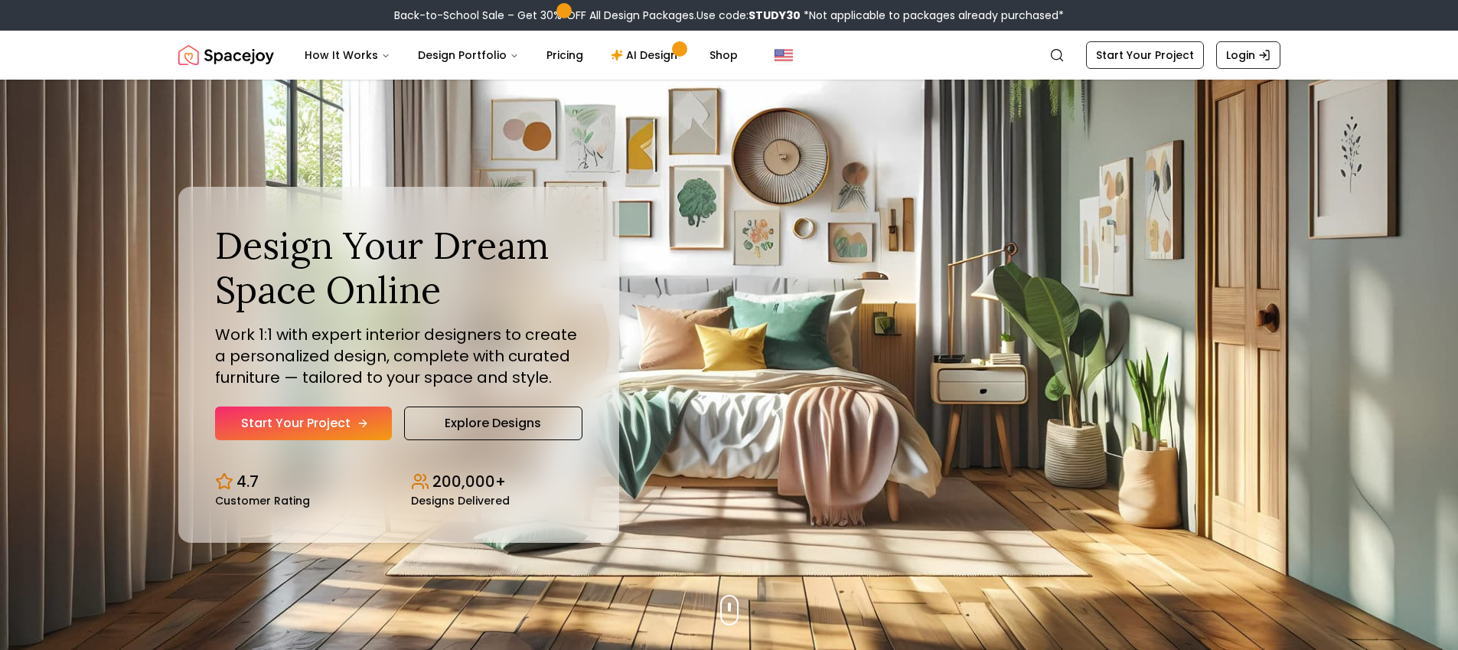
click at [333, 428] on link "Start Your Project" at bounding box center [303, 423] width 177 height 34
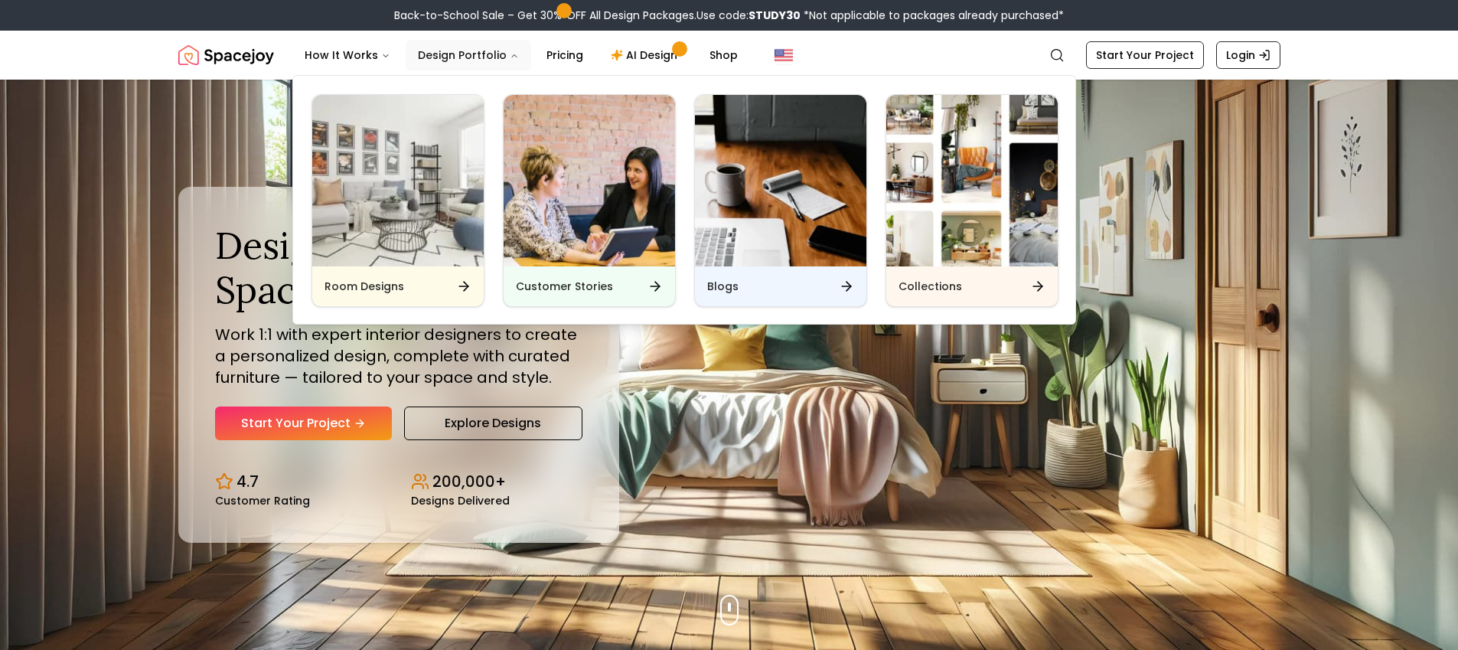
click at [504, 61] on button "Design Portfolio" at bounding box center [469, 55] width 126 height 31
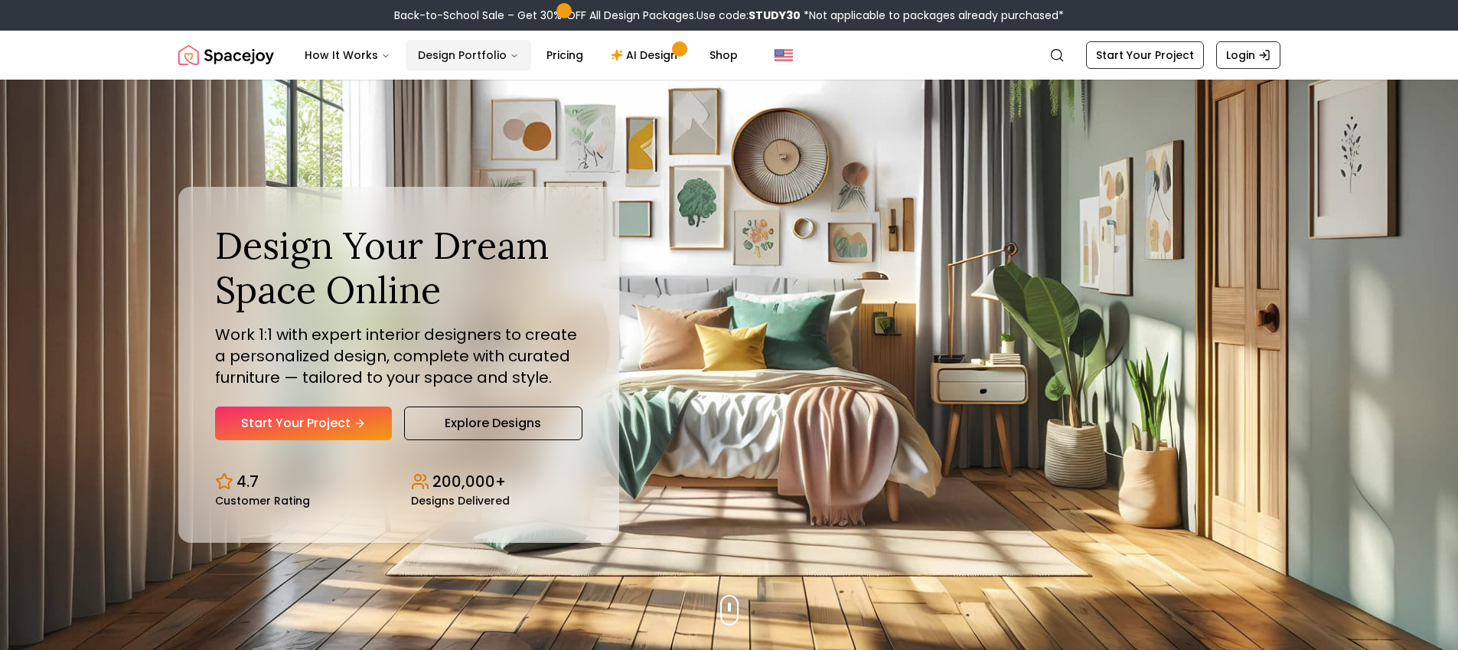
click at [485, 55] on button "Design Portfolio" at bounding box center [469, 55] width 126 height 31
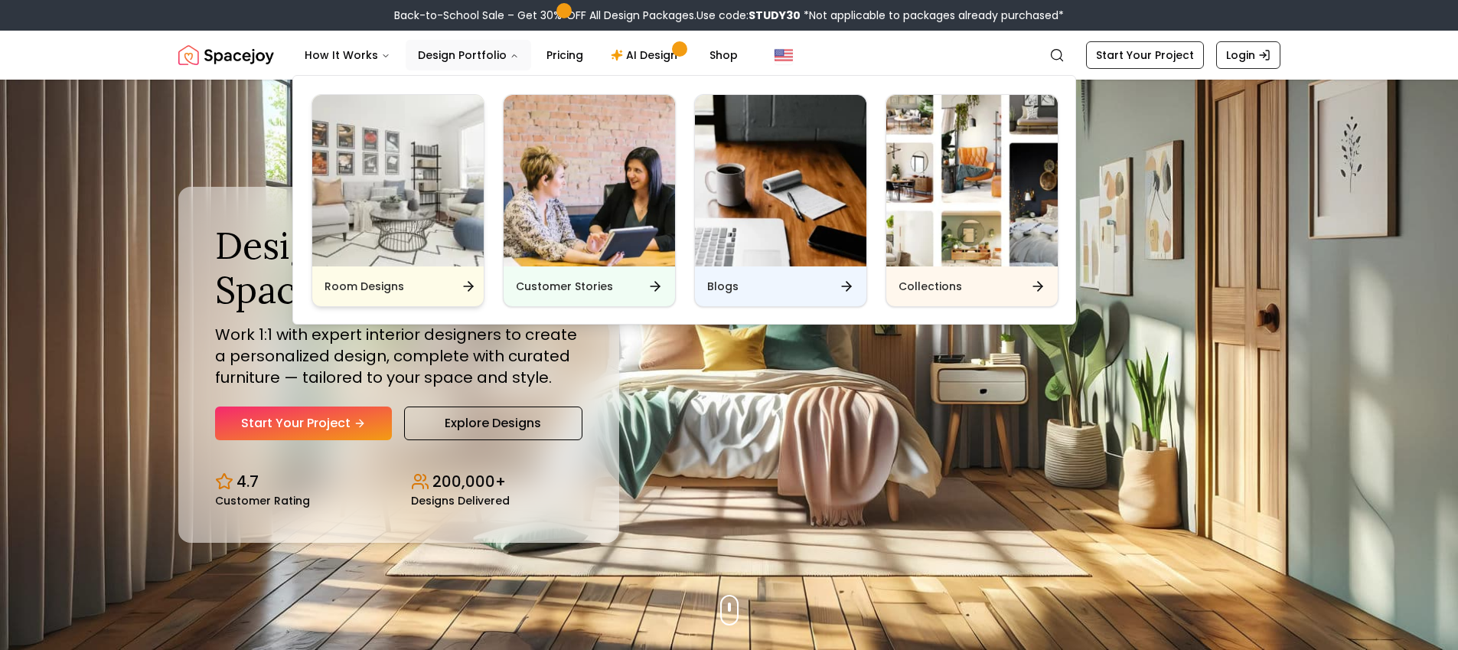
click at [419, 223] on img "Main" at bounding box center [397, 180] width 171 height 171
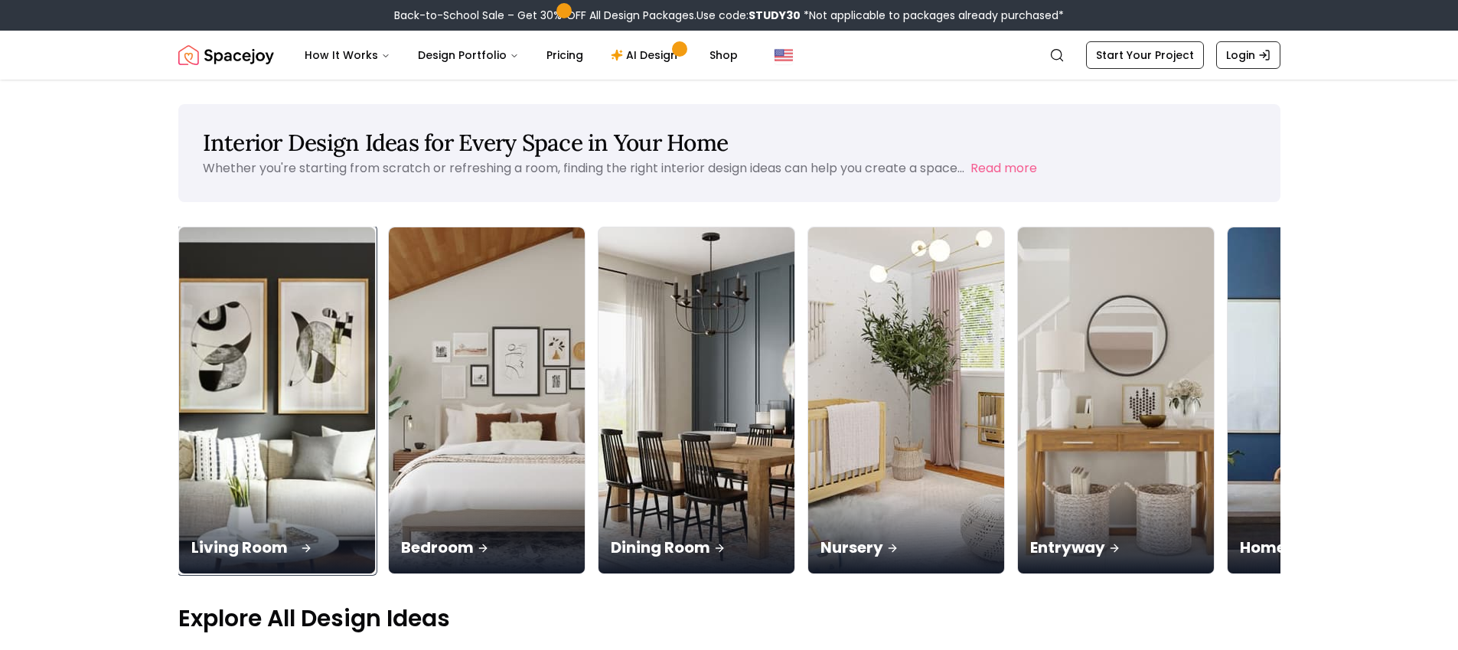
click at [210, 488] on div "Living Room" at bounding box center [277, 531] width 196 height 86
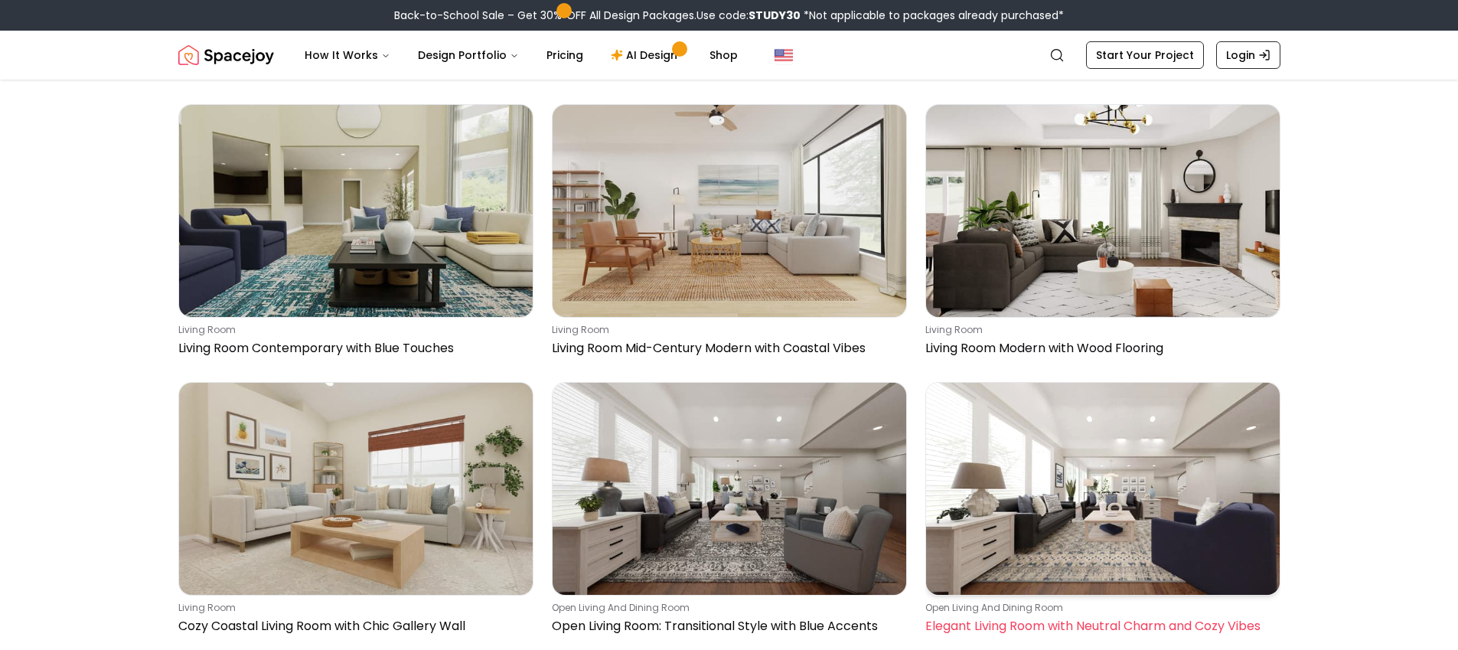
scroll to position [943, 0]
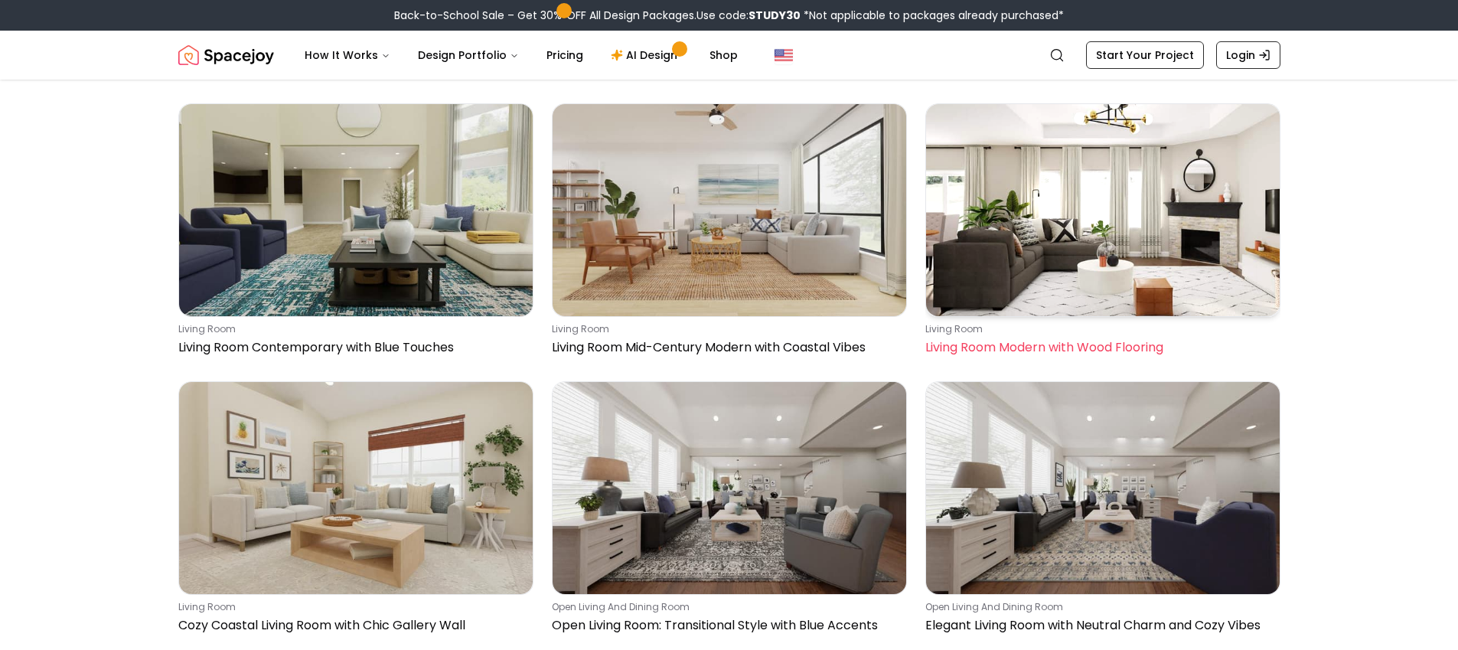
click at [1125, 271] on img at bounding box center [1103, 210] width 354 height 212
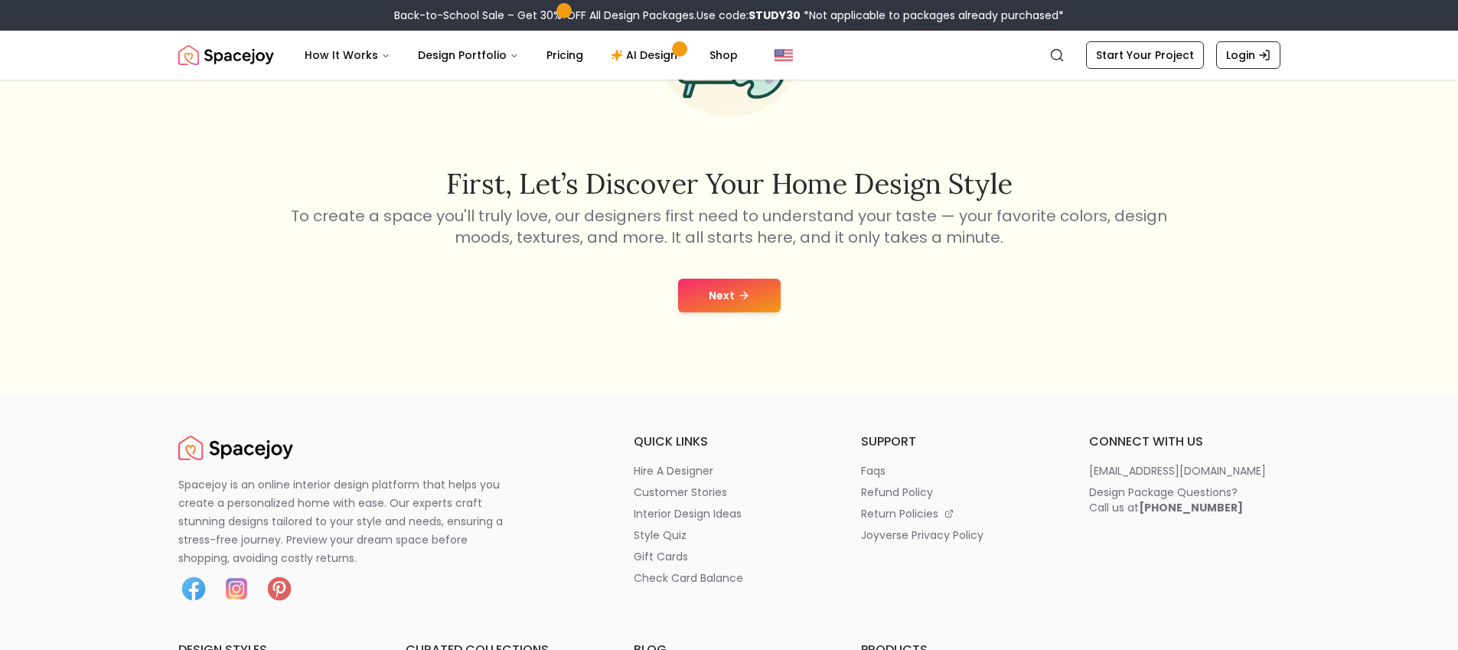
scroll to position [204, 0]
click at [731, 305] on button "Next" at bounding box center [729, 295] width 103 height 34
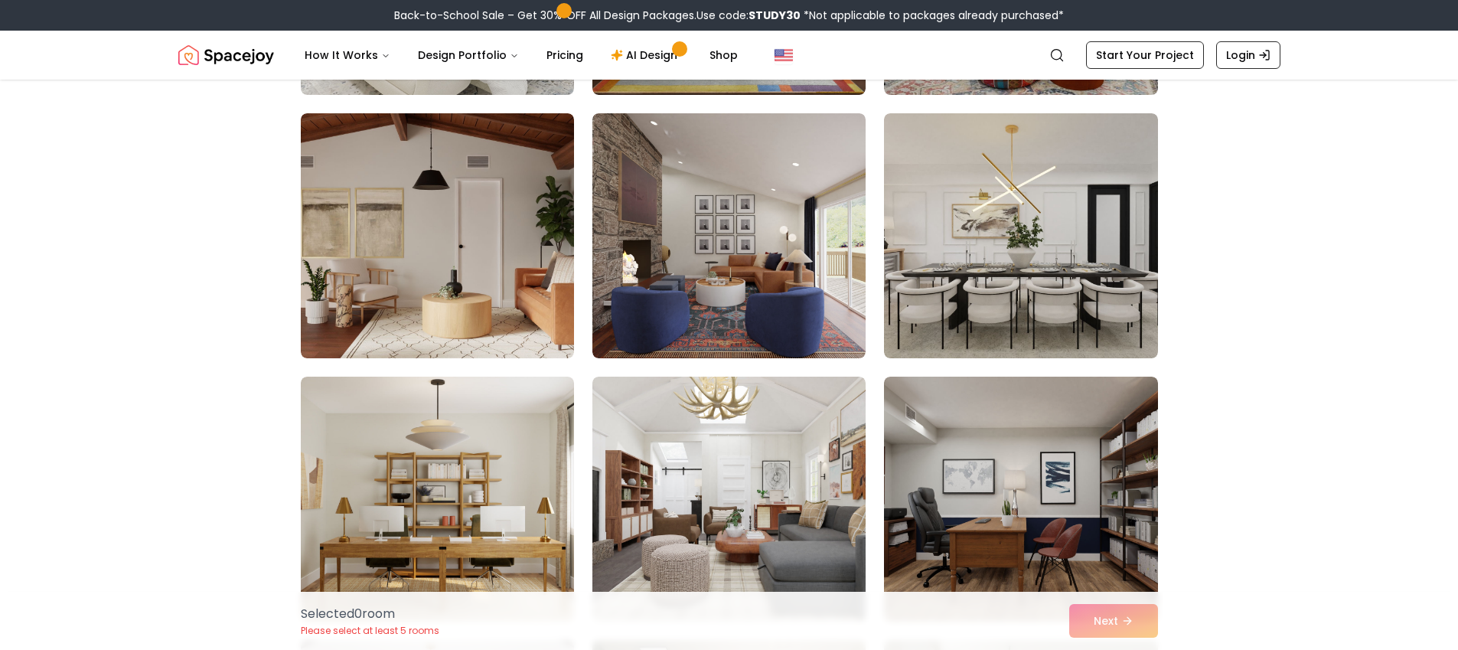
scroll to position [595, 0]
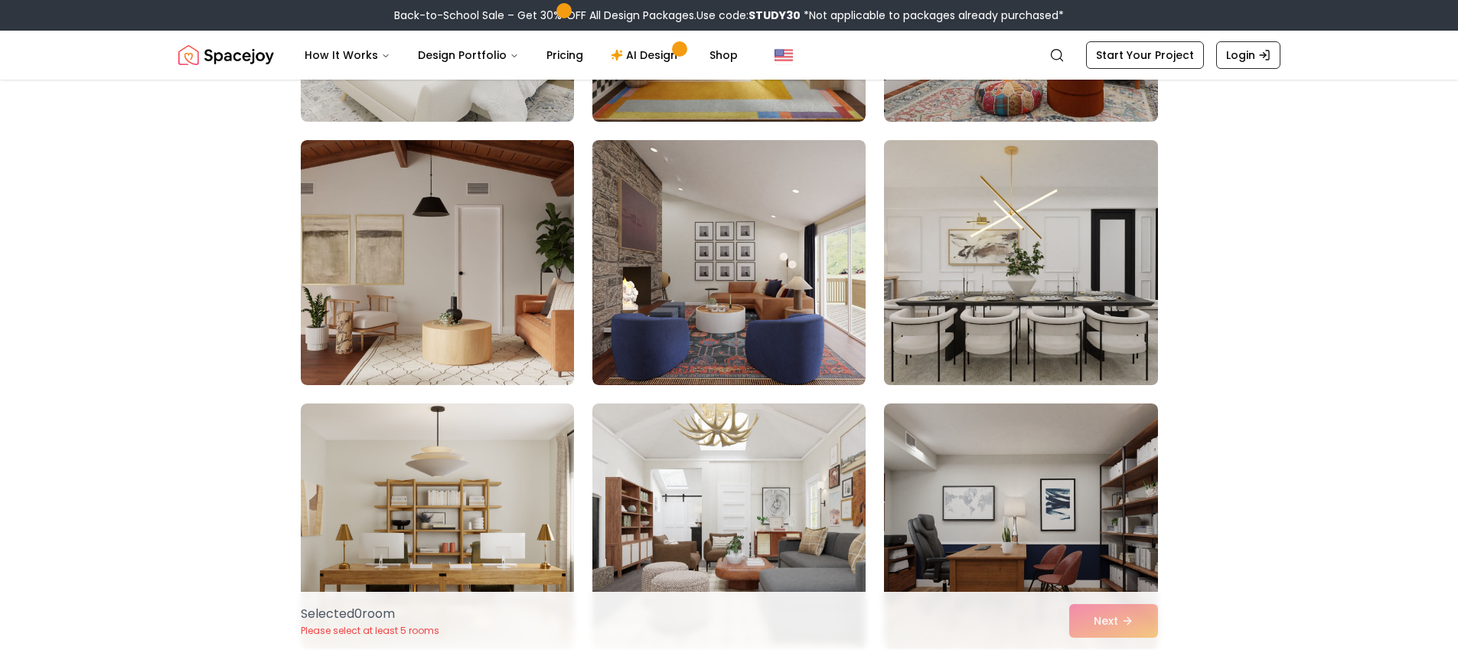
click at [1009, 277] on img at bounding box center [1020, 262] width 287 height 257
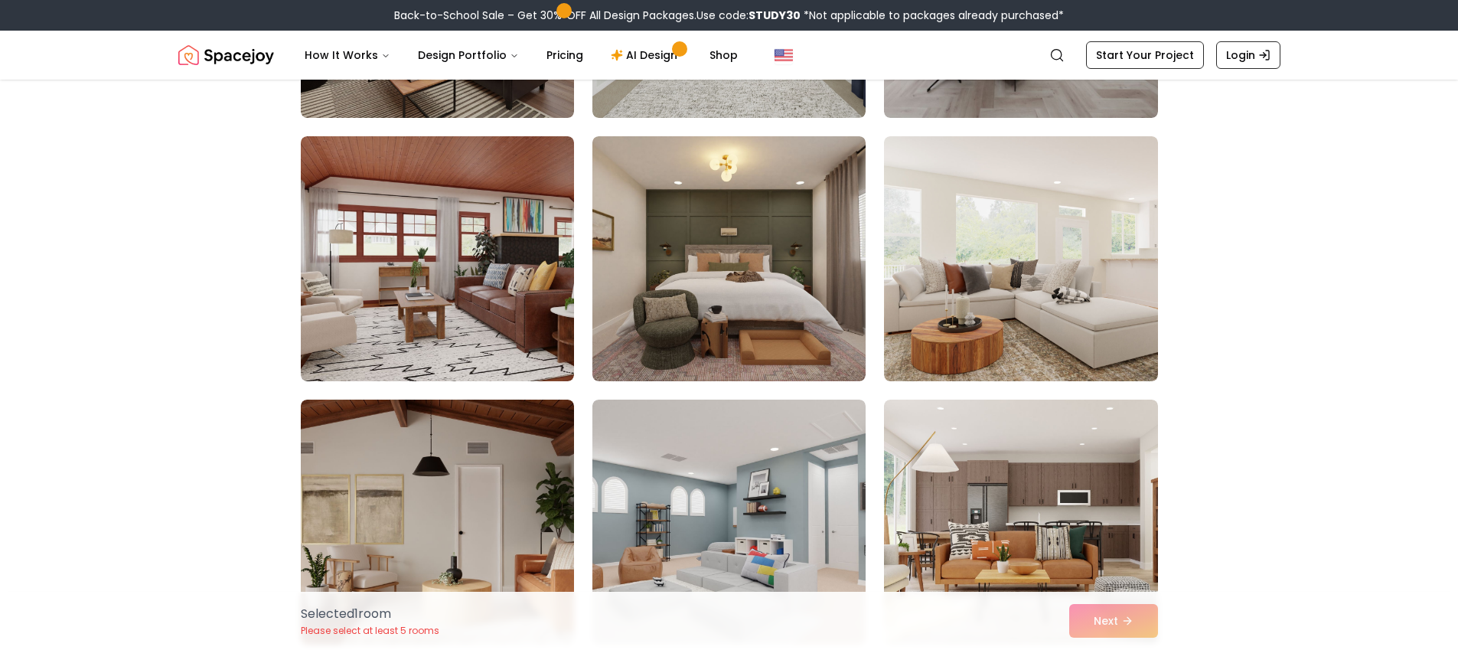
scroll to position [3252, 0]
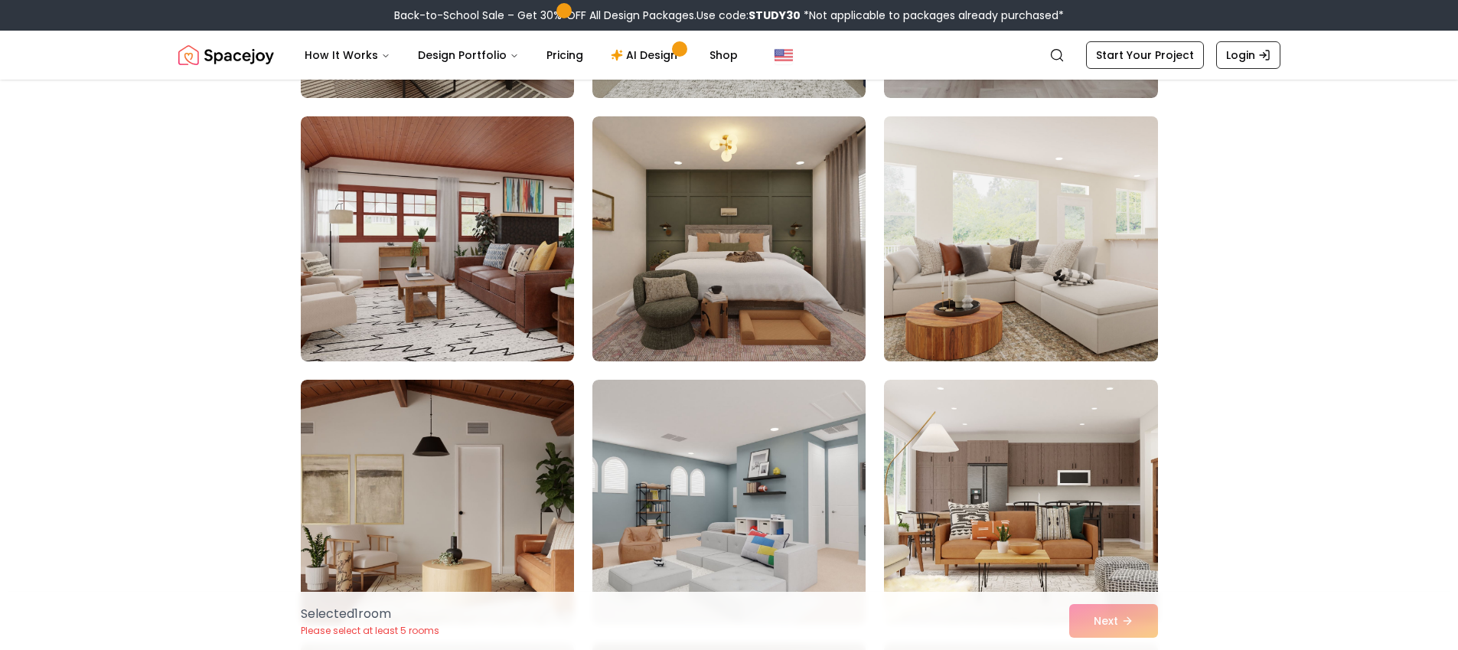
click at [1102, 286] on img at bounding box center [1020, 238] width 287 height 257
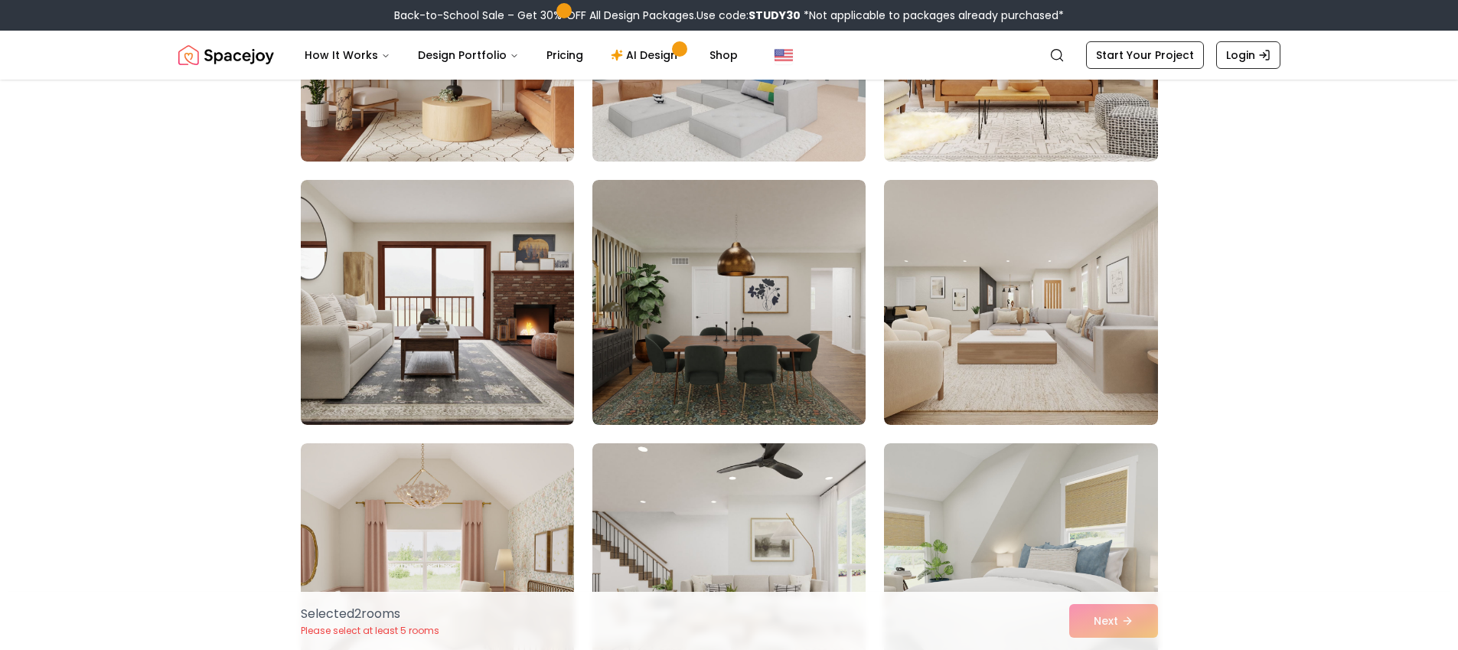
scroll to position [3724, 0]
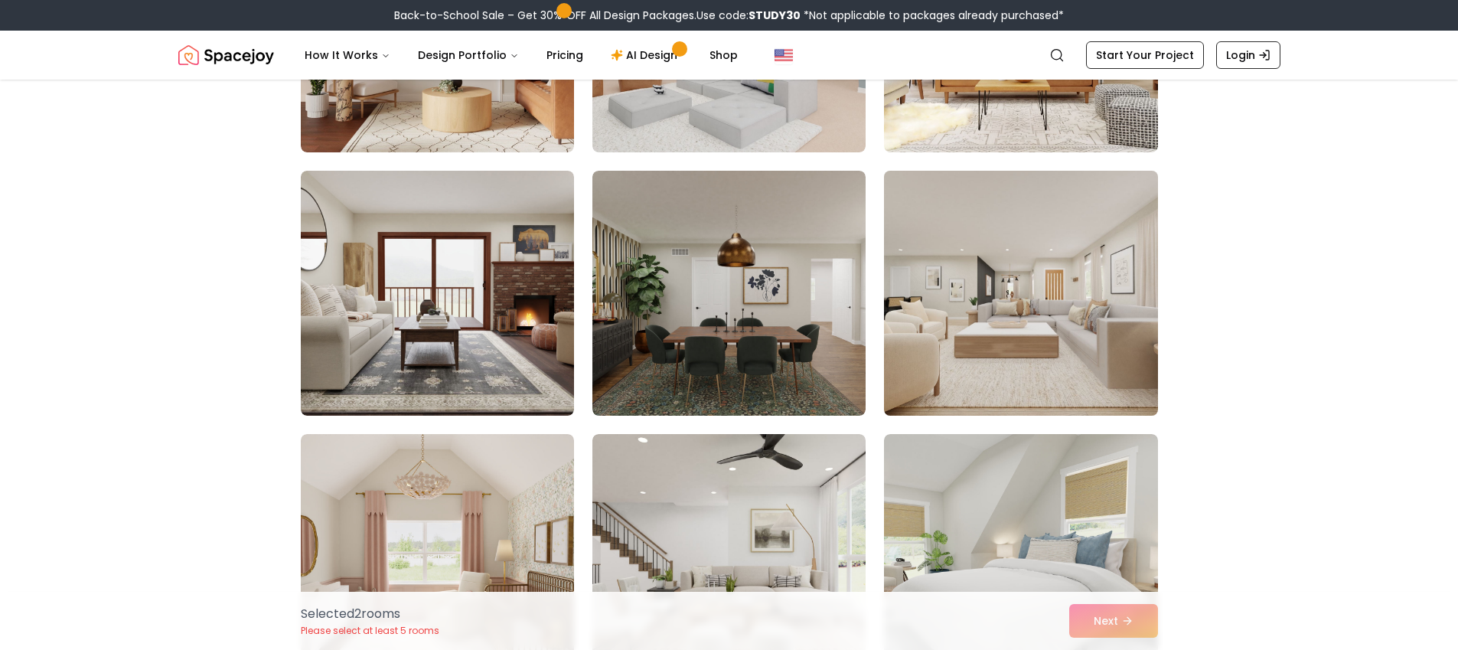
click at [1110, 351] on img at bounding box center [1020, 293] width 287 height 257
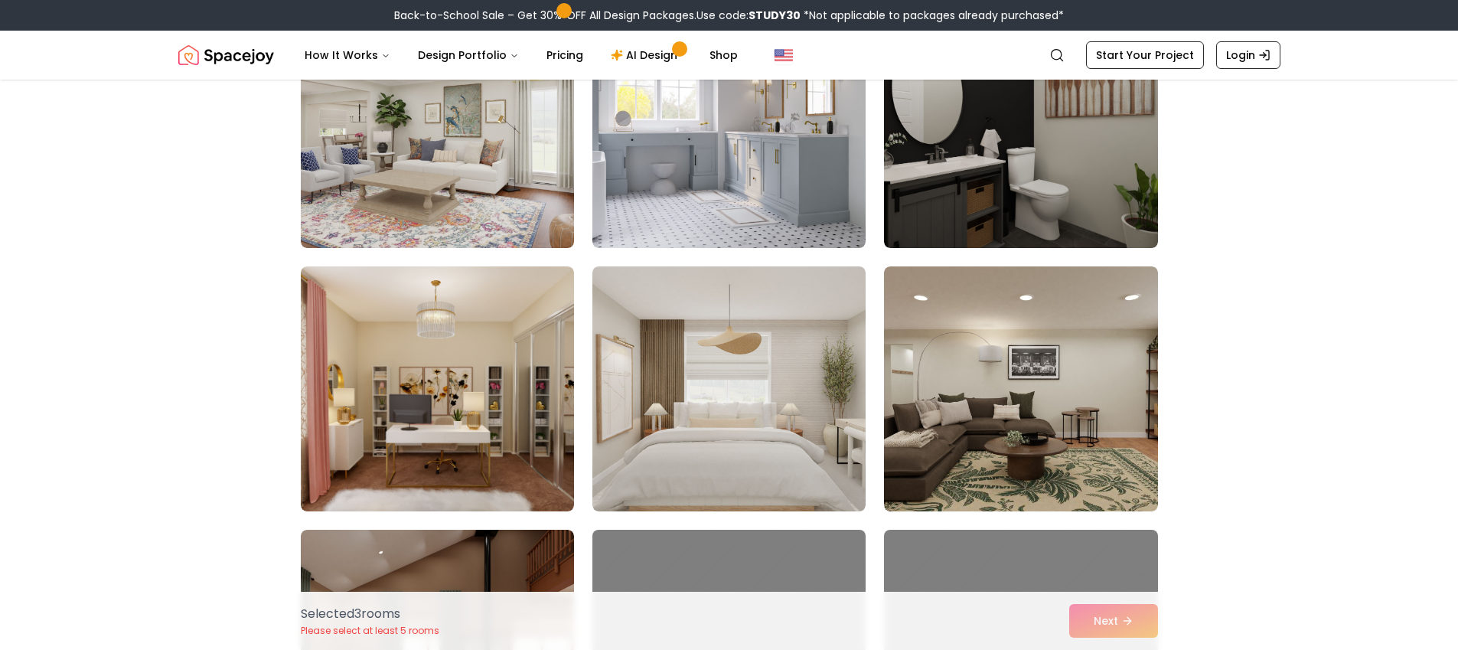
scroll to position [5035, 0]
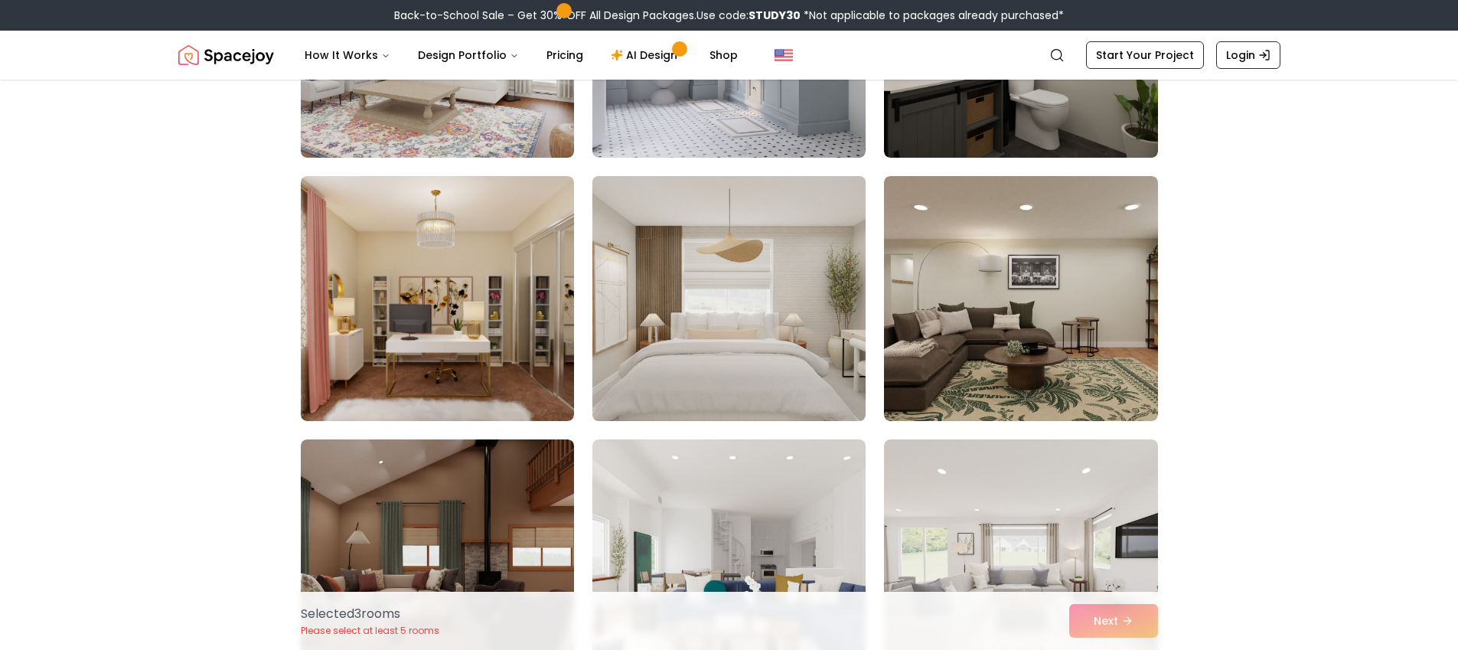
drag, startPoint x: 704, startPoint y: 357, endPoint x: 380, endPoint y: 346, distance: 324.7
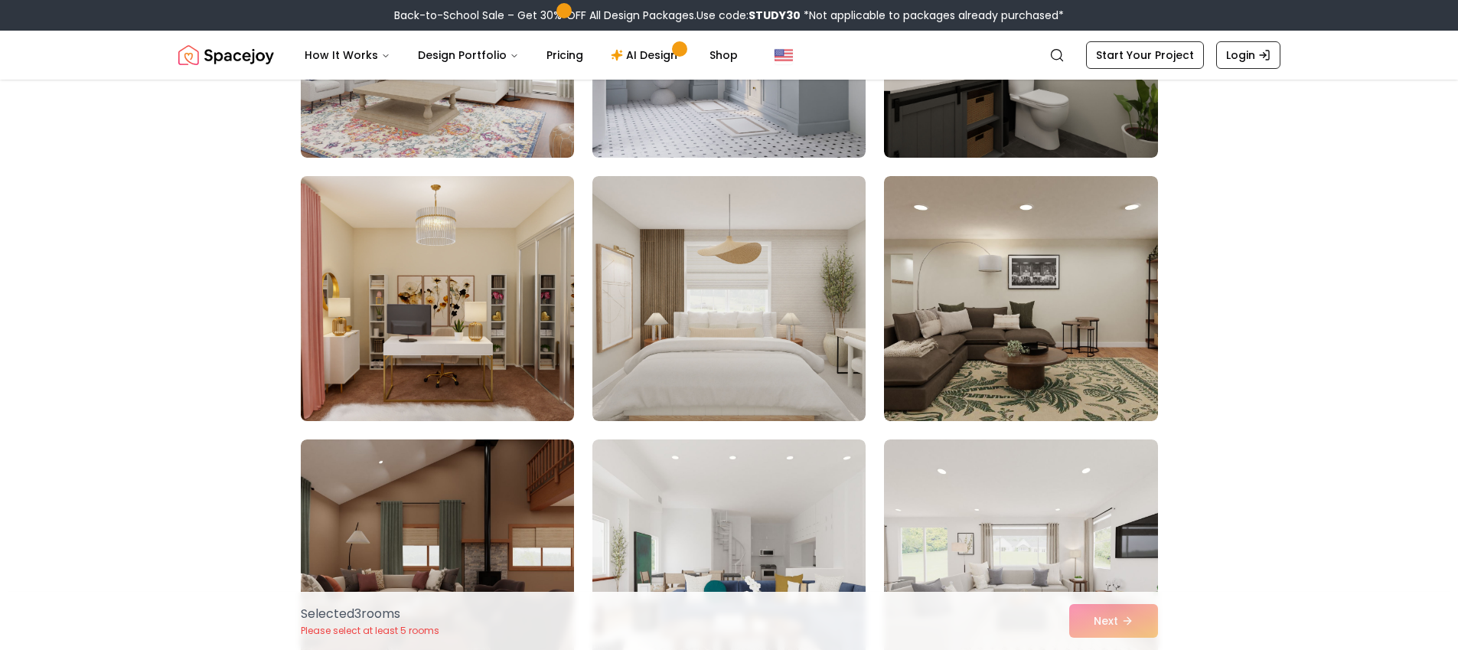
click at [704, 357] on img at bounding box center [728, 298] width 273 height 245
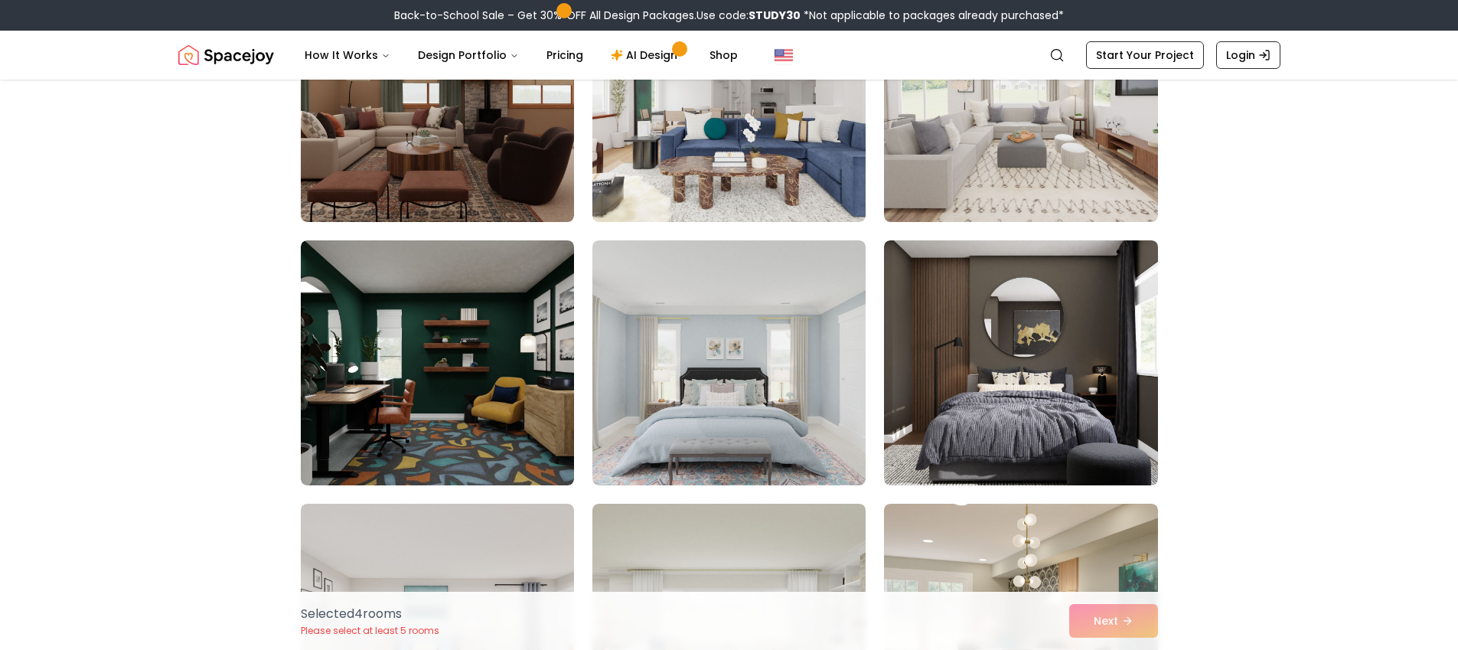
scroll to position [5501, 0]
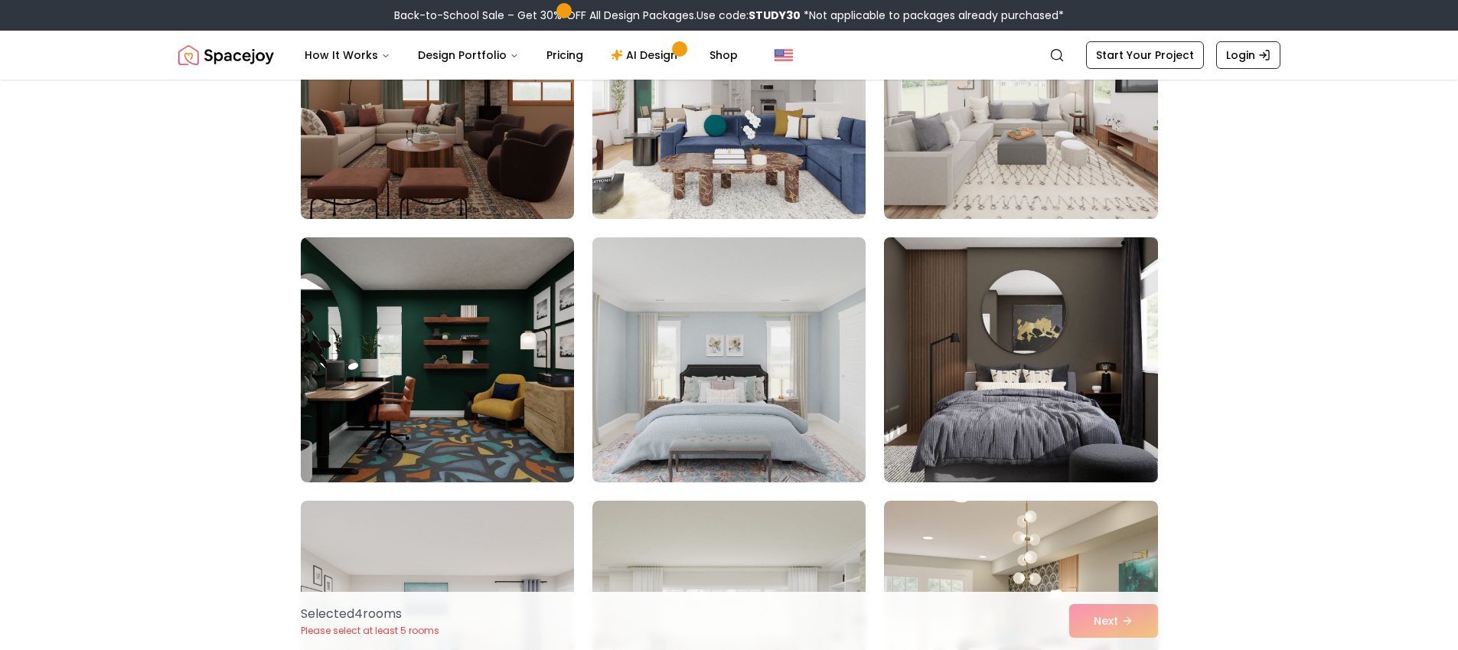
click at [1081, 392] on img at bounding box center [1020, 359] width 287 height 257
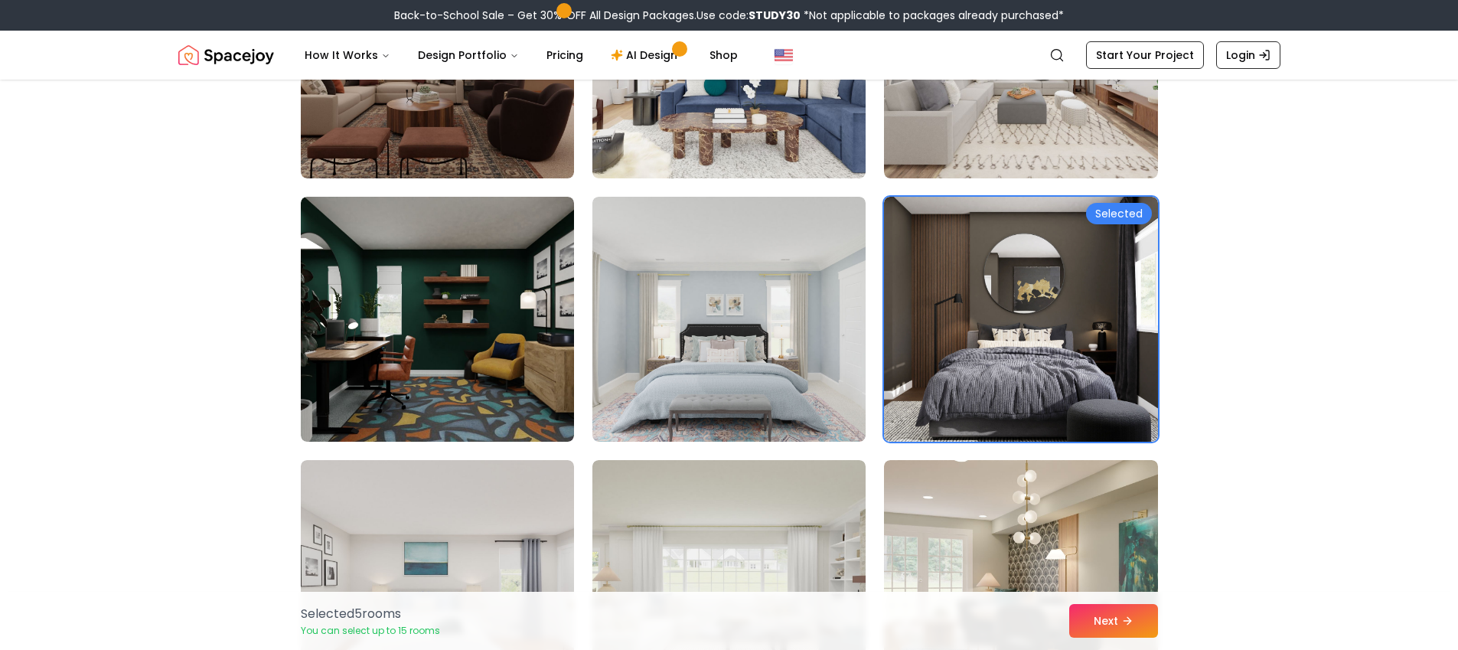
scroll to position [5733, 0]
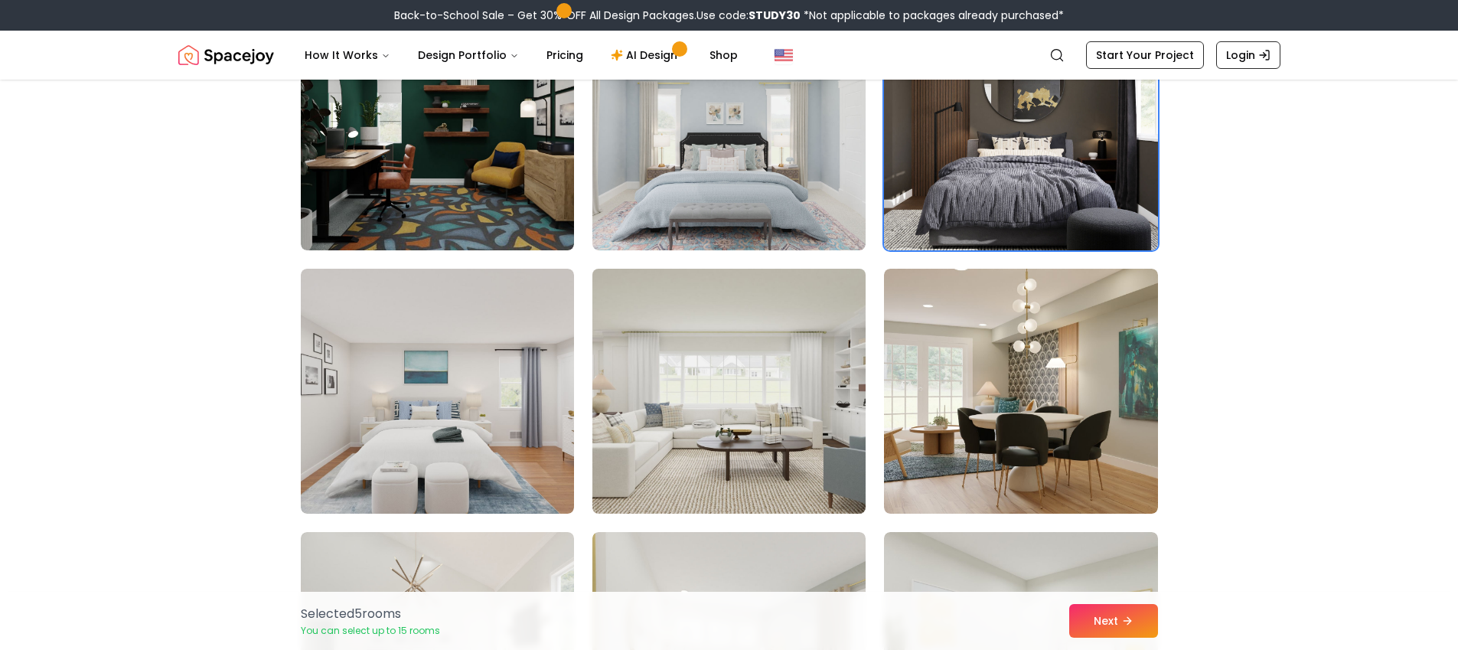
click at [792, 402] on img at bounding box center [729, 391] width 287 height 257
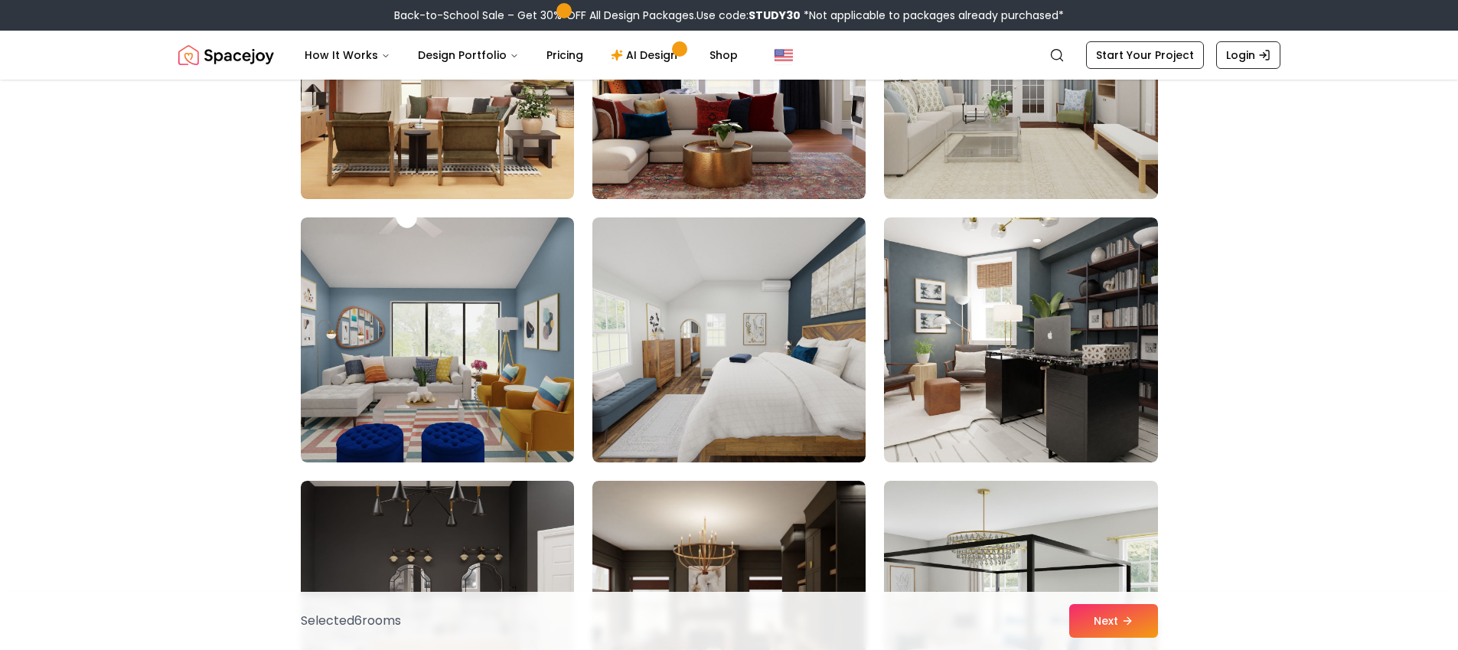
scroll to position [7390, 0]
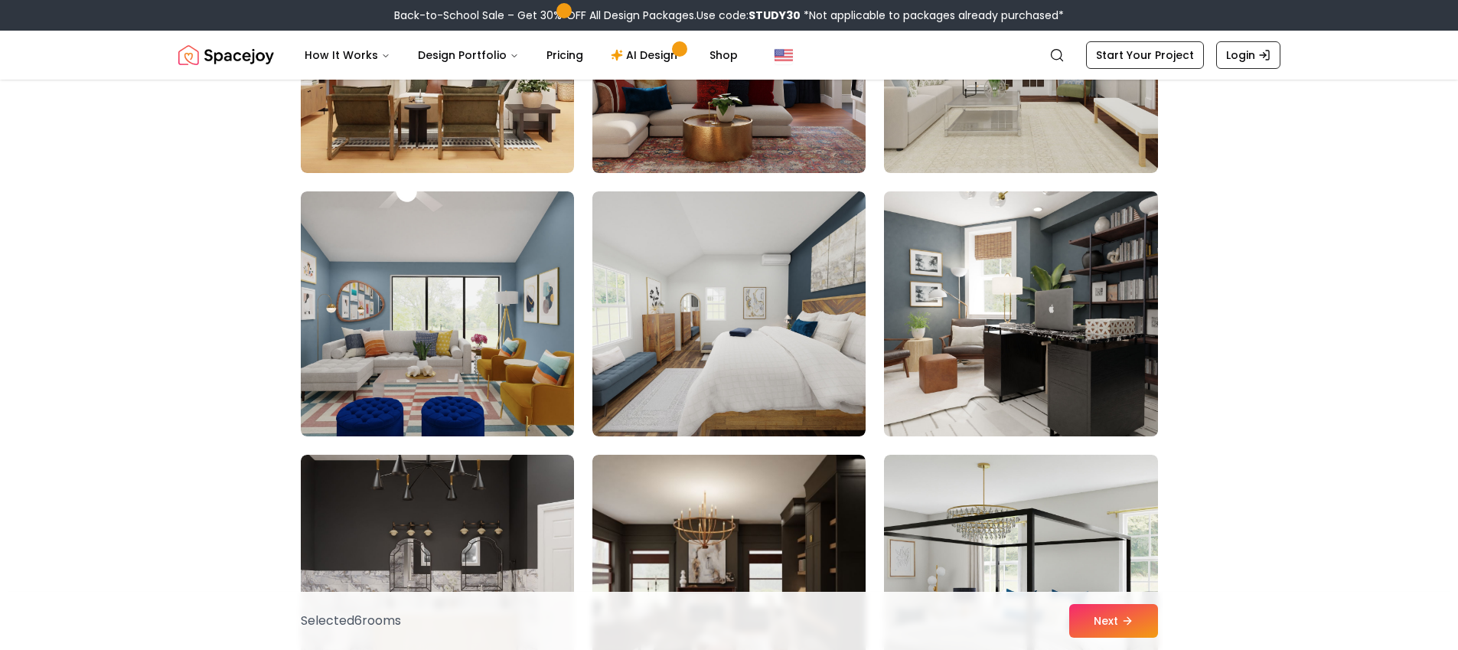
click at [1054, 377] on img at bounding box center [1020, 313] width 287 height 257
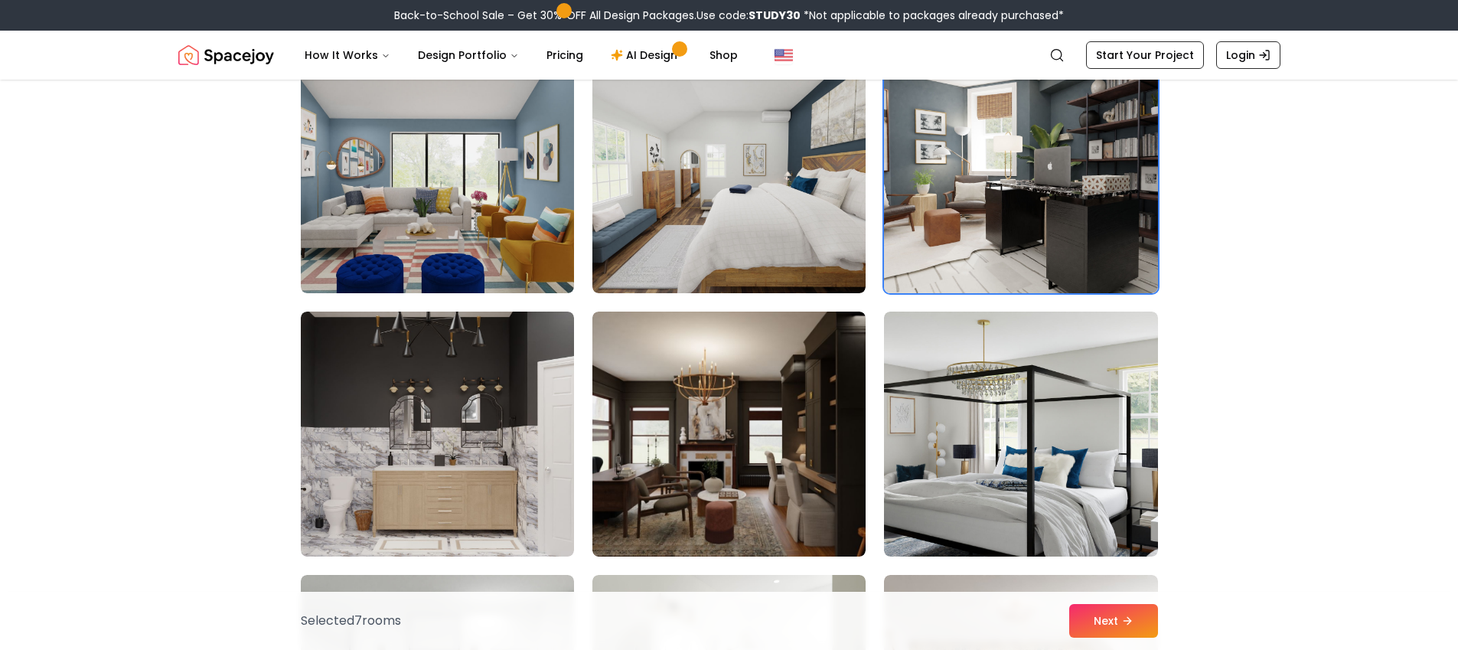
scroll to position [7737, 0]
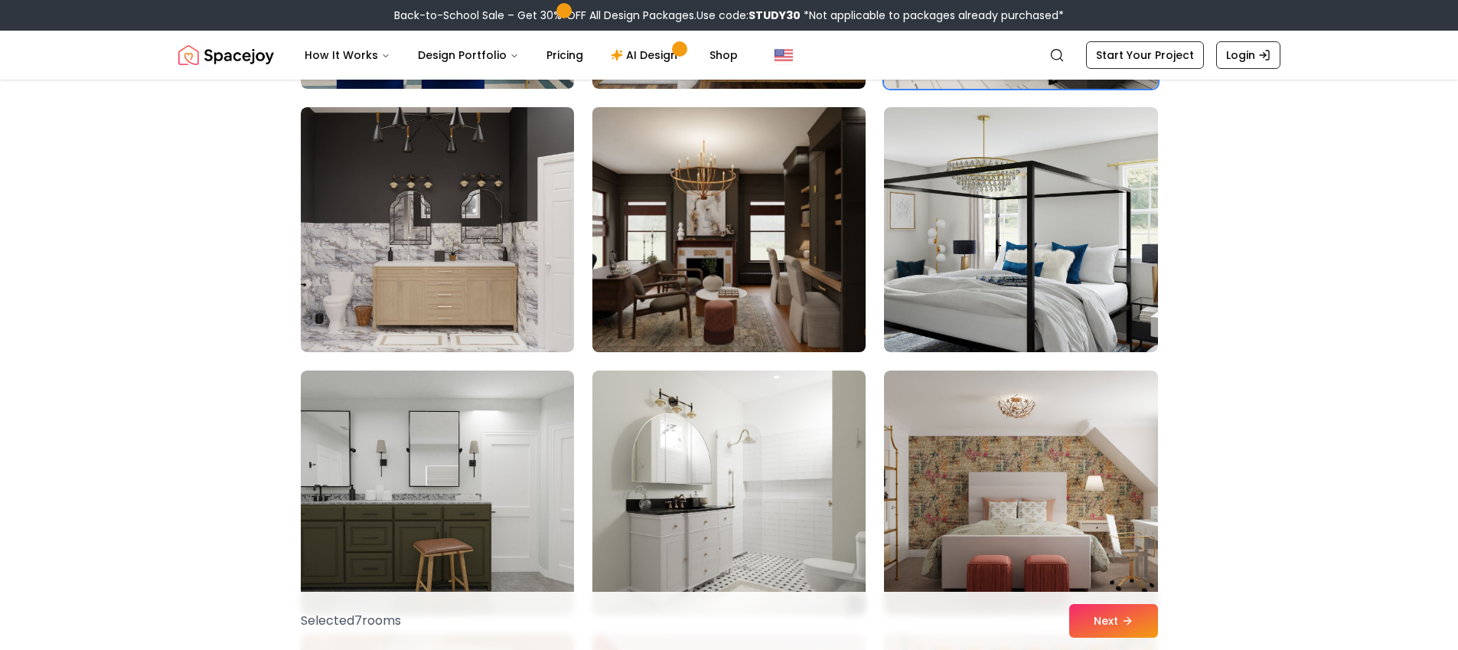
click at [746, 306] on img at bounding box center [729, 229] width 287 height 257
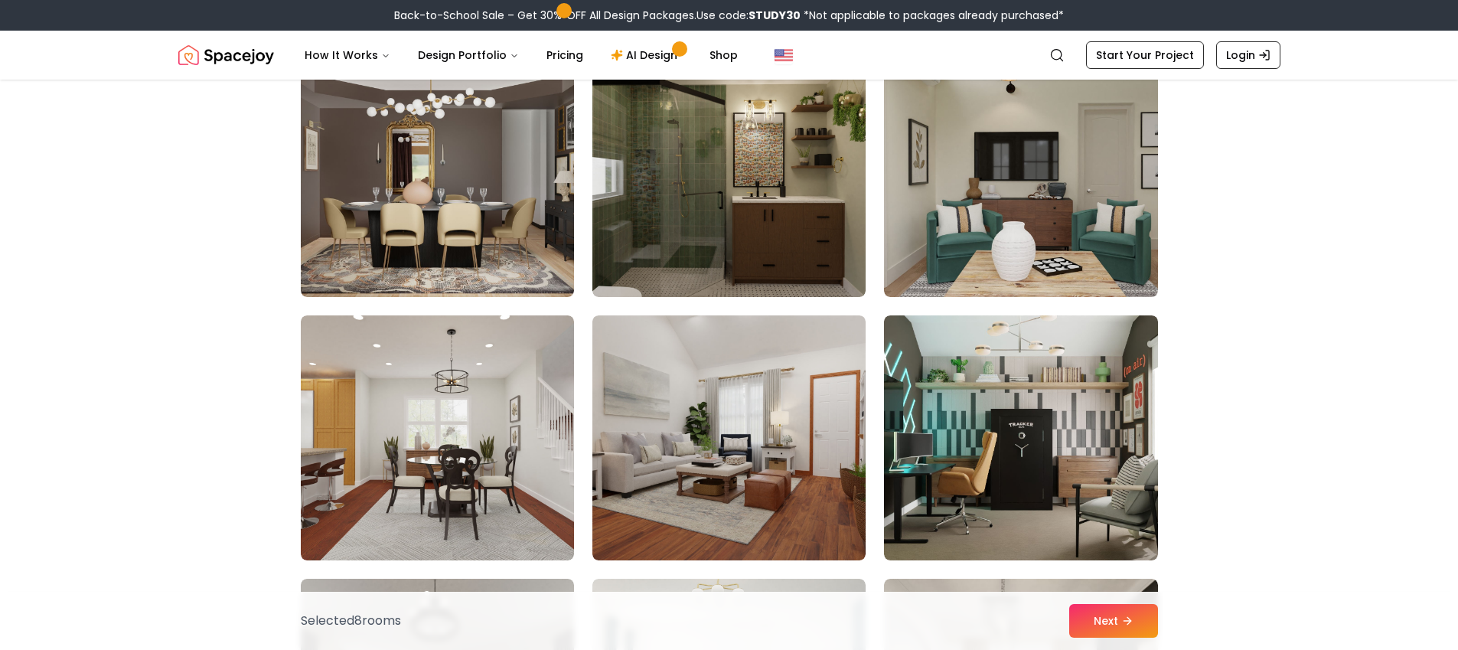
scroll to position [1089, 0]
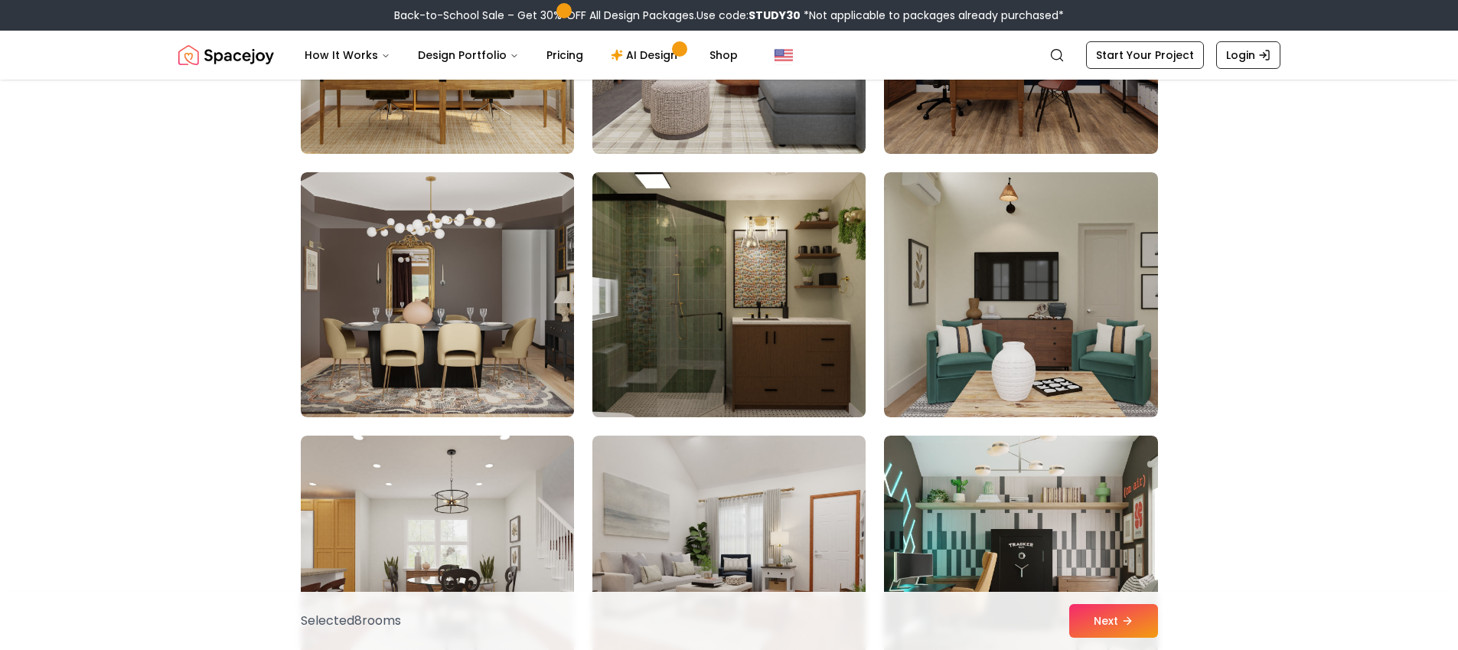
click at [811, 341] on img at bounding box center [729, 294] width 287 height 257
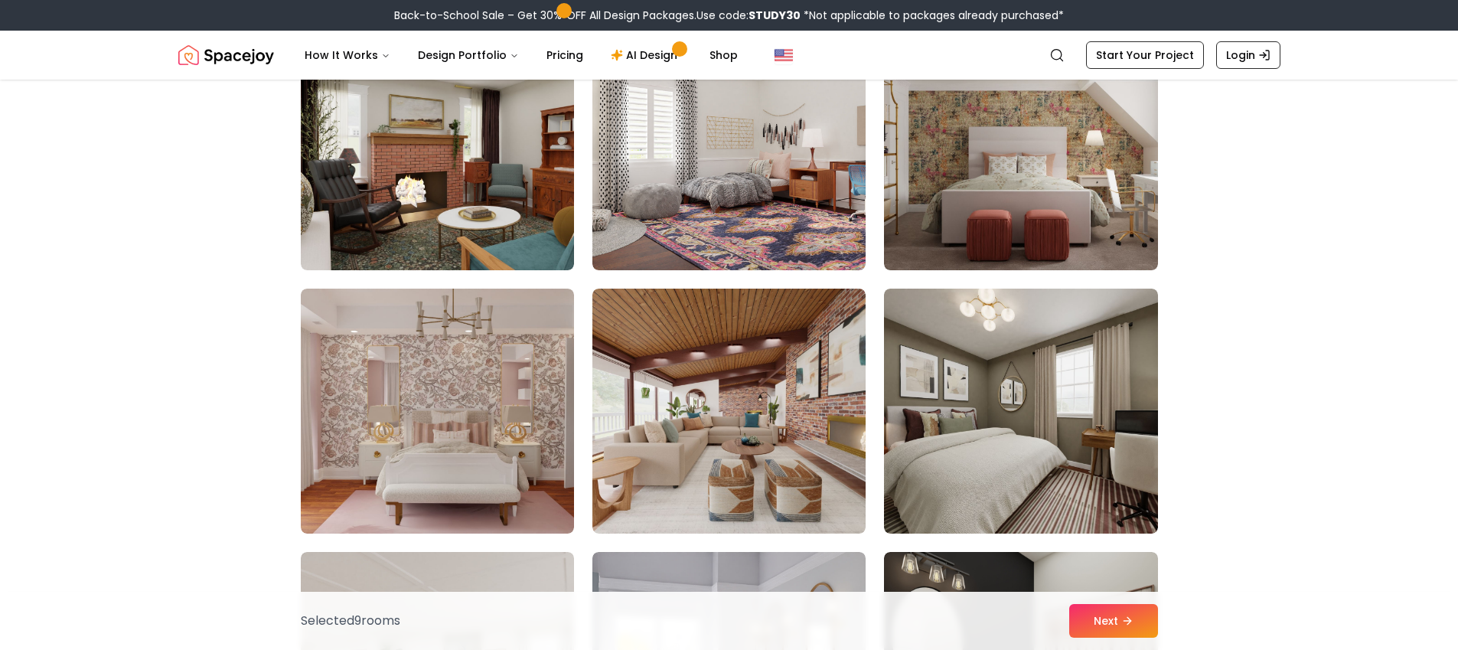
scroll to position [4411, 0]
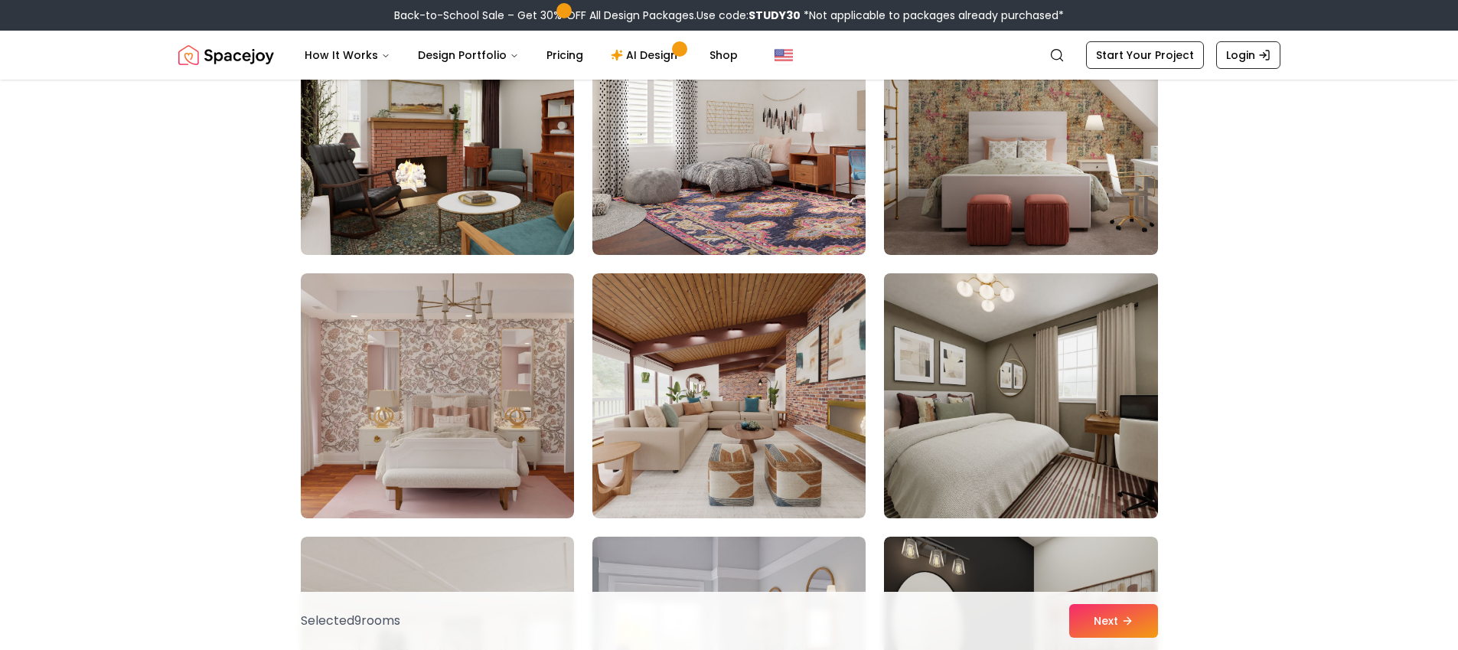
click at [1040, 423] on img at bounding box center [1020, 395] width 287 height 257
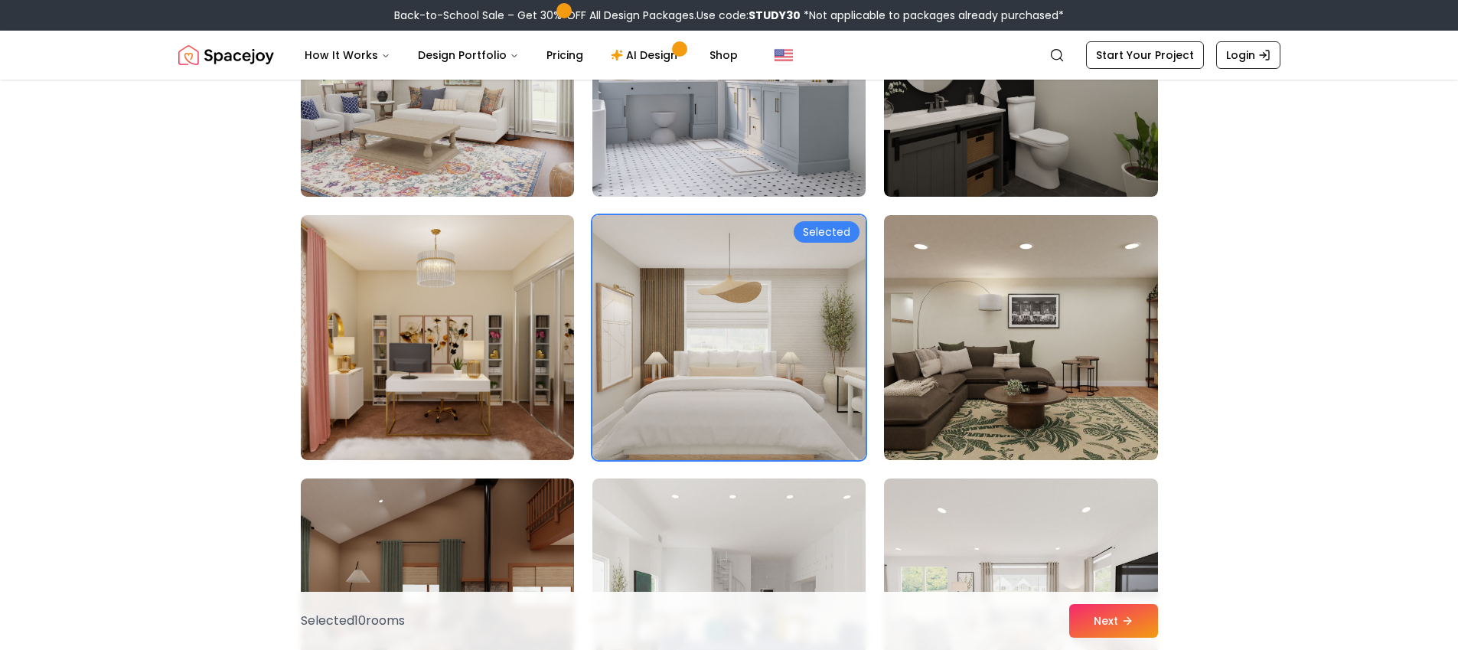
scroll to position [5016, 0]
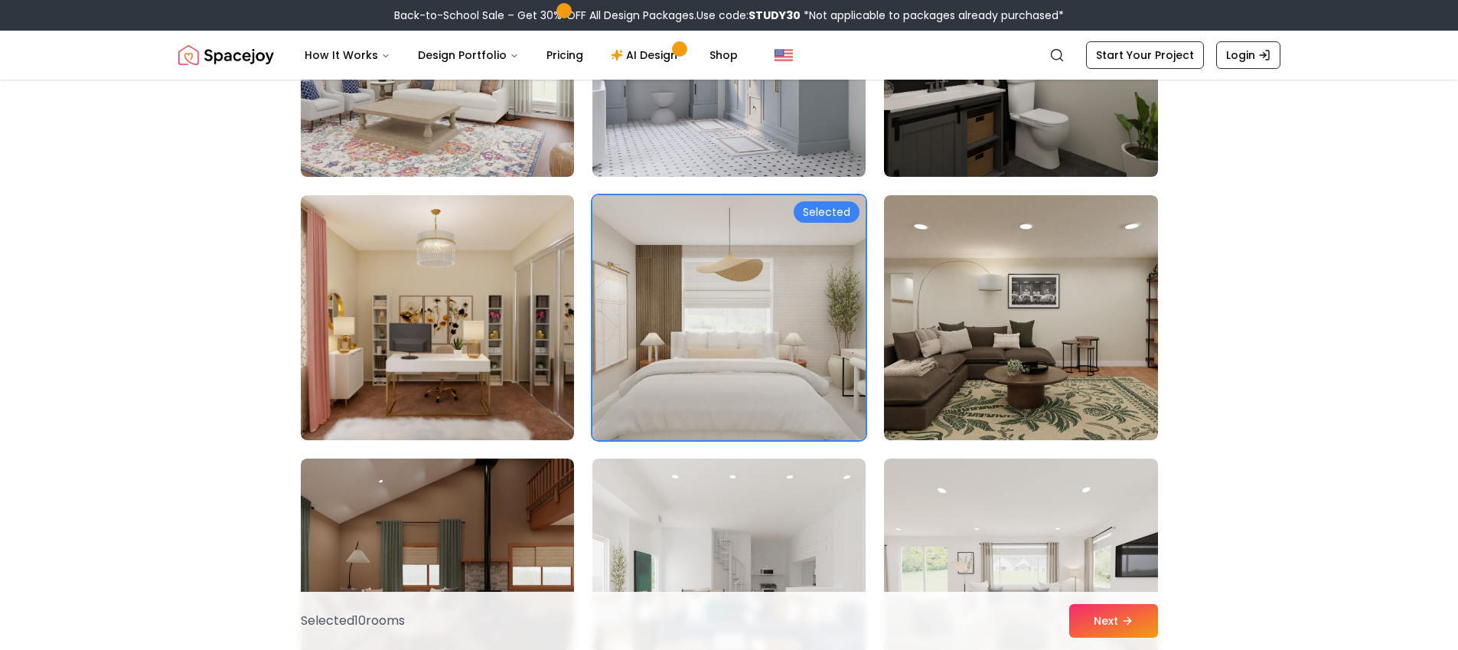
click at [661, 365] on img at bounding box center [729, 317] width 287 height 257
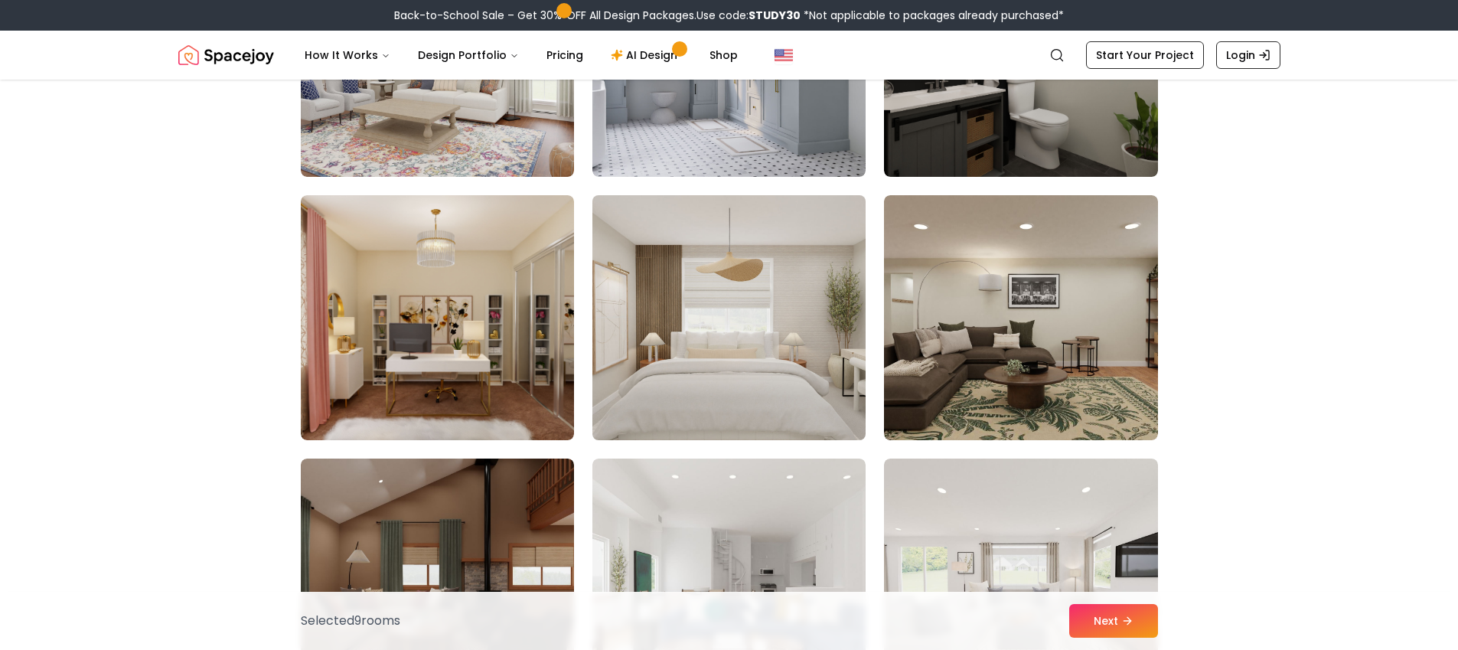
click at [813, 370] on img at bounding box center [729, 317] width 287 height 257
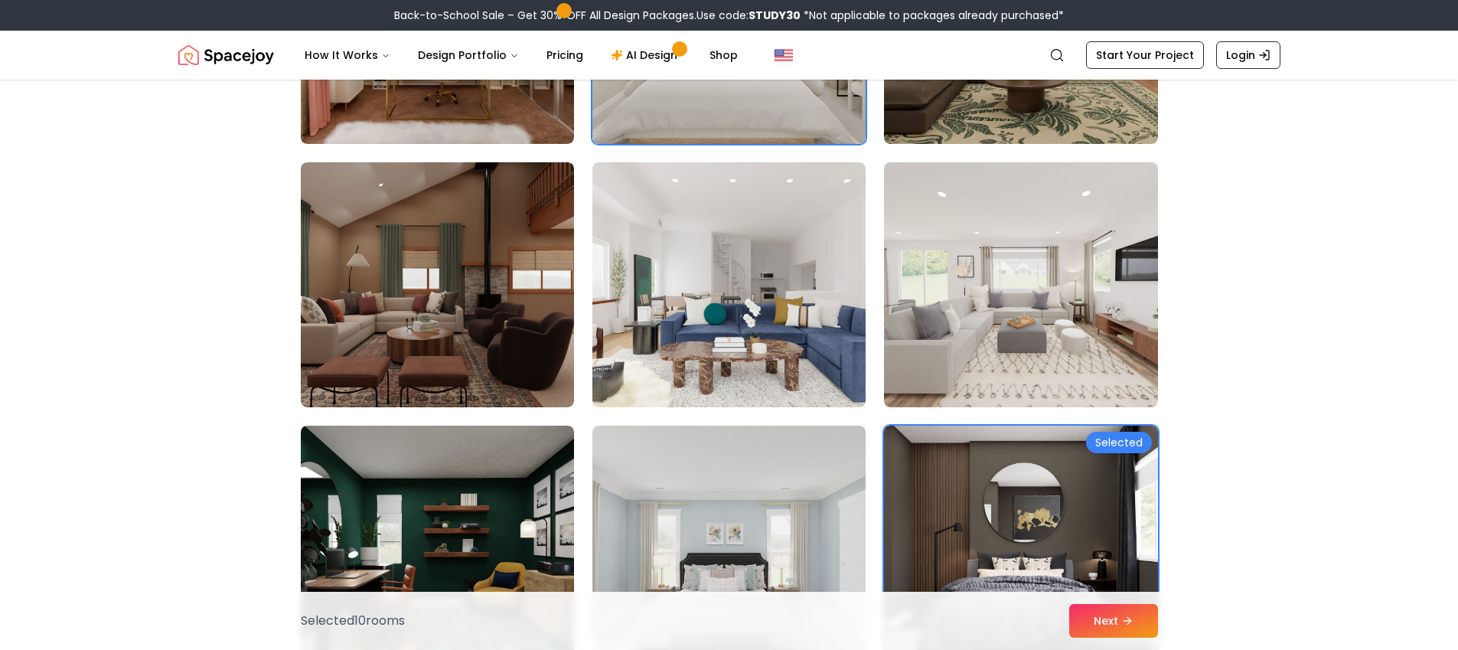
scroll to position [5338, 0]
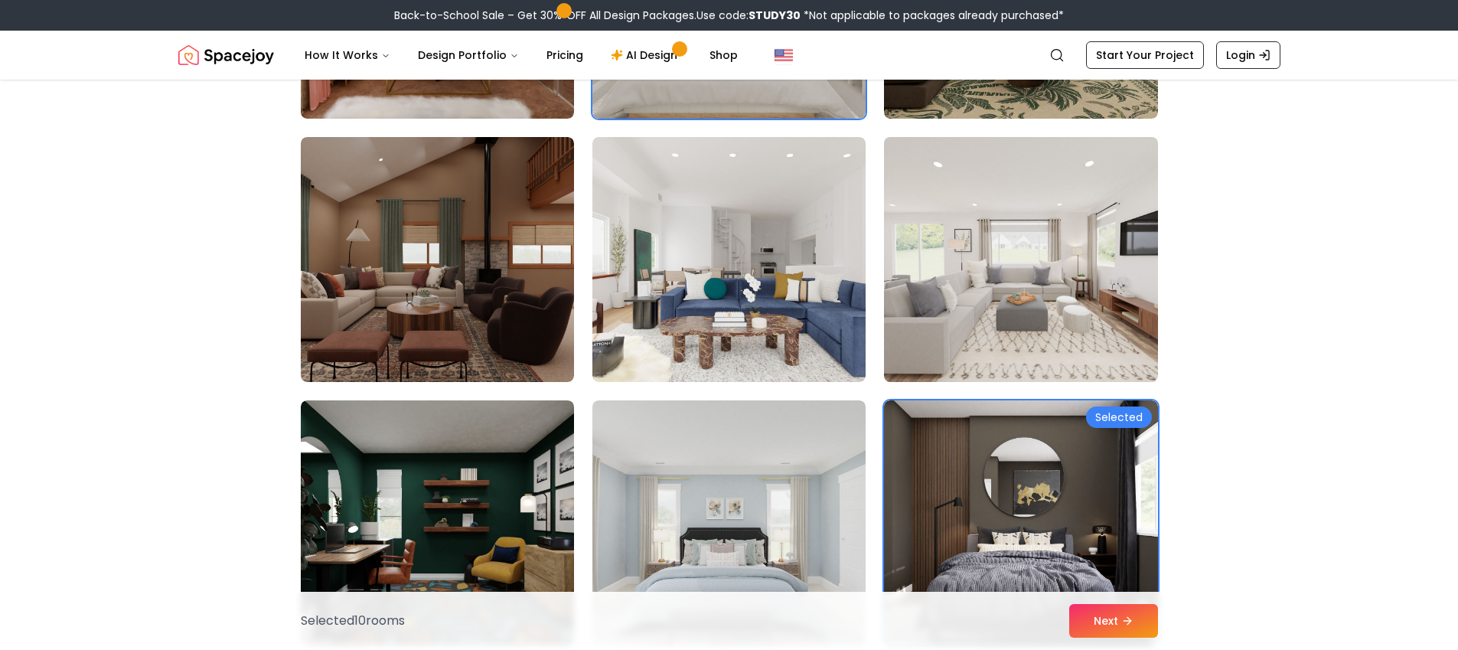
click at [1118, 324] on img at bounding box center [1020, 259] width 287 height 257
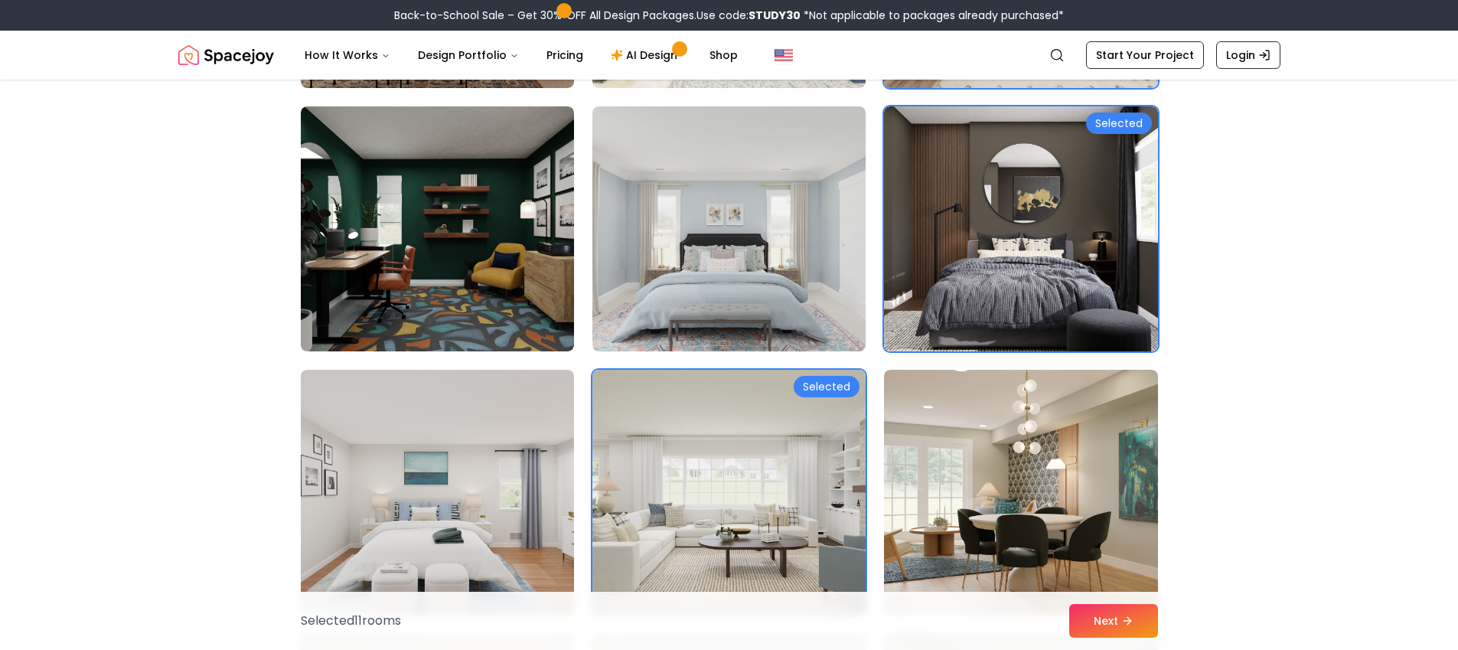
scroll to position [5848, 0]
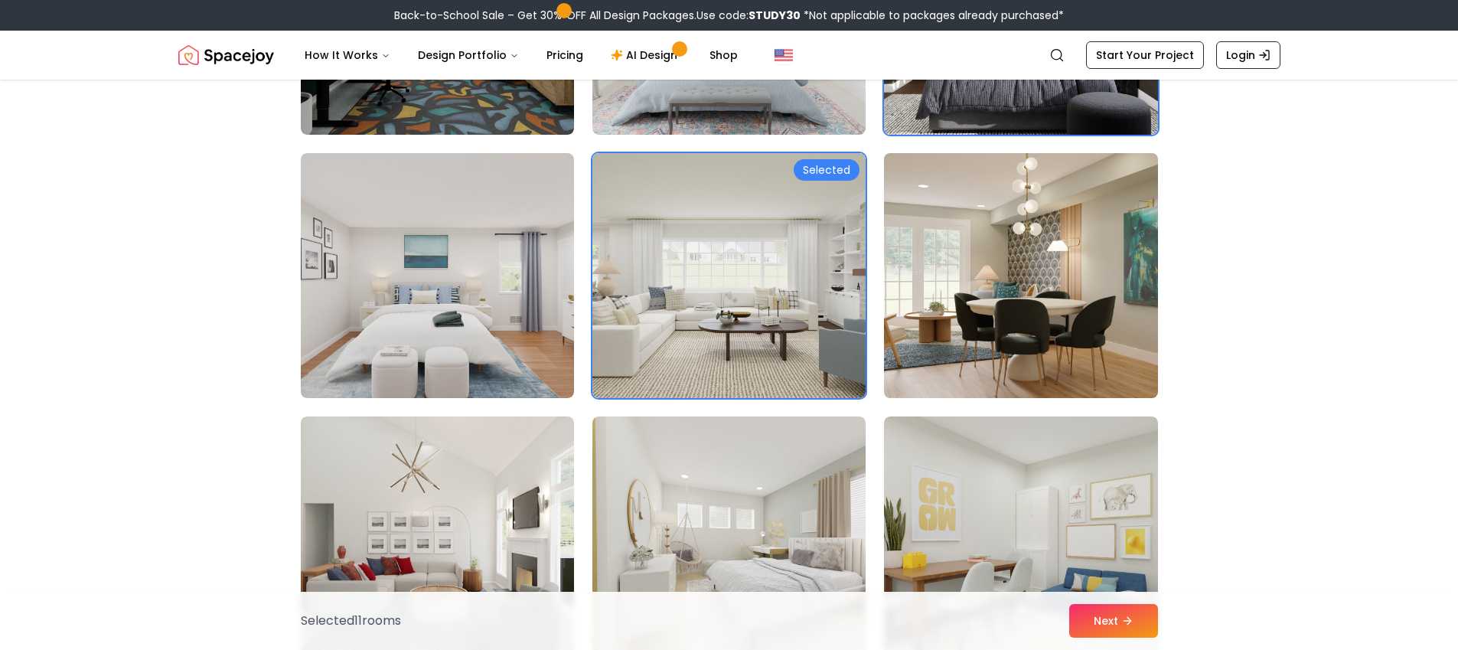
click at [1130, 335] on img at bounding box center [1020, 275] width 287 height 257
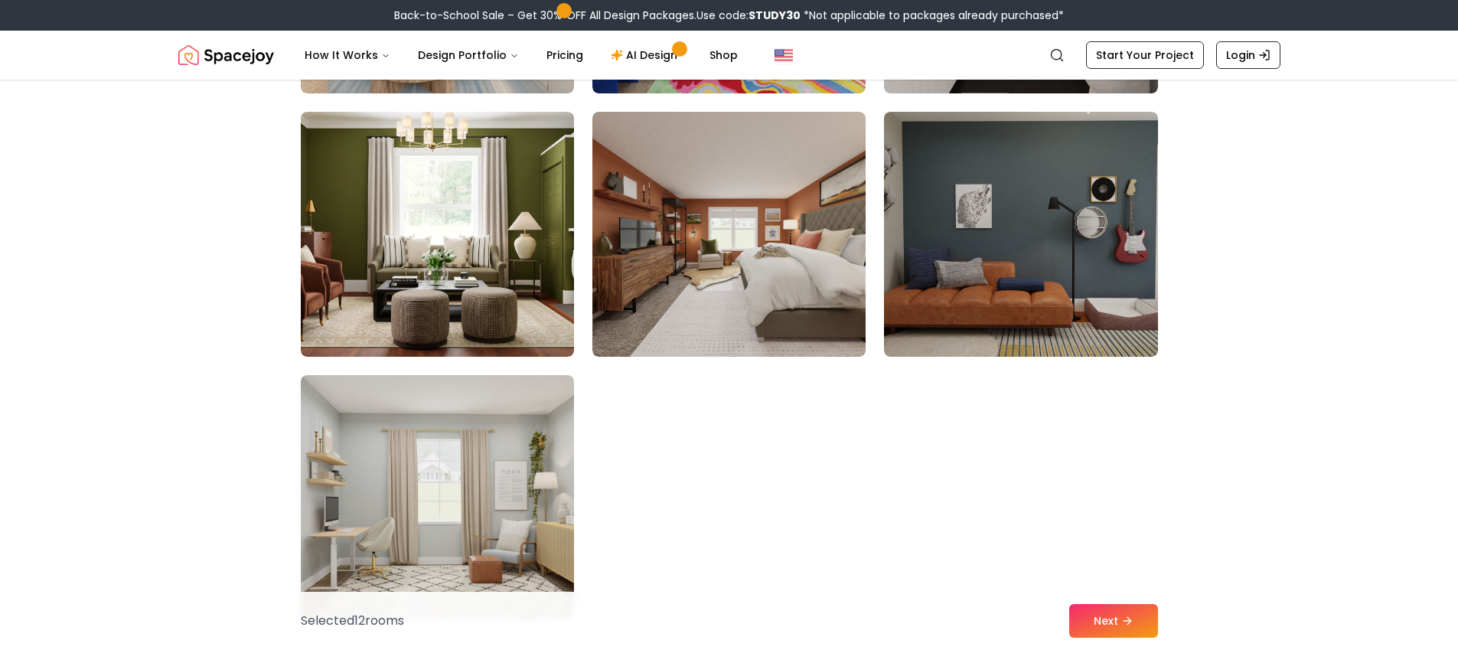
scroll to position [8739, 0]
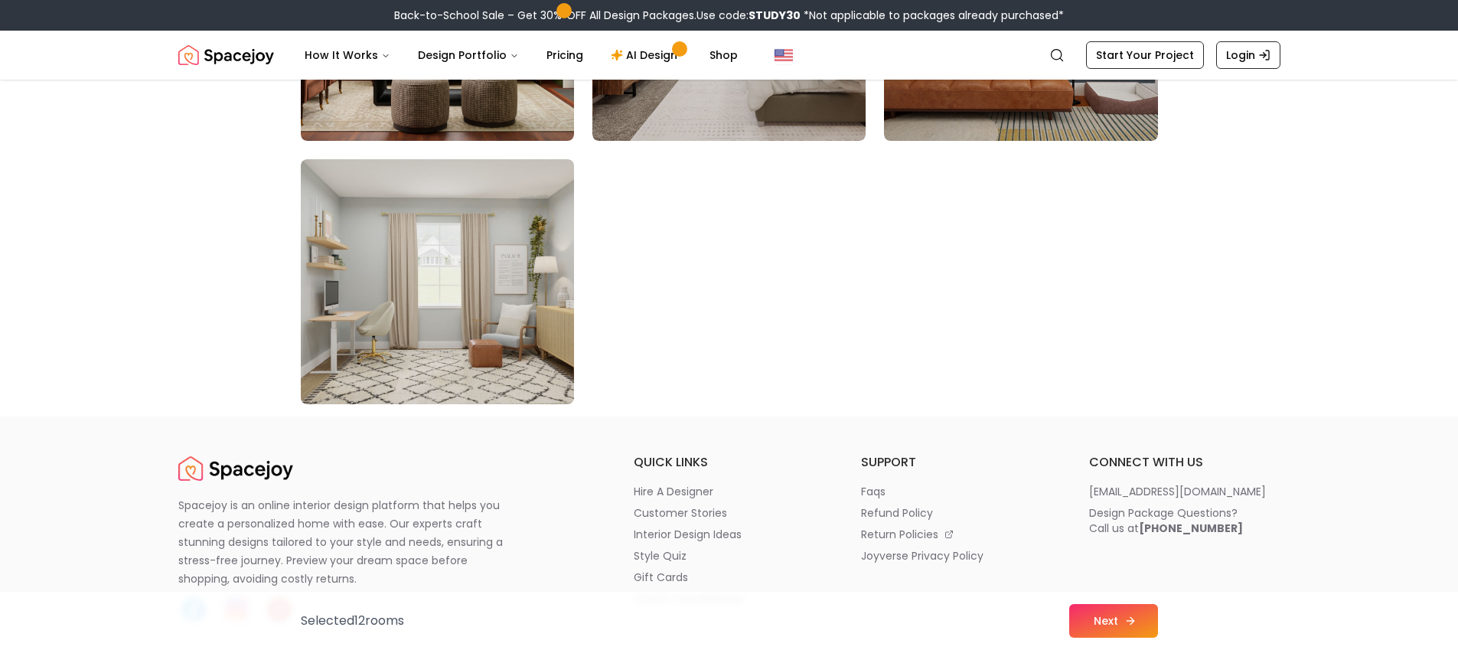
click at [1129, 612] on button "Next" at bounding box center [1113, 621] width 89 height 34
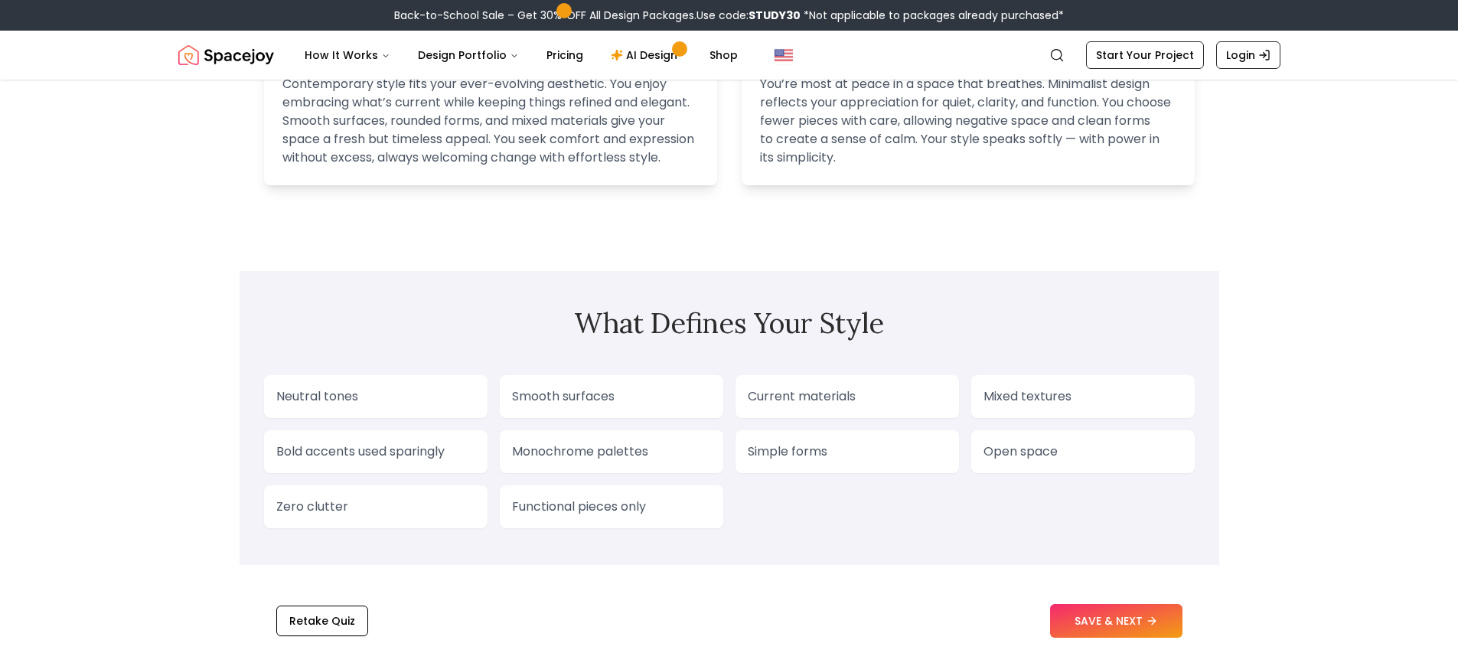
scroll to position [1148, 0]
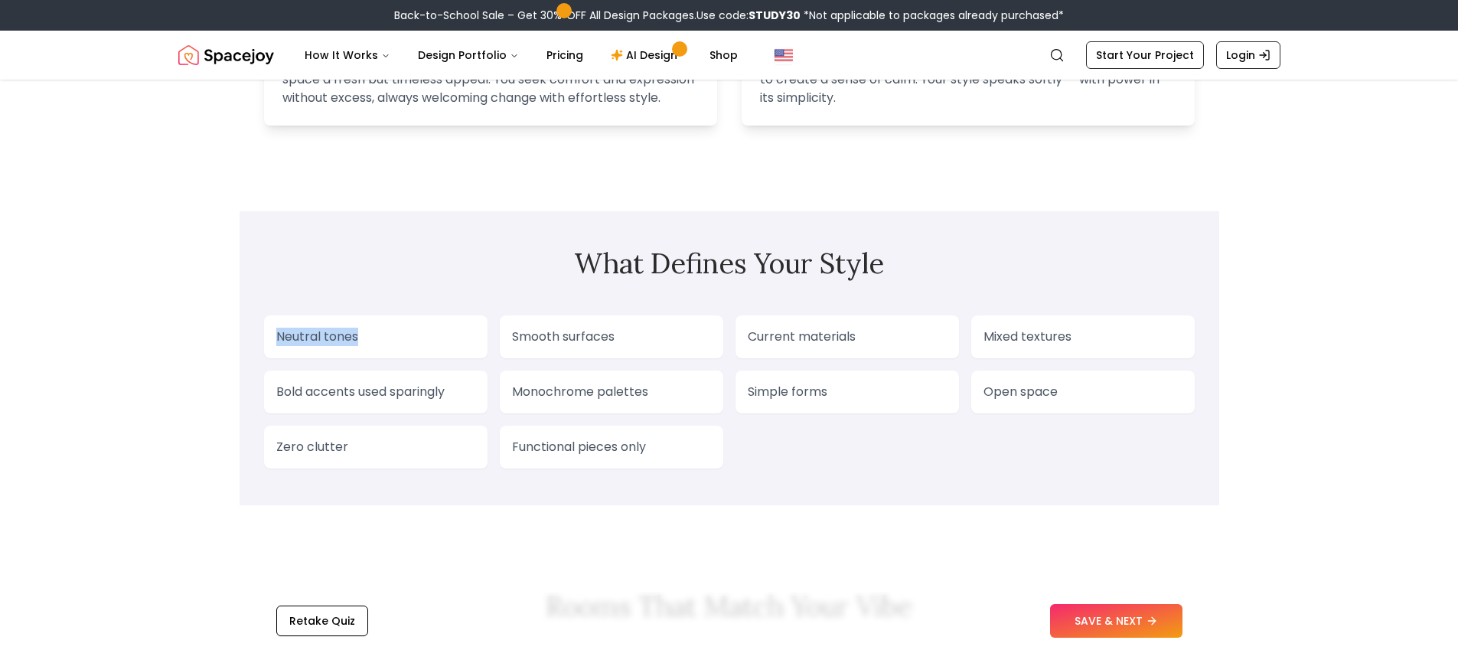
drag, startPoint x: 358, startPoint y: 340, endPoint x: 278, endPoint y: 341, distance: 80.4
click at [278, 341] on p "Neutral tones" at bounding box center [375, 337] width 199 height 18
drag, startPoint x: 275, startPoint y: 398, endPoint x: 435, endPoint y: 405, distance: 160.1
click at [424, 406] on div "Bold accents used sparingly" at bounding box center [376, 391] width 224 height 43
drag, startPoint x: 357, startPoint y: 451, endPoint x: 243, endPoint y: 451, distance: 114.1
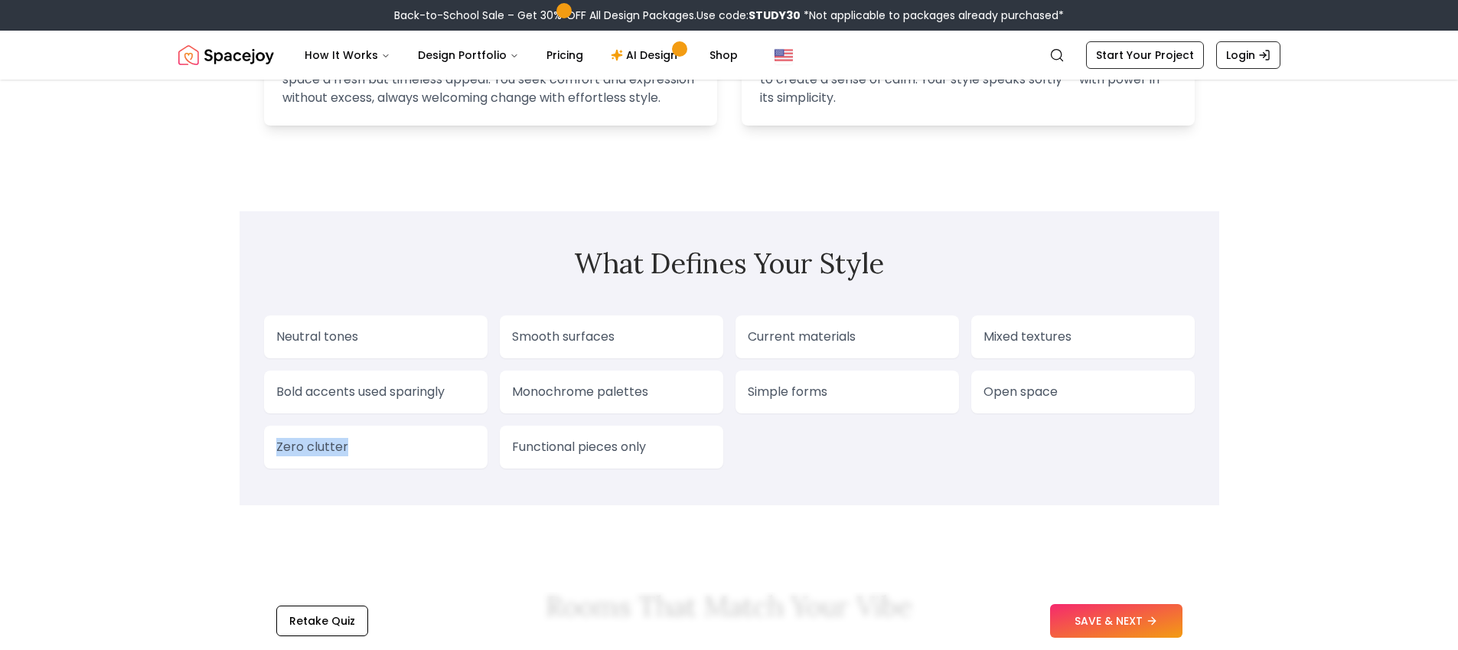
click at [243, 451] on section "What Defines Your Style Neutral tones Smooth surfaces Current materials Mixed t…" at bounding box center [730, 358] width 980 height 294
drag, startPoint x: 514, startPoint y: 337, endPoint x: 622, endPoint y: 345, distance: 108.3
click at [609, 340] on p "Smooth surfaces" at bounding box center [611, 337] width 199 height 18
drag, startPoint x: 652, startPoint y: 393, endPoint x: 514, endPoint y: 402, distance: 138.0
click at [515, 401] on p "Monochrome palettes" at bounding box center [611, 392] width 199 height 18
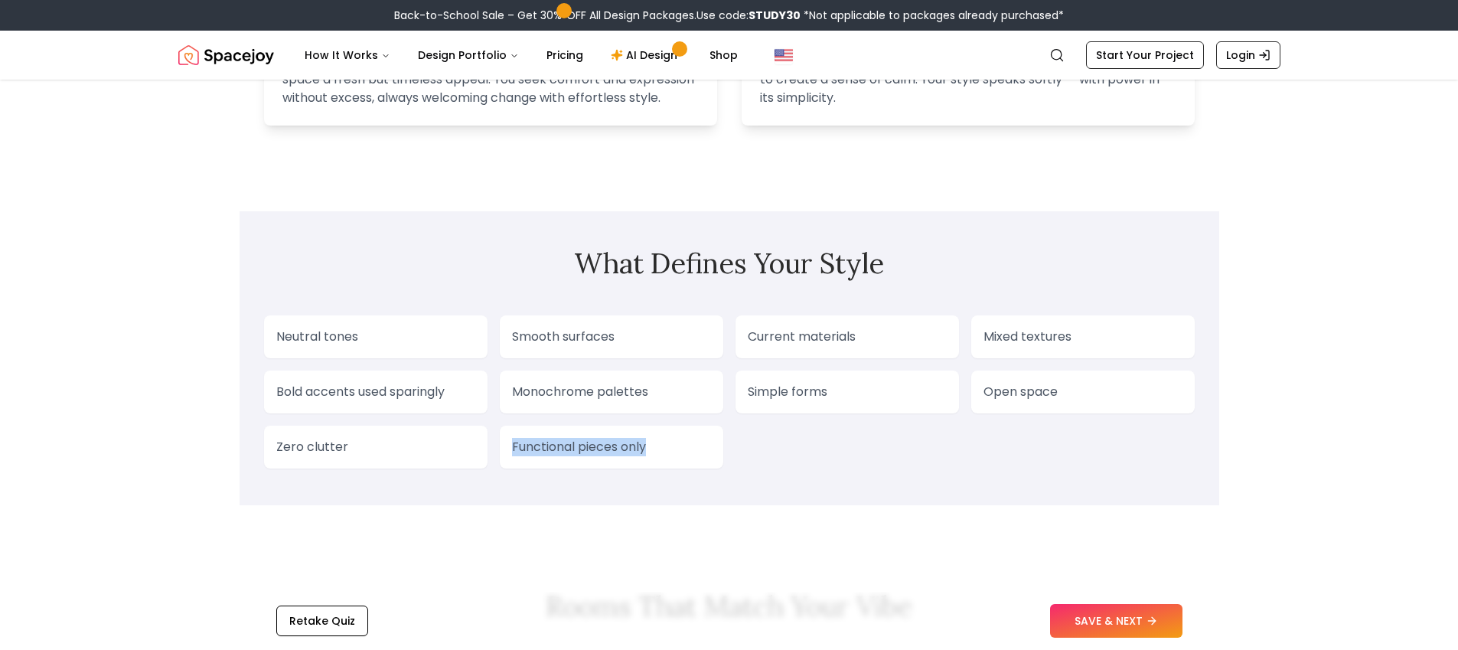
drag, startPoint x: 510, startPoint y: 449, endPoint x: 665, endPoint y: 454, distance: 155.5
click at [656, 455] on div "Functional pieces only" at bounding box center [612, 447] width 224 height 43
drag, startPoint x: 831, startPoint y: 344, endPoint x: 752, endPoint y: 343, distance: 78.1
click at [759, 343] on p "Current materials" at bounding box center [847, 337] width 199 height 18
drag, startPoint x: 742, startPoint y: 390, endPoint x: 873, endPoint y: 399, distance: 131.2
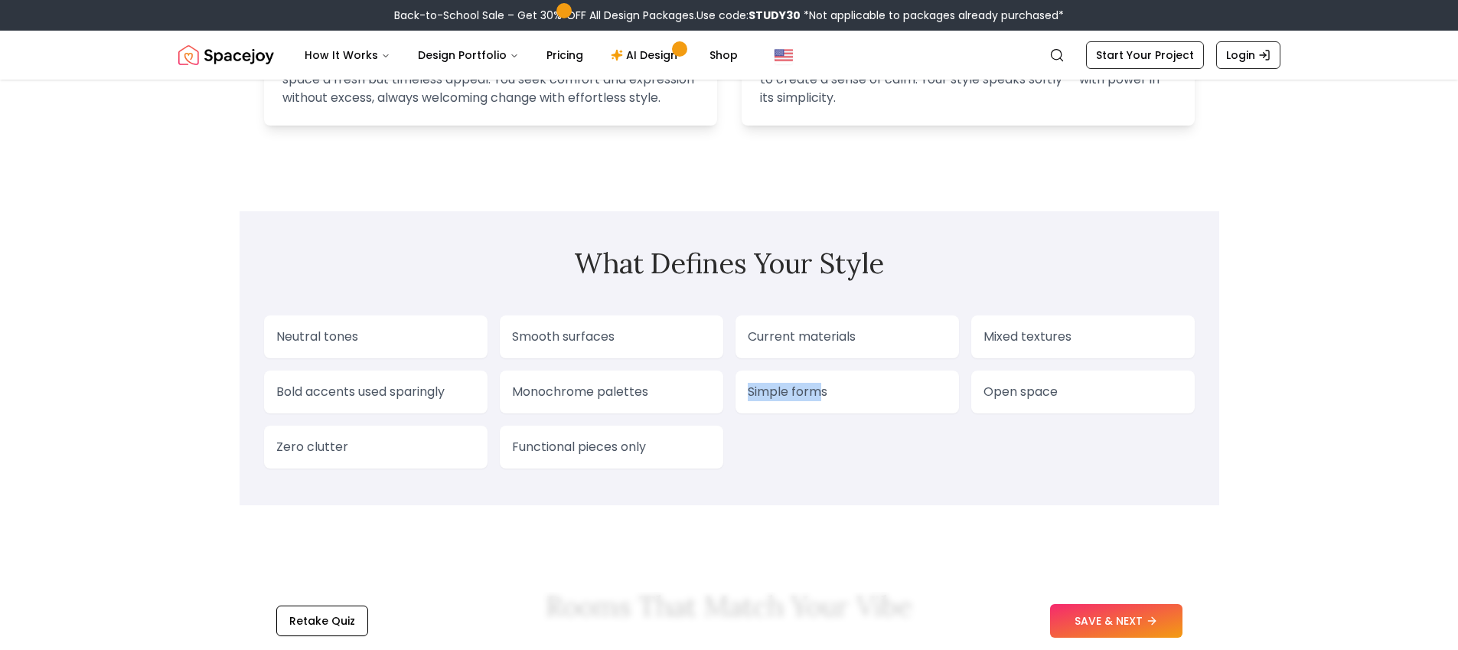
click at [831, 397] on div "Simple forms" at bounding box center [848, 391] width 224 height 43
drag, startPoint x: 983, startPoint y: 387, endPoint x: 1083, endPoint y: 396, distance: 100.6
click at [1083, 396] on div "Open space" at bounding box center [1083, 391] width 224 height 43
drag, startPoint x: 1075, startPoint y: 343, endPoint x: 985, endPoint y: 345, distance: 90.4
click at [987, 344] on p "Mixed textures" at bounding box center [1083, 337] width 199 height 18
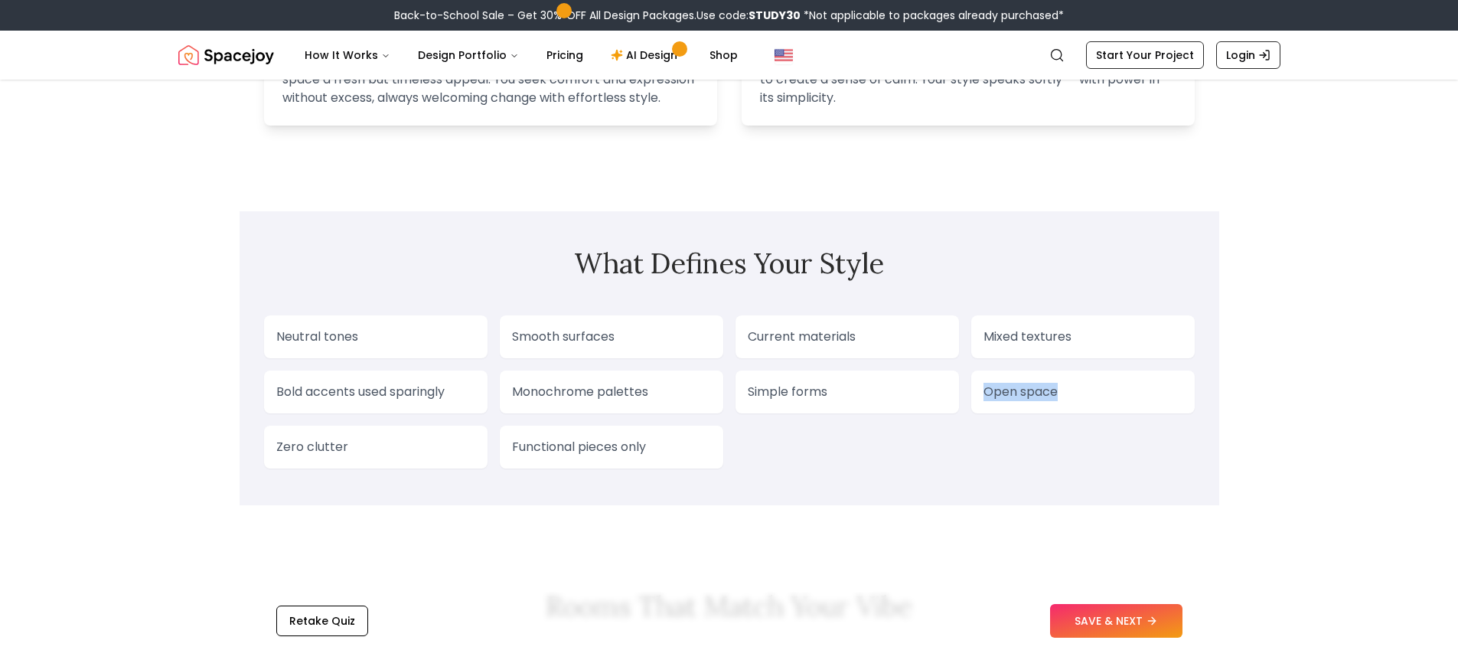
drag, startPoint x: 983, startPoint y: 393, endPoint x: 1085, endPoint y: 402, distance: 102.9
click at [1083, 402] on div "Open space" at bounding box center [1083, 391] width 224 height 43
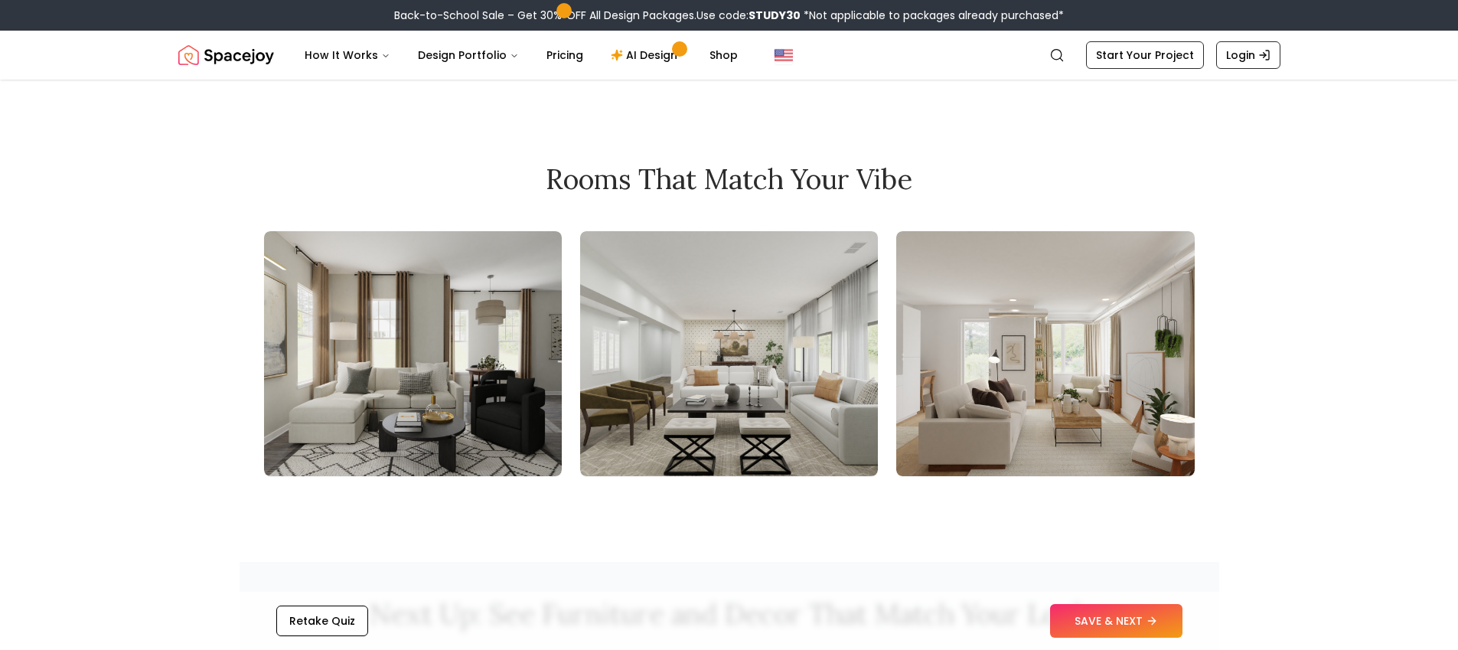
scroll to position [1673, 0]
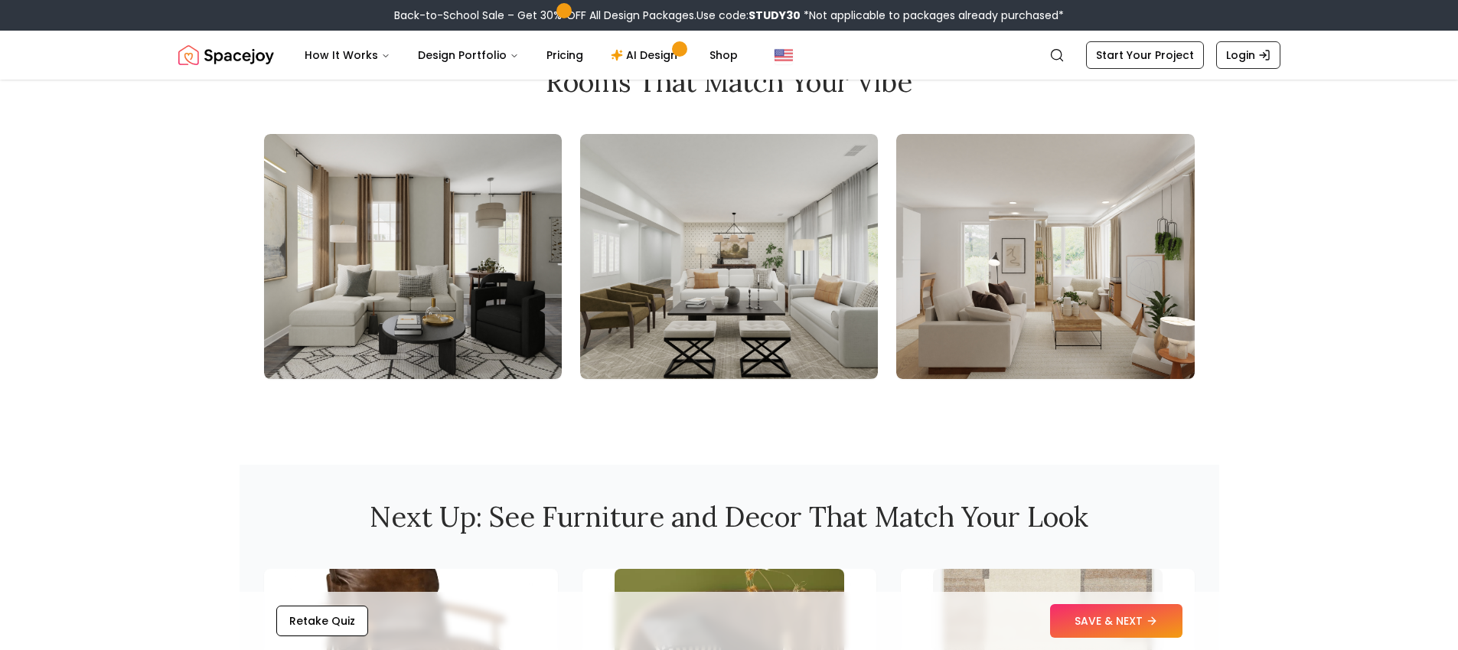
click at [335, 302] on img at bounding box center [413, 256] width 298 height 245
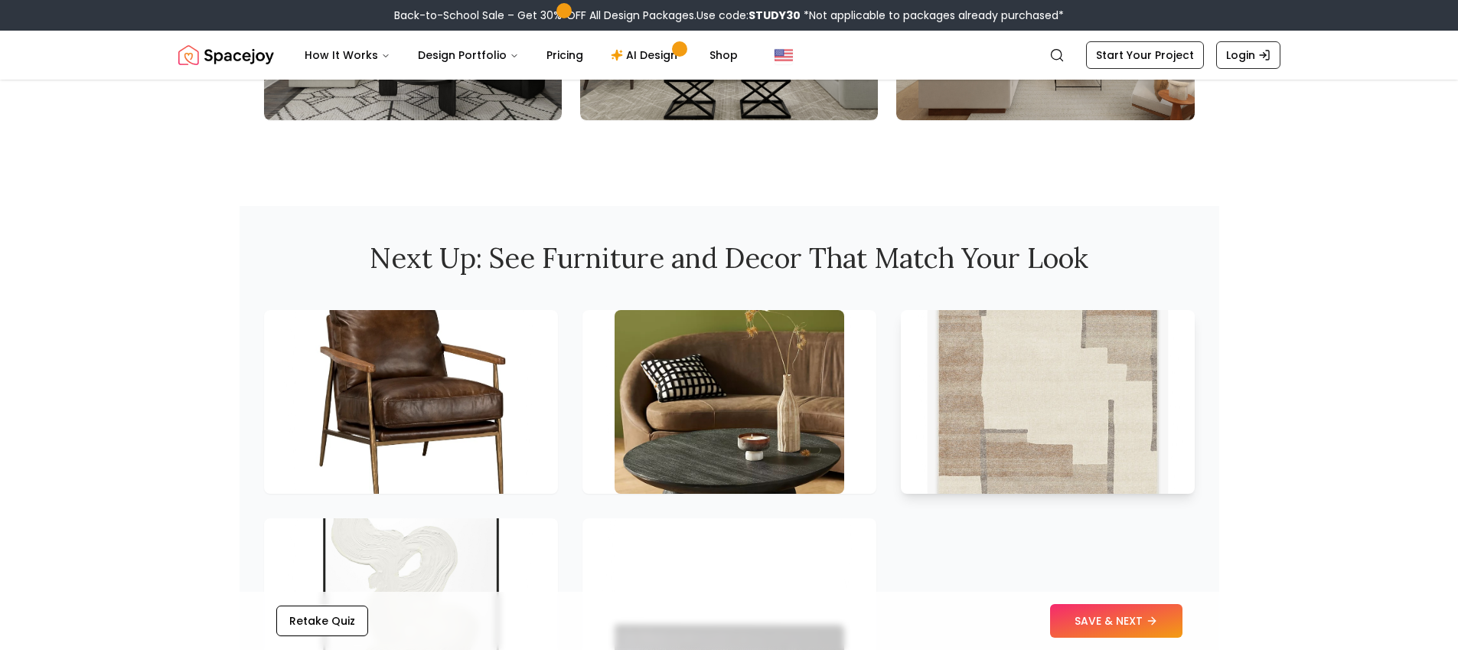
scroll to position [1658, 0]
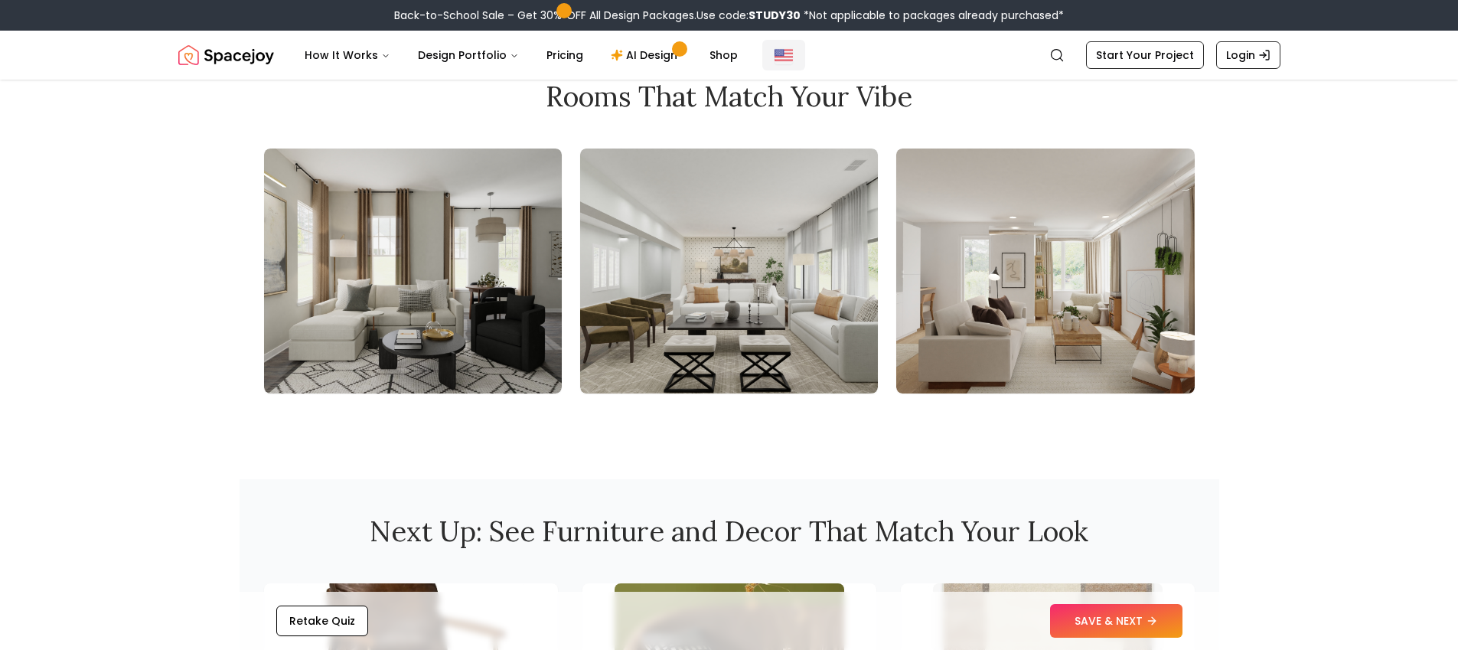
click at [775, 60] on img "Global" at bounding box center [784, 55] width 18 height 18
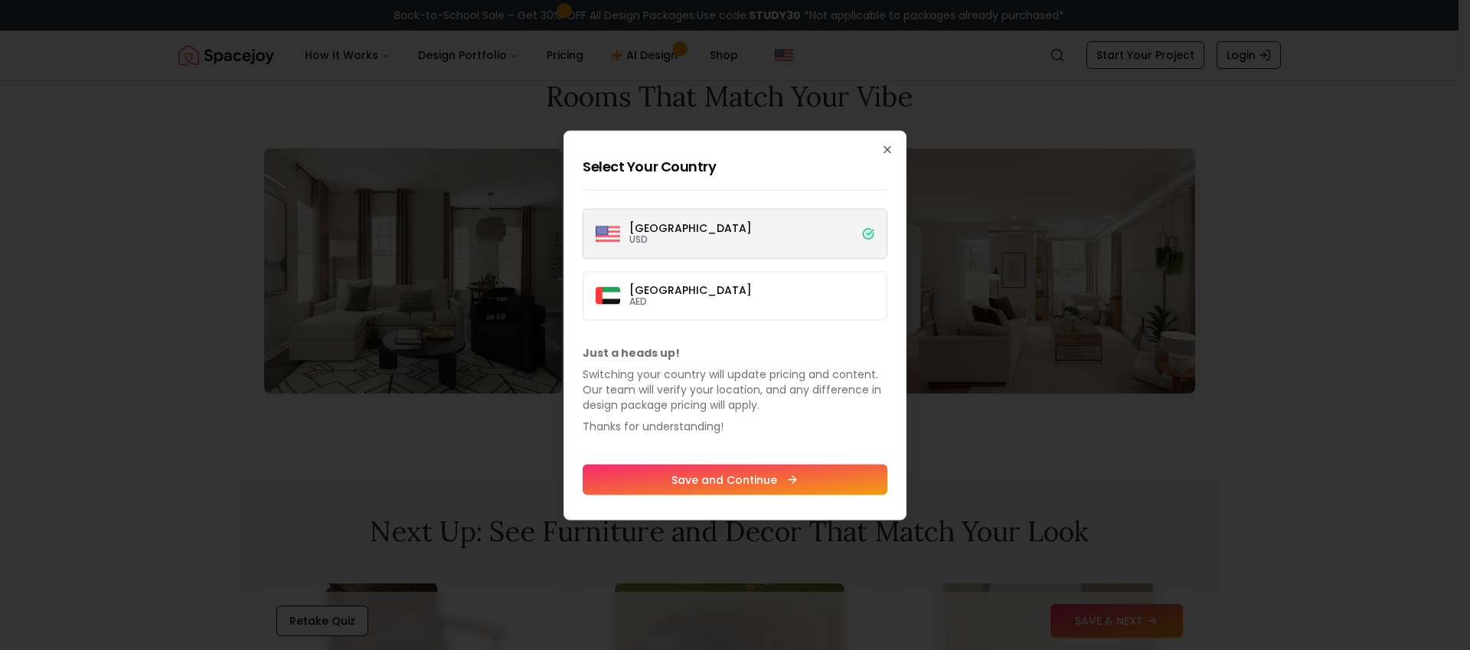
click at [712, 237] on label "United States USD" at bounding box center [735, 233] width 305 height 51
click at [0, 0] on button "United States USD" at bounding box center [0, 0] width 0 height 0
click at [648, 230] on p "United States" at bounding box center [690, 227] width 122 height 11
click at [0, 0] on button "United States USD" at bounding box center [0, 0] width 0 height 0
click at [616, 234] on img at bounding box center [608, 233] width 24 height 24
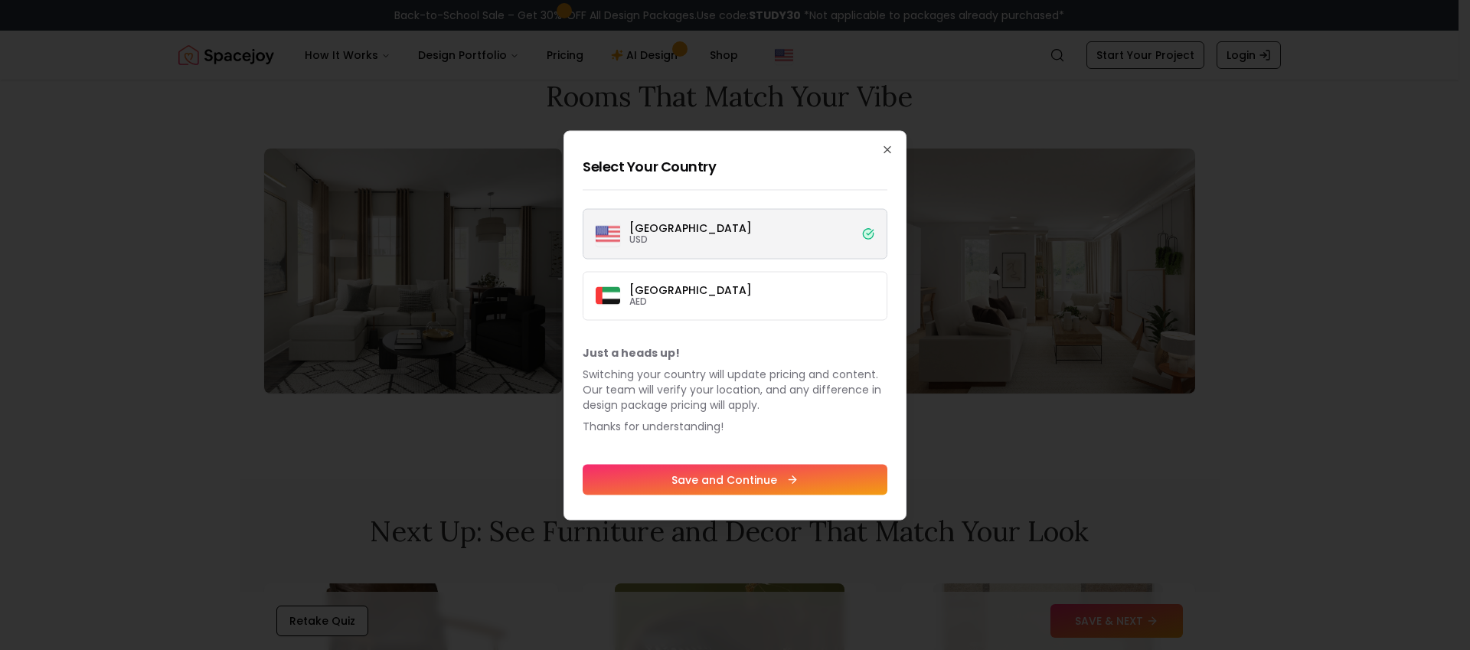
click at [0, 0] on button "United States USD" at bounding box center [0, 0] width 0 height 0
click at [606, 240] on img at bounding box center [608, 233] width 24 height 24
click at [0, 0] on button "United States USD" at bounding box center [0, 0] width 0 height 0
click at [636, 299] on p "AED" at bounding box center [690, 301] width 122 height 12
click at [0, 0] on button "Dubai AED" at bounding box center [0, 0] width 0 height 0
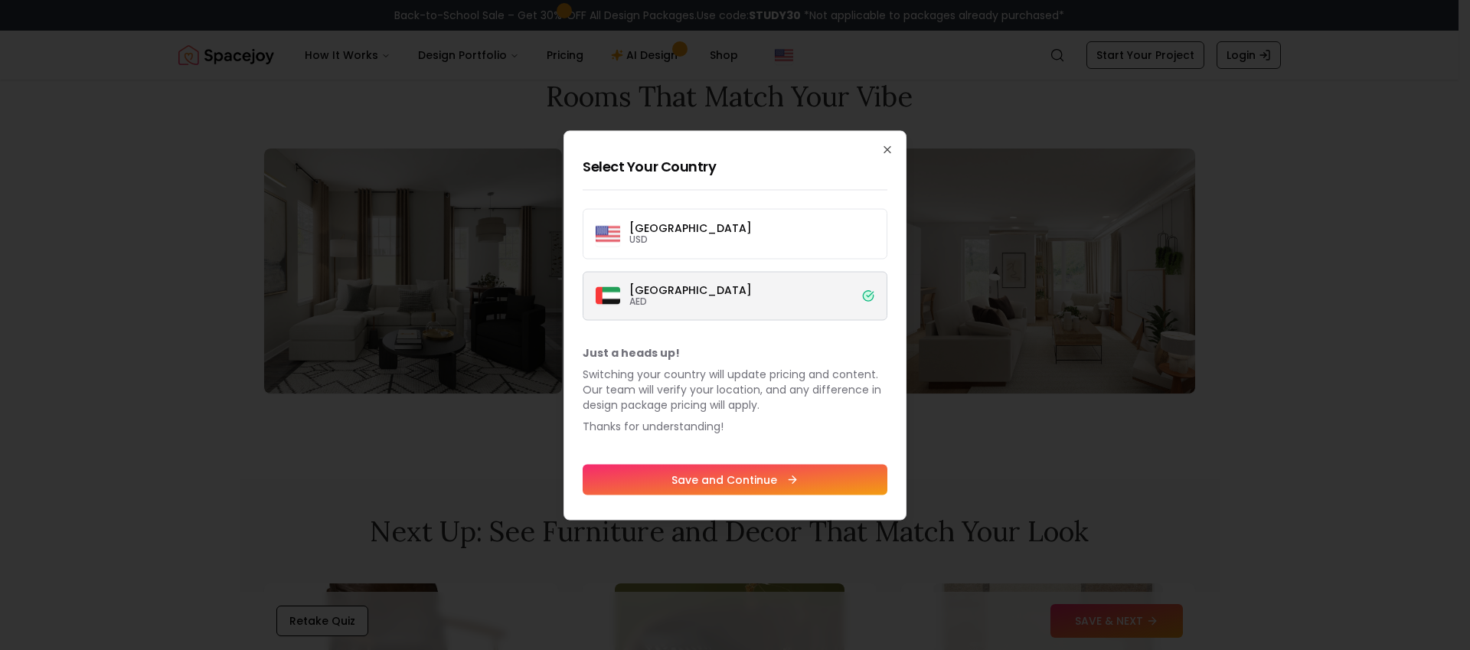
click at [720, 241] on label "United States USD" at bounding box center [735, 233] width 305 height 51
click at [0, 0] on button "United States USD" at bounding box center [0, 0] width 0 height 0
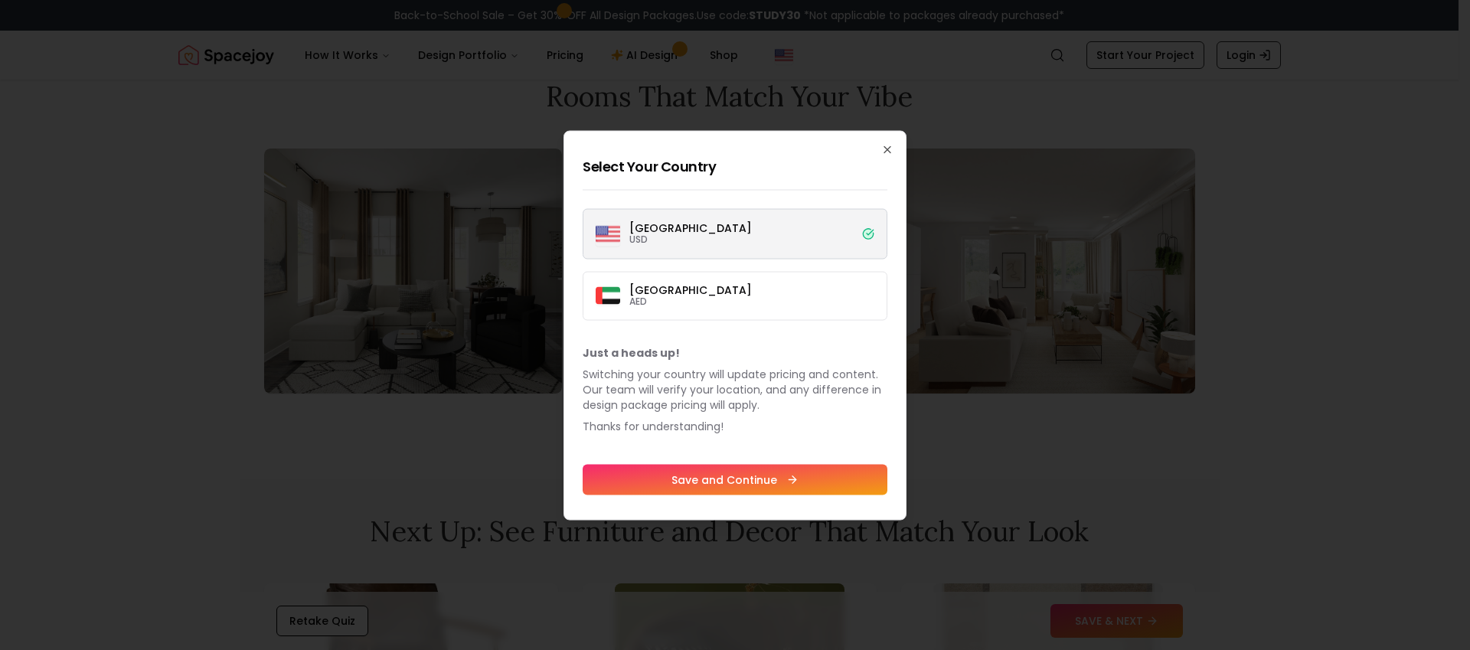
click at [1114, 519] on div at bounding box center [735, 325] width 1470 height 650
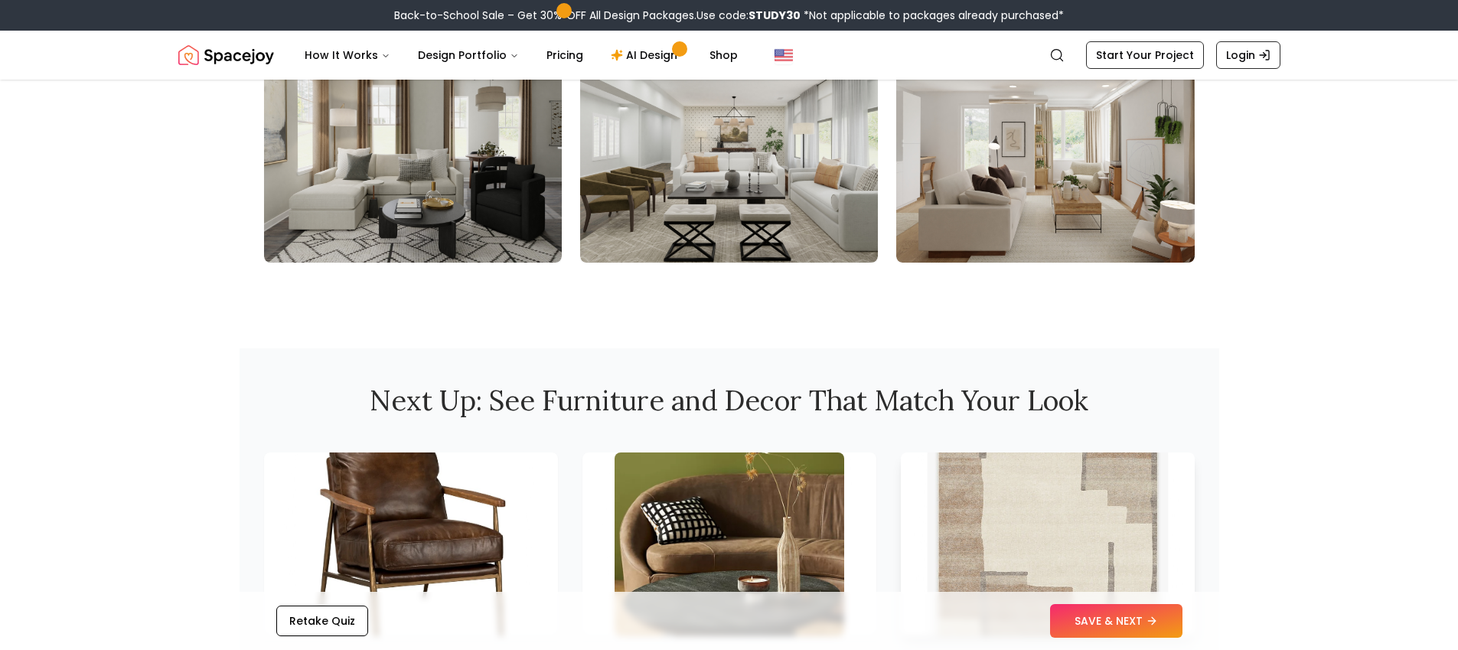
scroll to position [1809, 0]
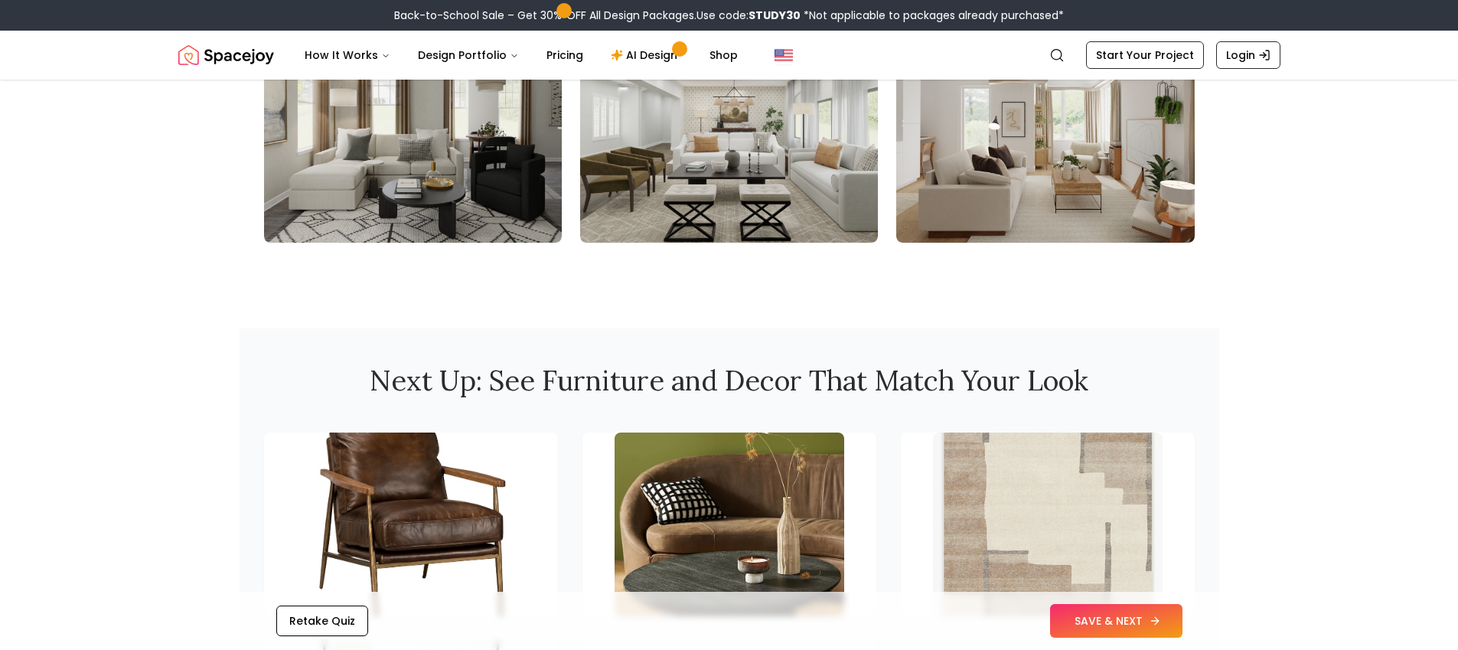
click at [1098, 623] on button "SAVE & NEXT" at bounding box center [1116, 621] width 132 height 34
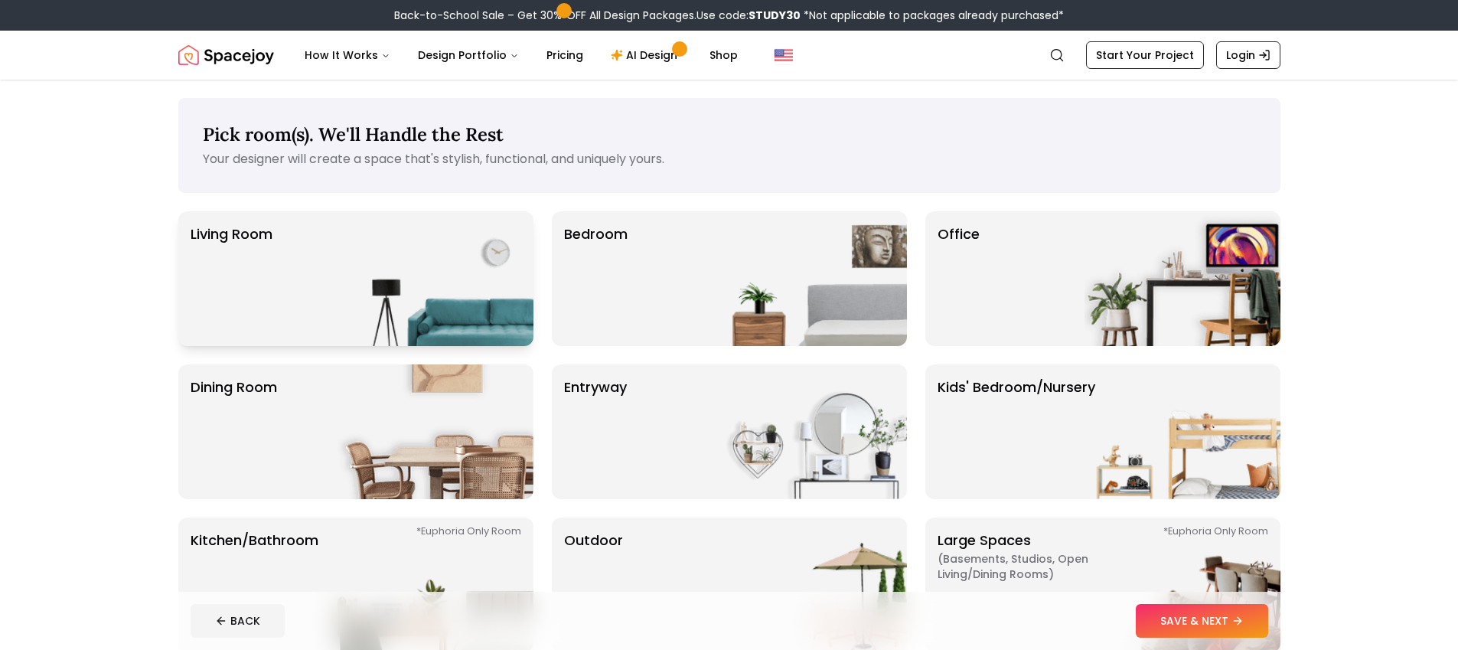
click at [212, 241] on p "Living Room" at bounding box center [232, 279] width 82 height 110
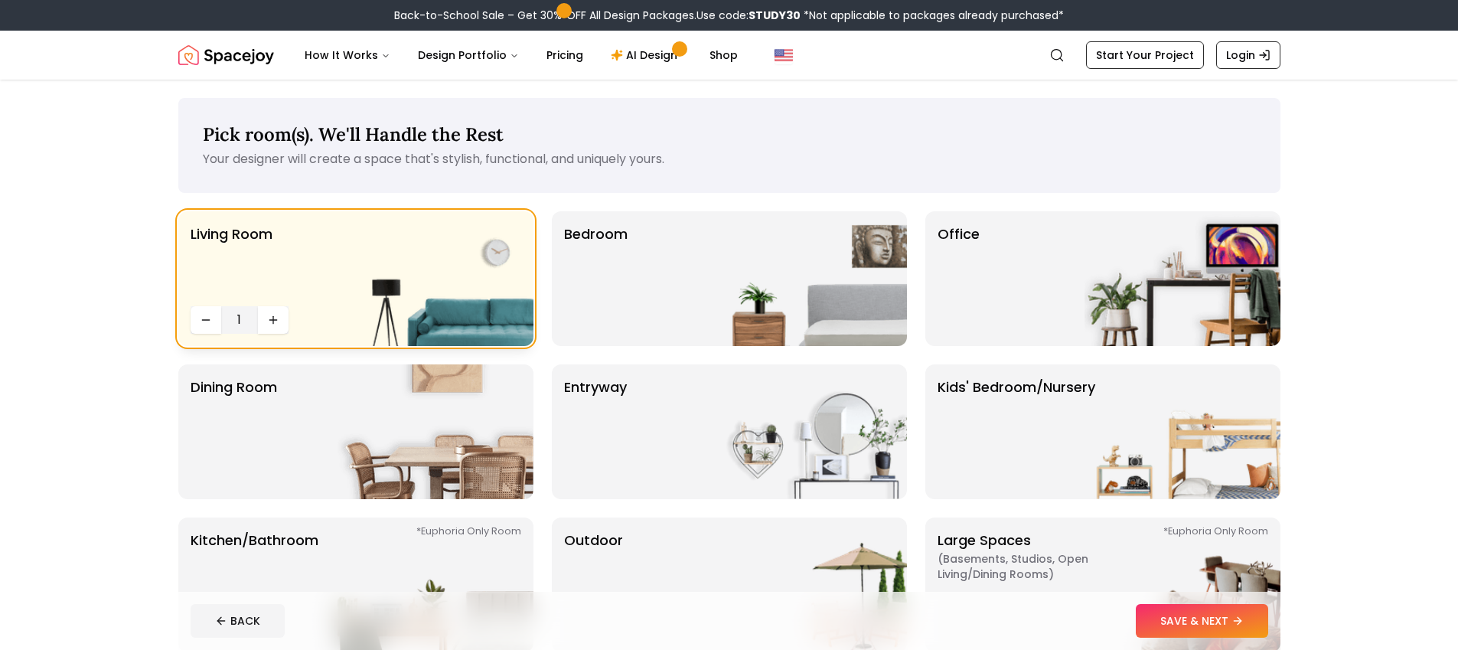
click at [350, 270] on img at bounding box center [436, 278] width 196 height 135
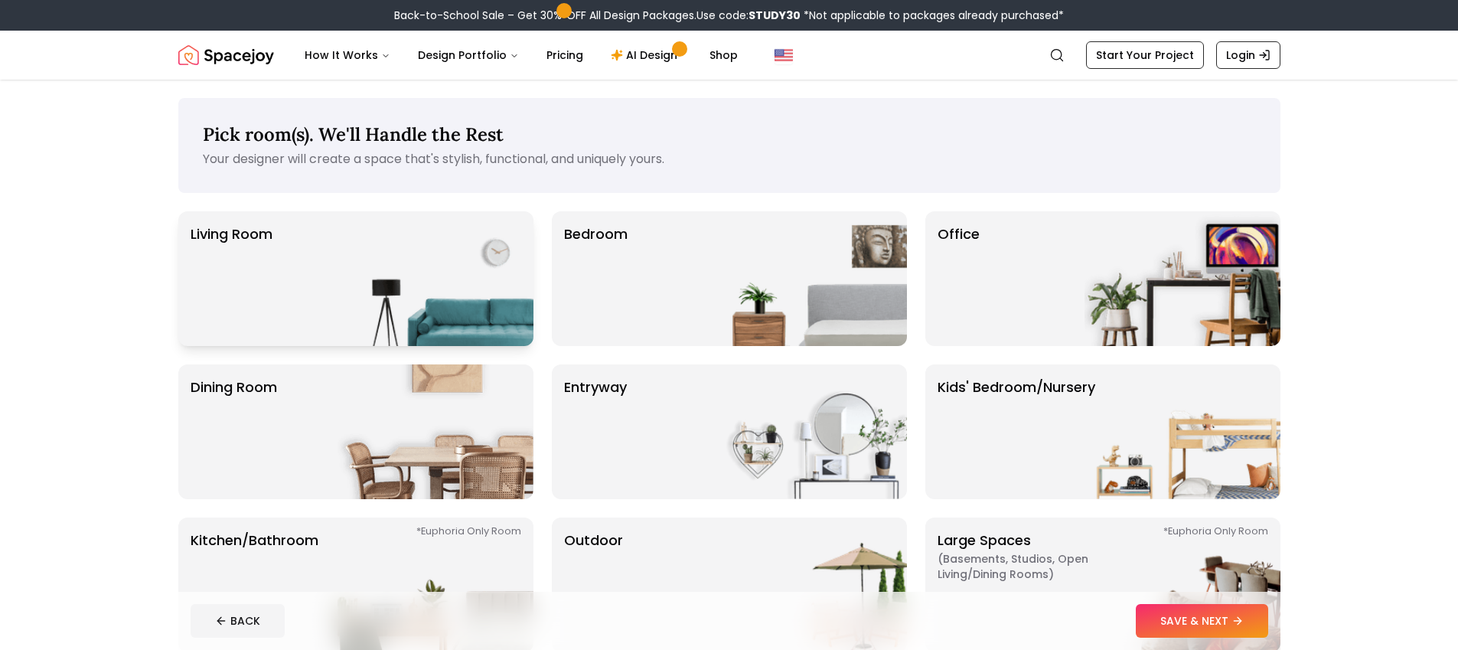
click at [266, 292] on p "Living Room" at bounding box center [232, 279] width 82 height 110
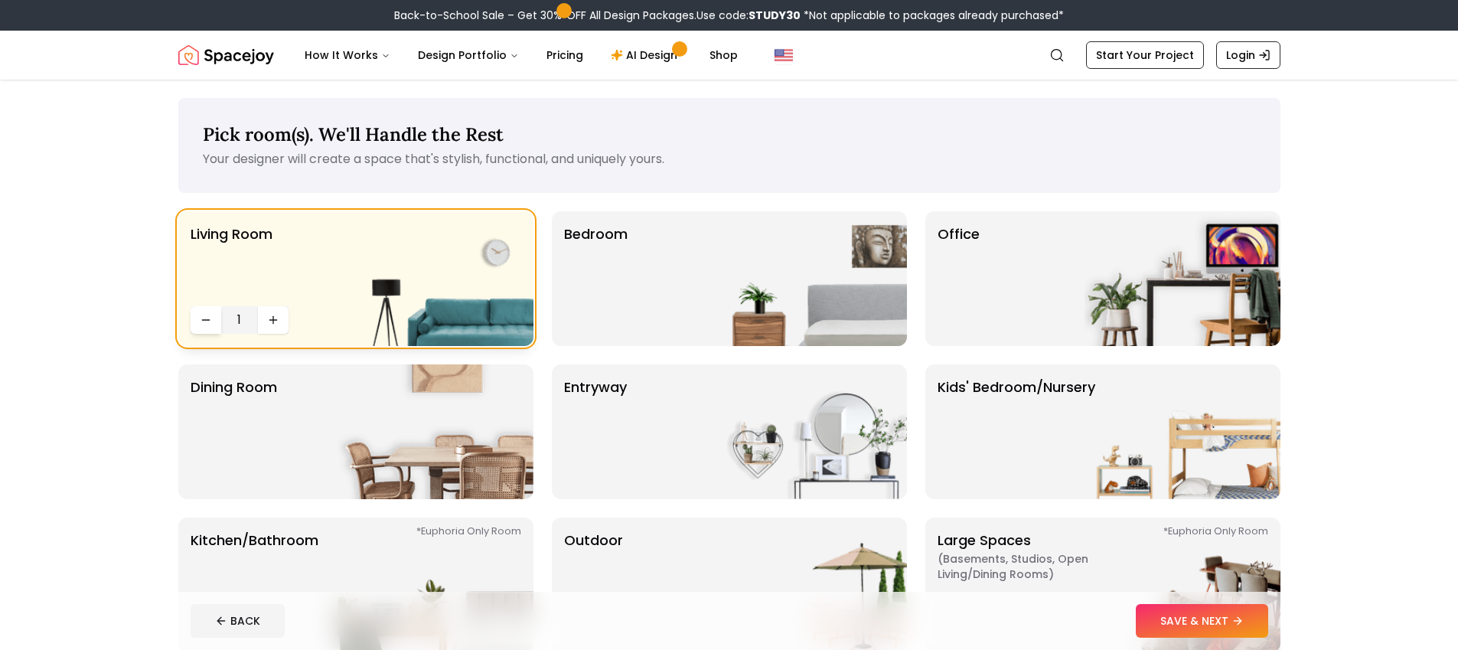
click at [200, 319] on icon "Decrease quantity" at bounding box center [206, 320] width 12 height 12
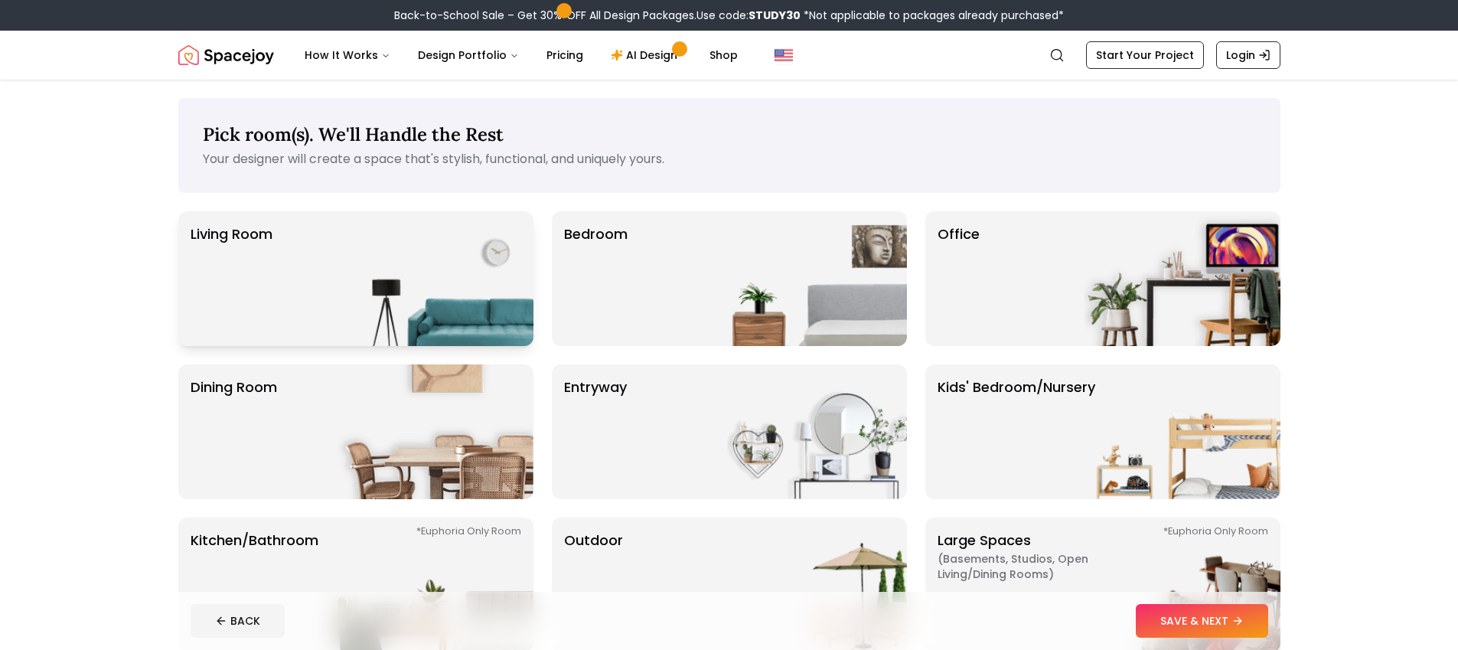
click at [15, 404] on main "Pick room(s). We'll Handle the Rest Your designer will create a space that's st…" at bounding box center [729, 413] width 1458 height 667
click at [418, 240] on img at bounding box center [436, 278] width 196 height 135
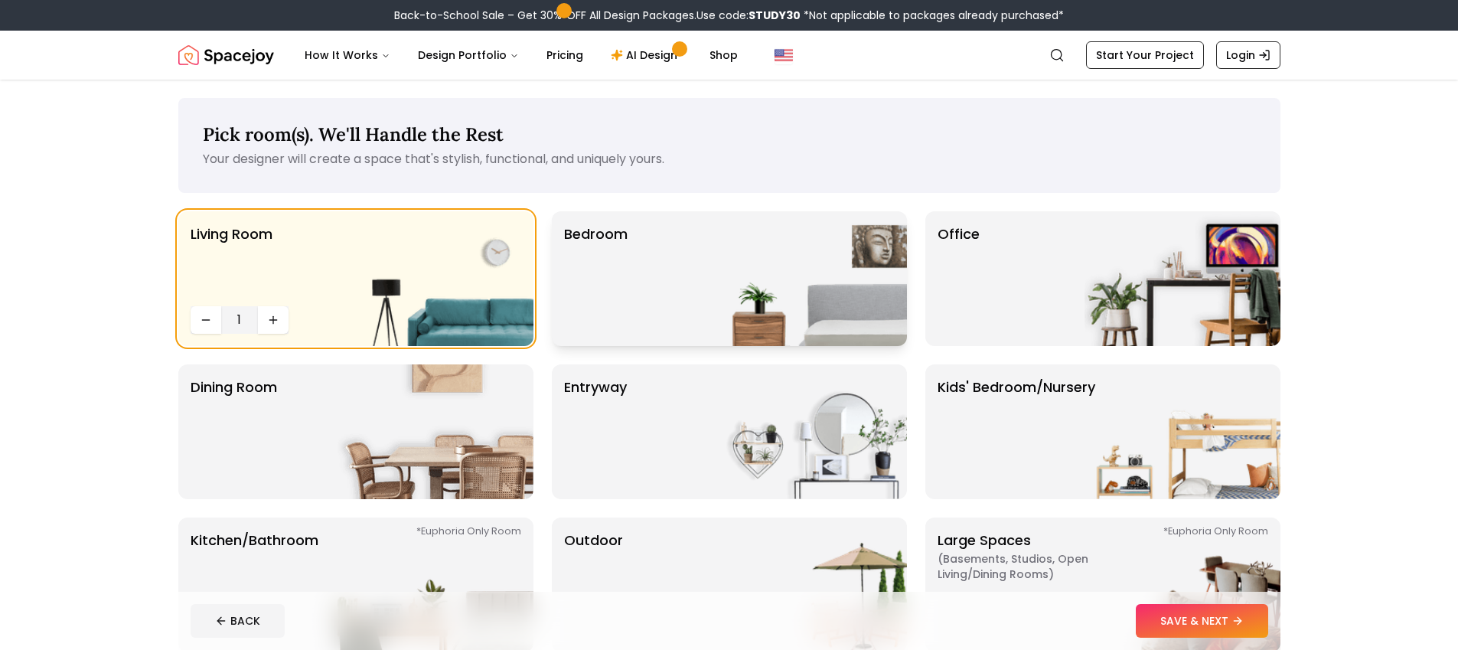
click at [684, 266] on div "Bedroom" at bounding box center [729, 278] width 355 height 135
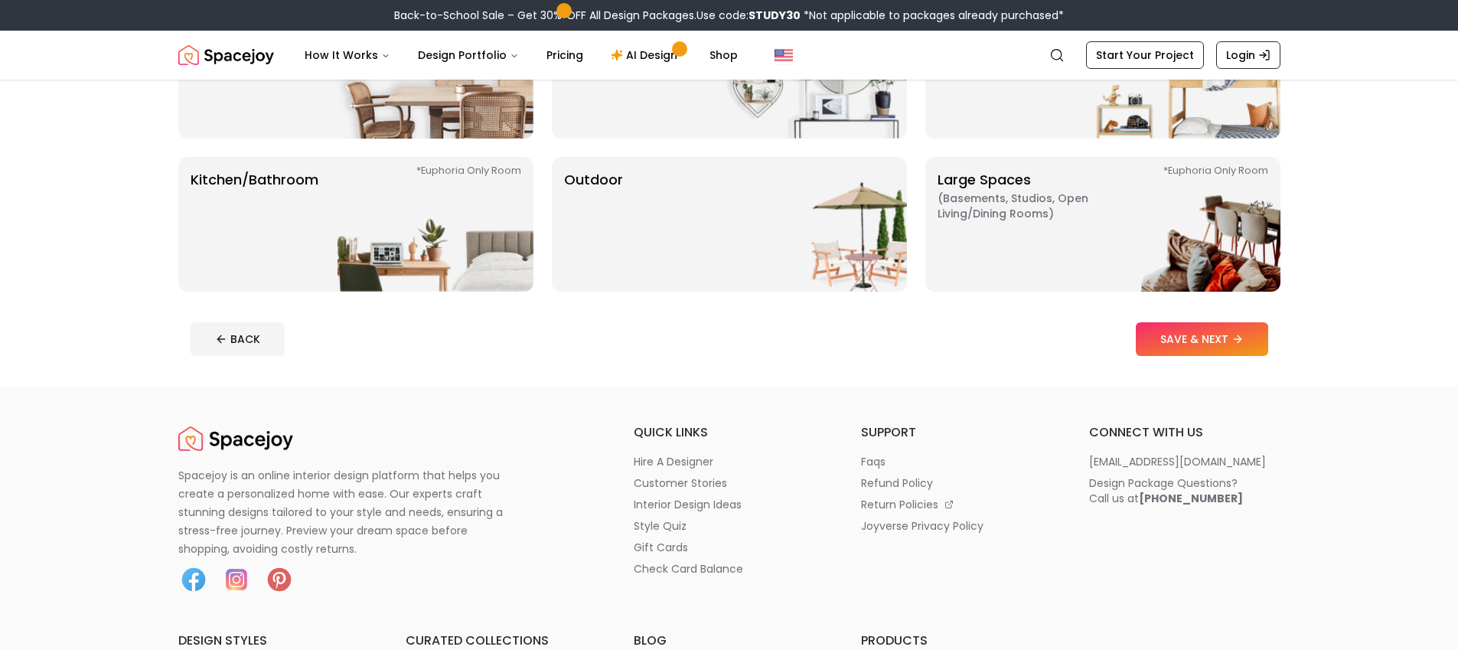
scroll to position [370, 0]
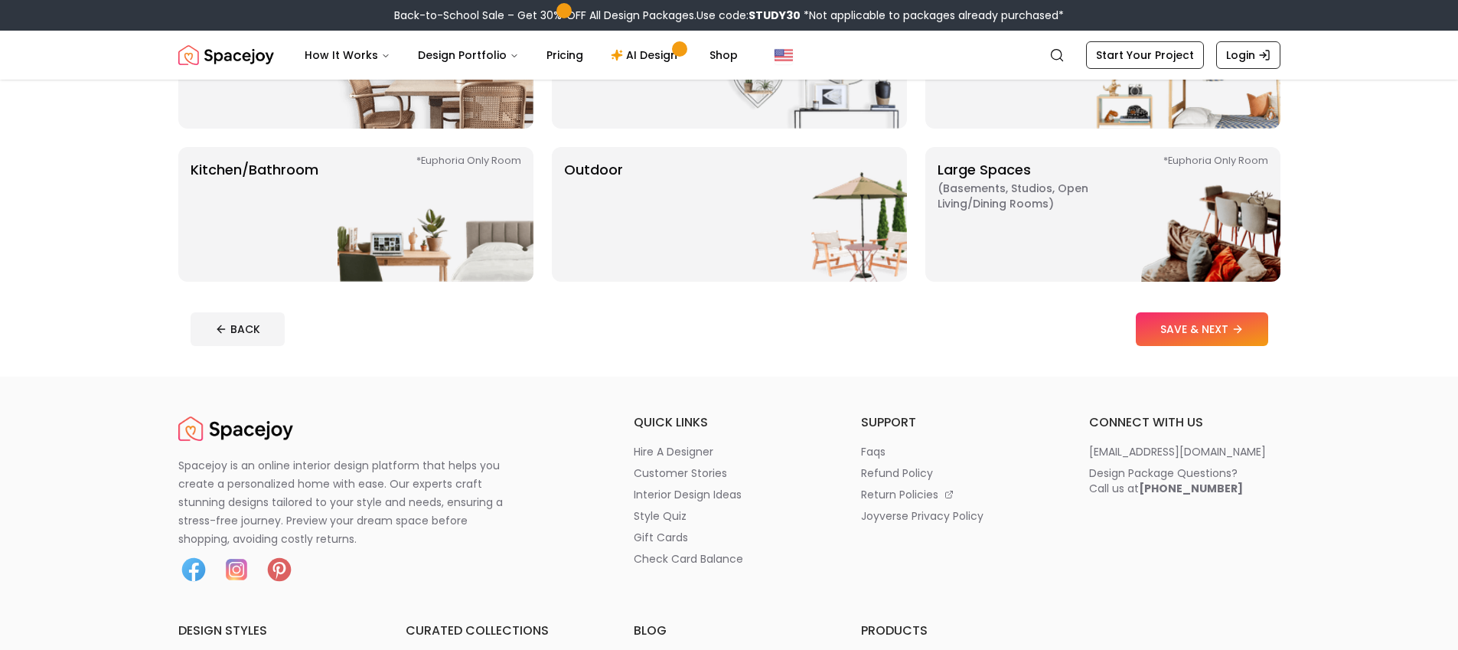
click at [1206, 355] on footer "BACK SAVE & NEXT" at bounding box center [729, 329] width 1102 height 58
click at [1203, 335] on button "SAVE & NEXT" at bounding box center [1202, 329] width 132 height 34
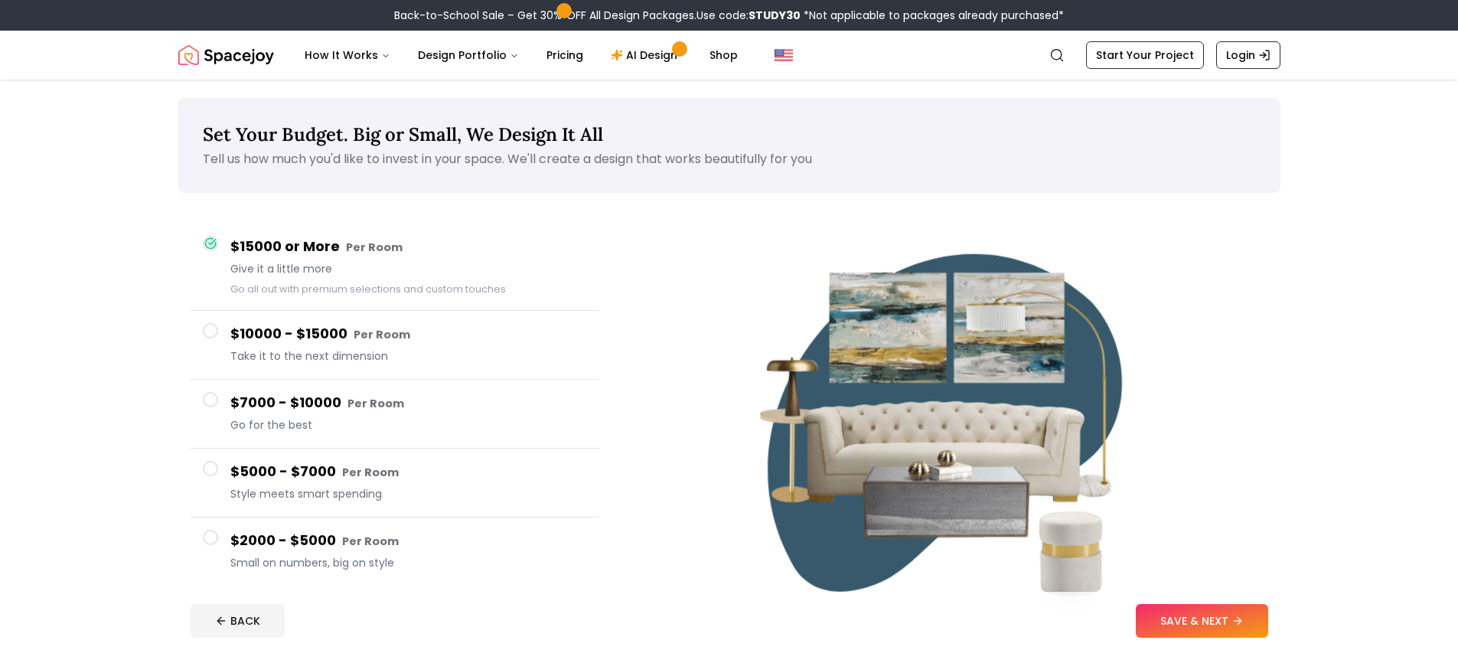
click at [380, 341] on small "Per Room" at bounding box center [382, 334] width 57 height 15
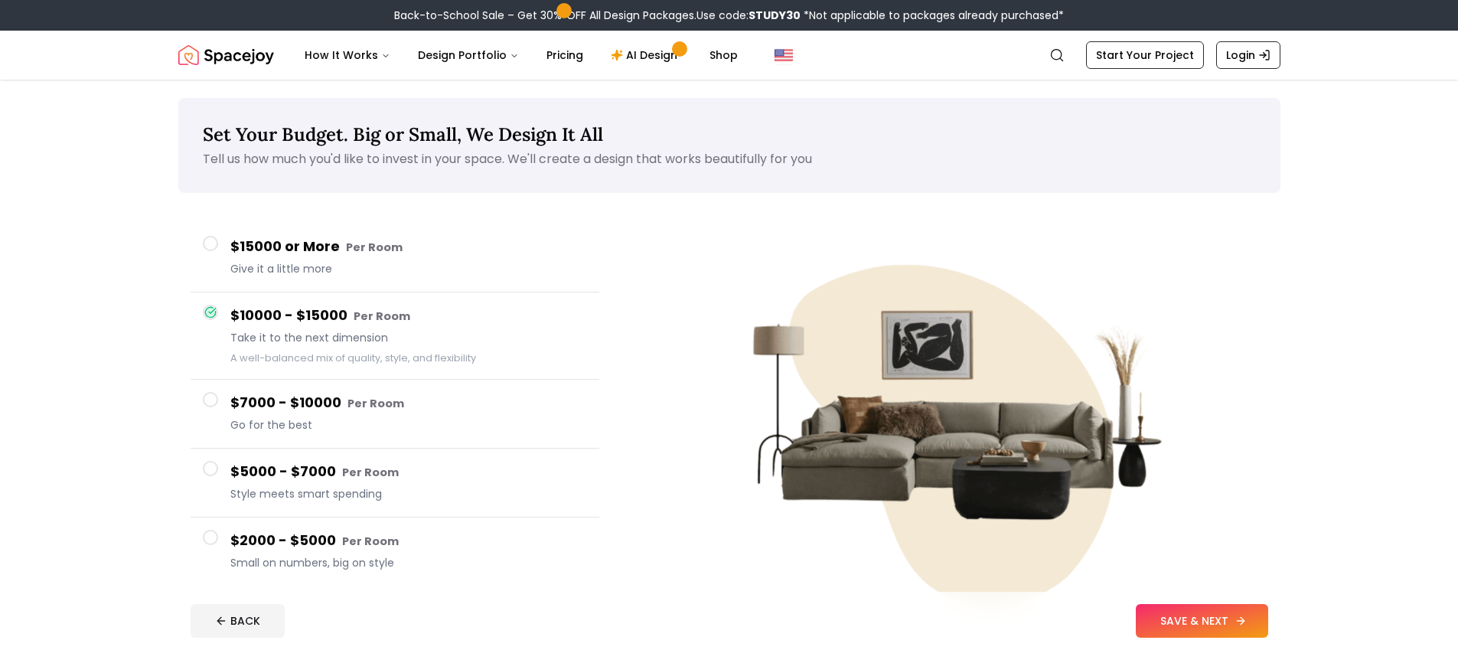
click at [1235, 618] on icon at bounding box center [1241, 621] width 12 height 12
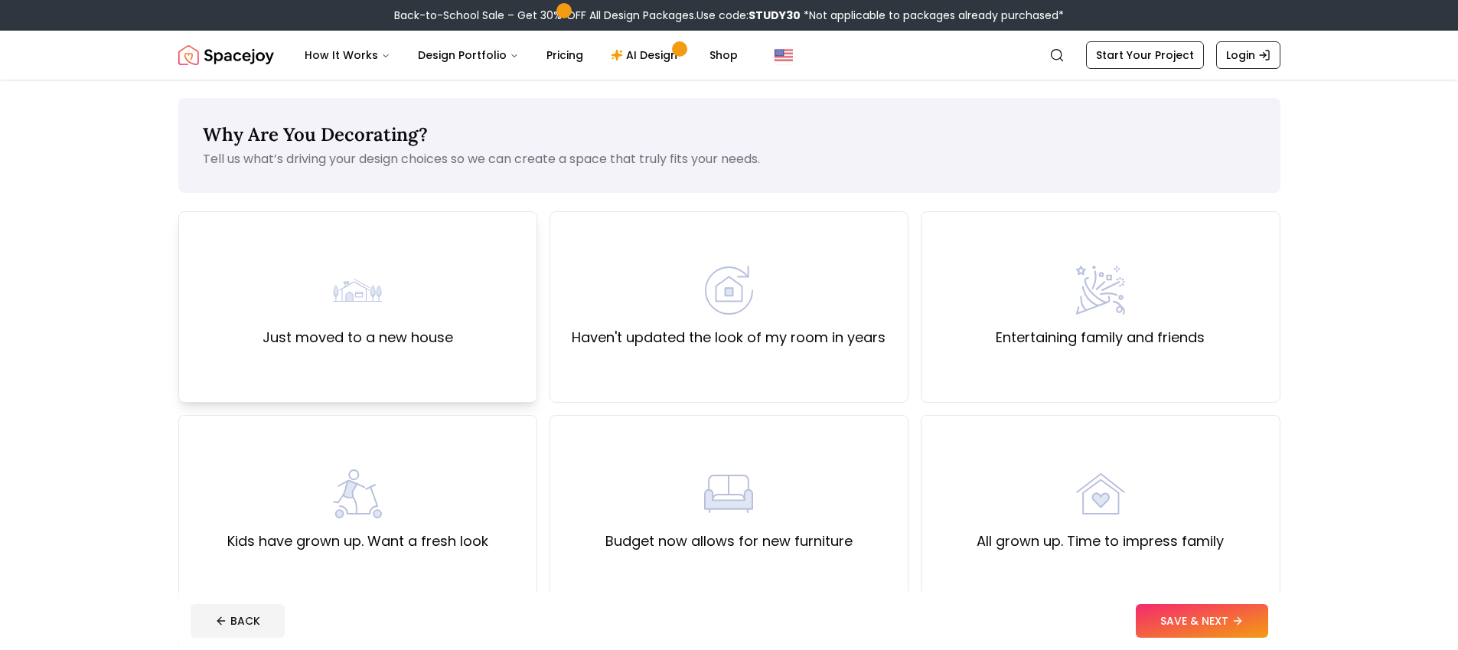
click at [354, 289] on img at bounding box center [357, 290] width 49 height 49
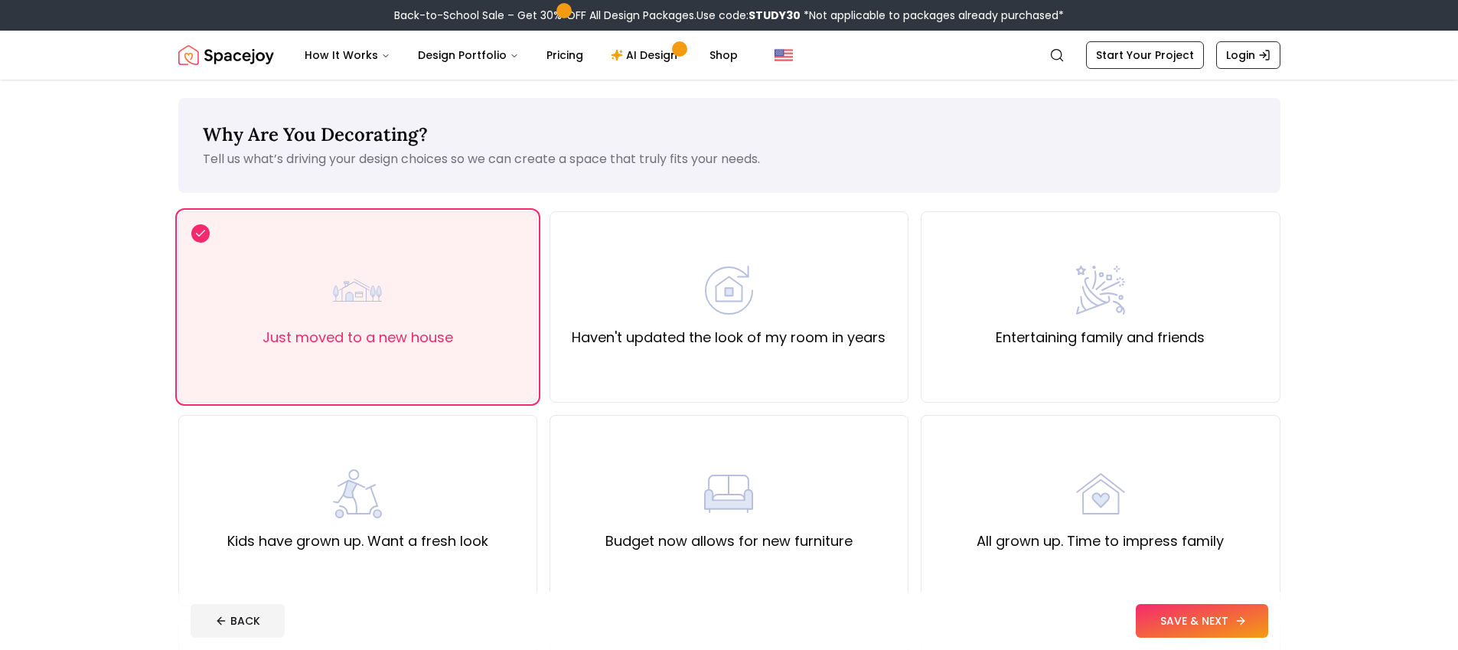
click at [1222, 621] on button "SAVE & NEXT" at bounding box center [1202, 621] width 132 height 34
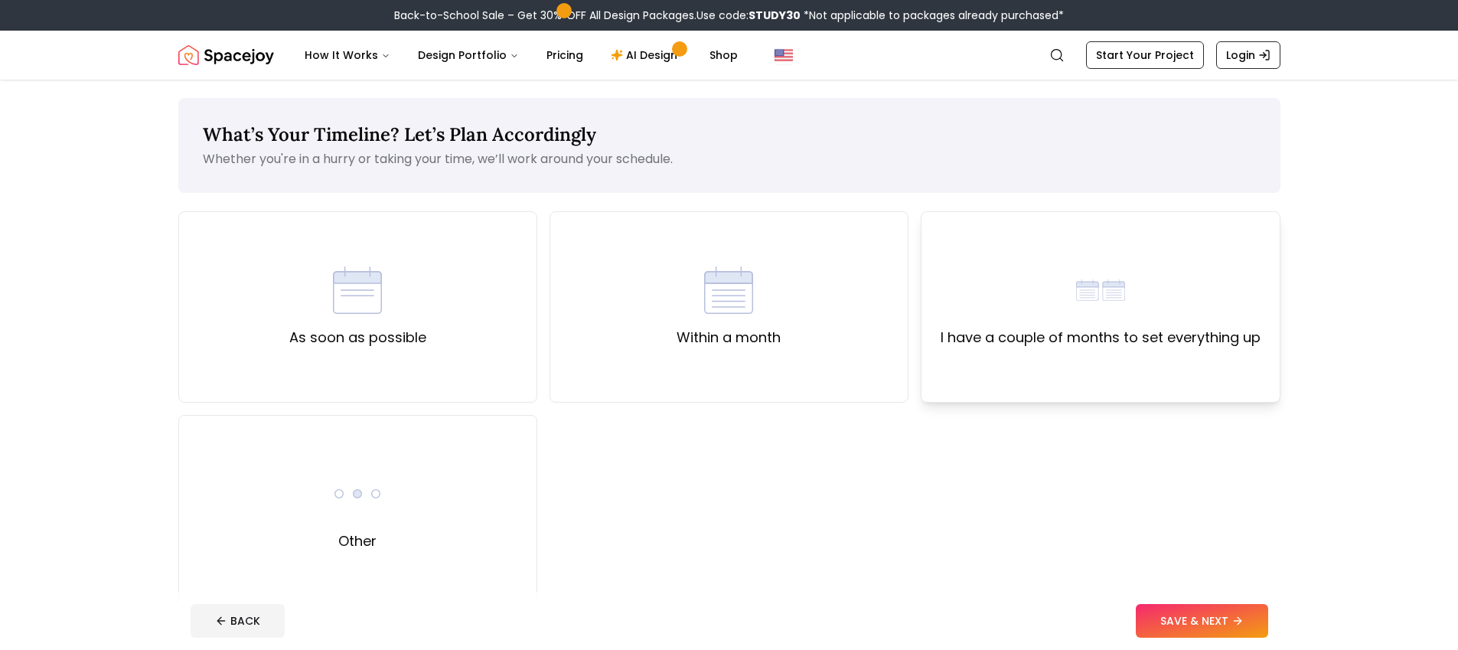
click at [1136, 289] on div "I have a couple of months to set everything up" at bounding box center [1101, 307] width 320 height 83
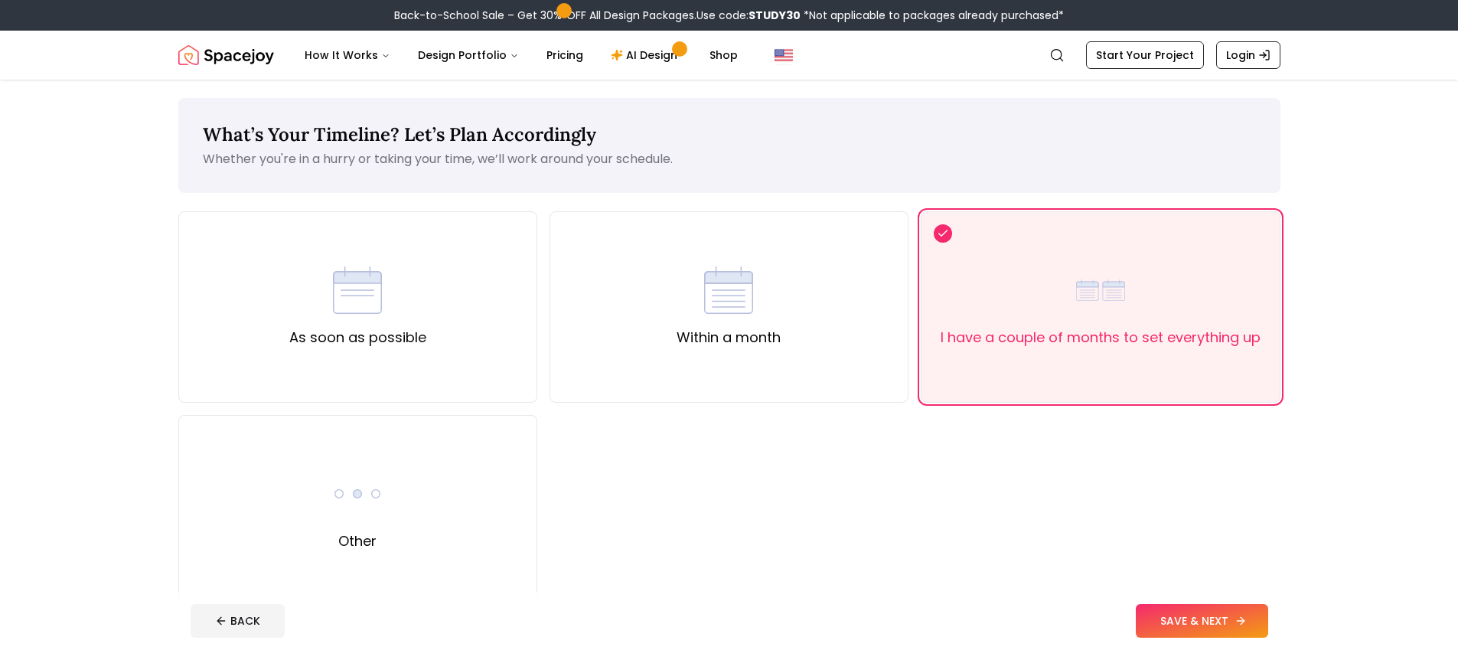
click at [1214, 615] on button "SAVE & NEXT" at bounding box center [1202, 621] width 132 height 34
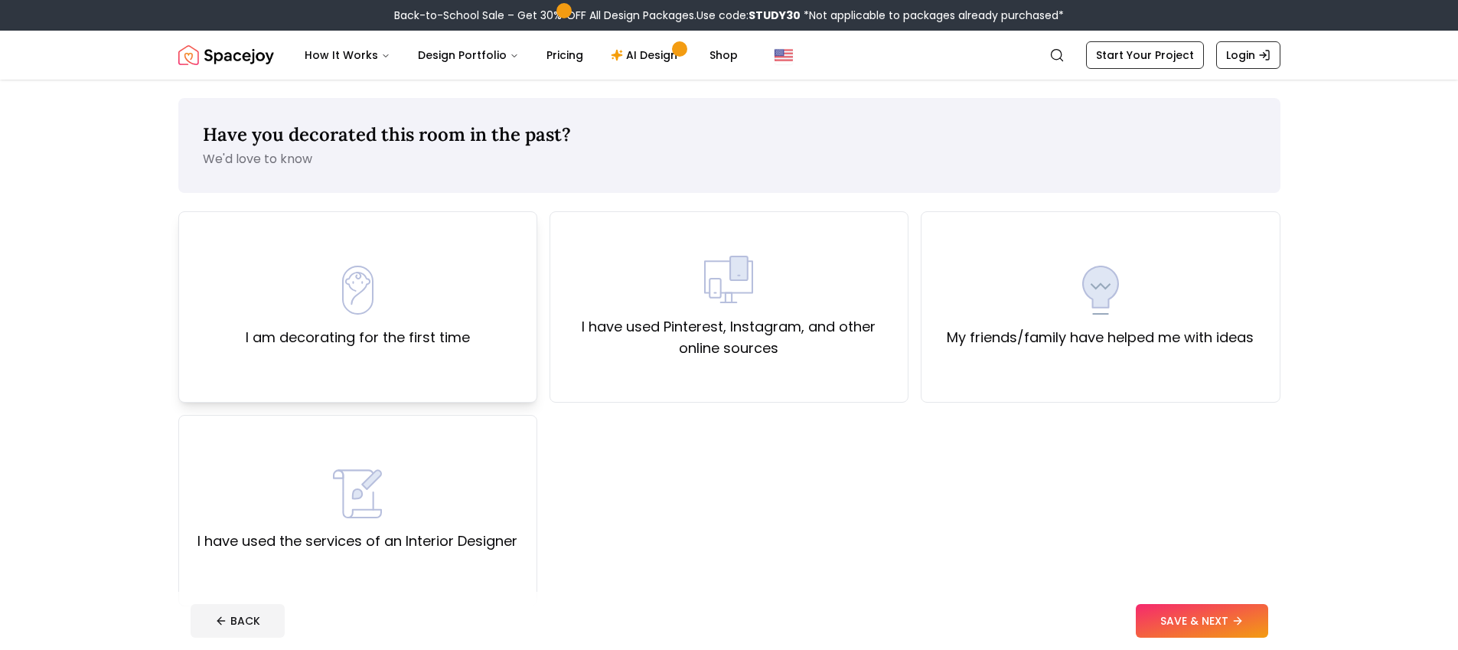
click at [382, 295] on div "I am decorating for the first time" at bounding box center [358, 307] width 224 height 83
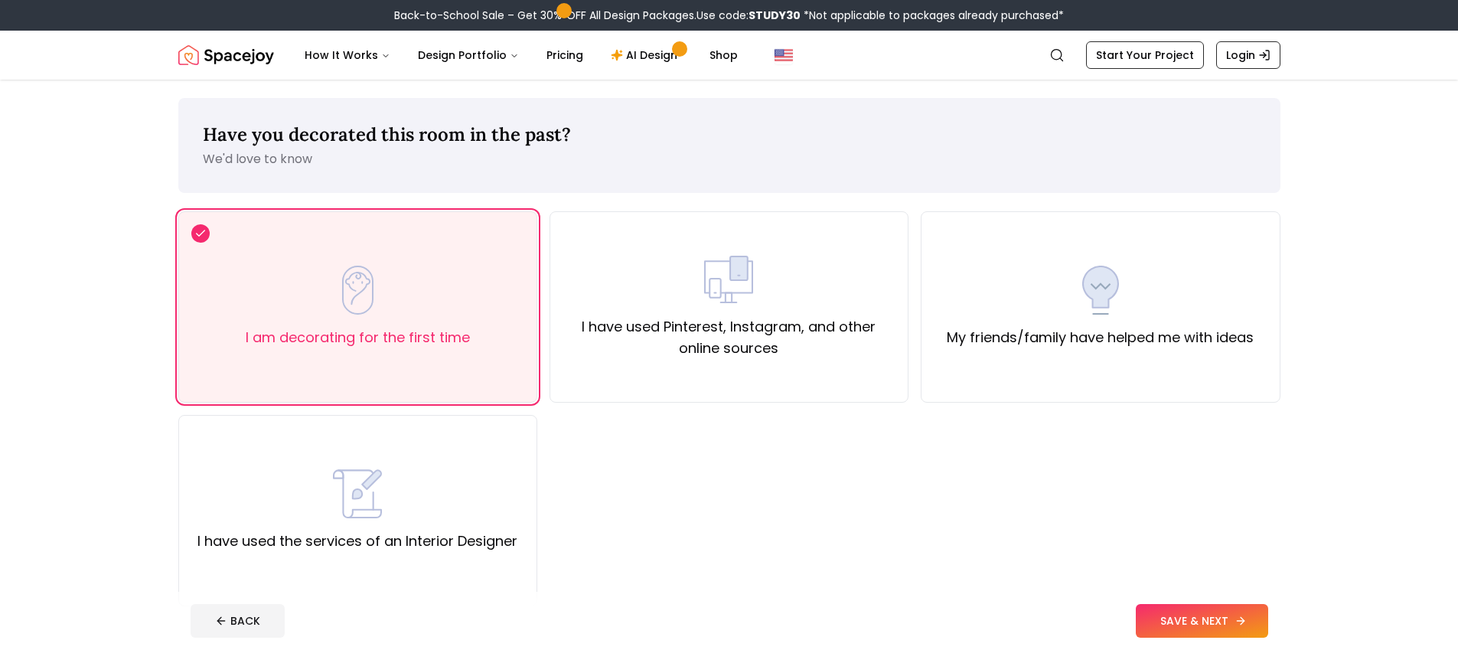
click at [1191, 628] on button "SAVE & NEXT" at bounding box center [1202, 621] width 132 height 34
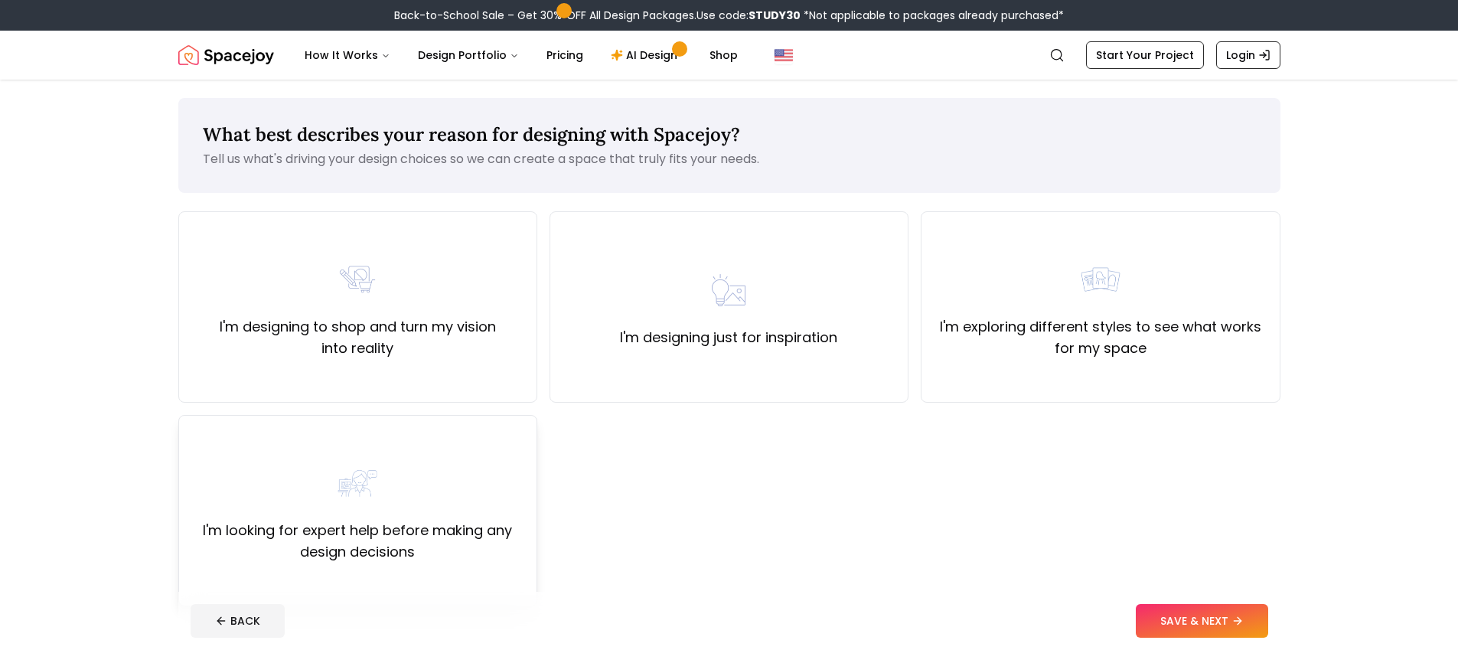
click at [392, 468] on div "I'm looking for expert help before making any design decisions" at bounding box center [357, 511] width 333 height 104
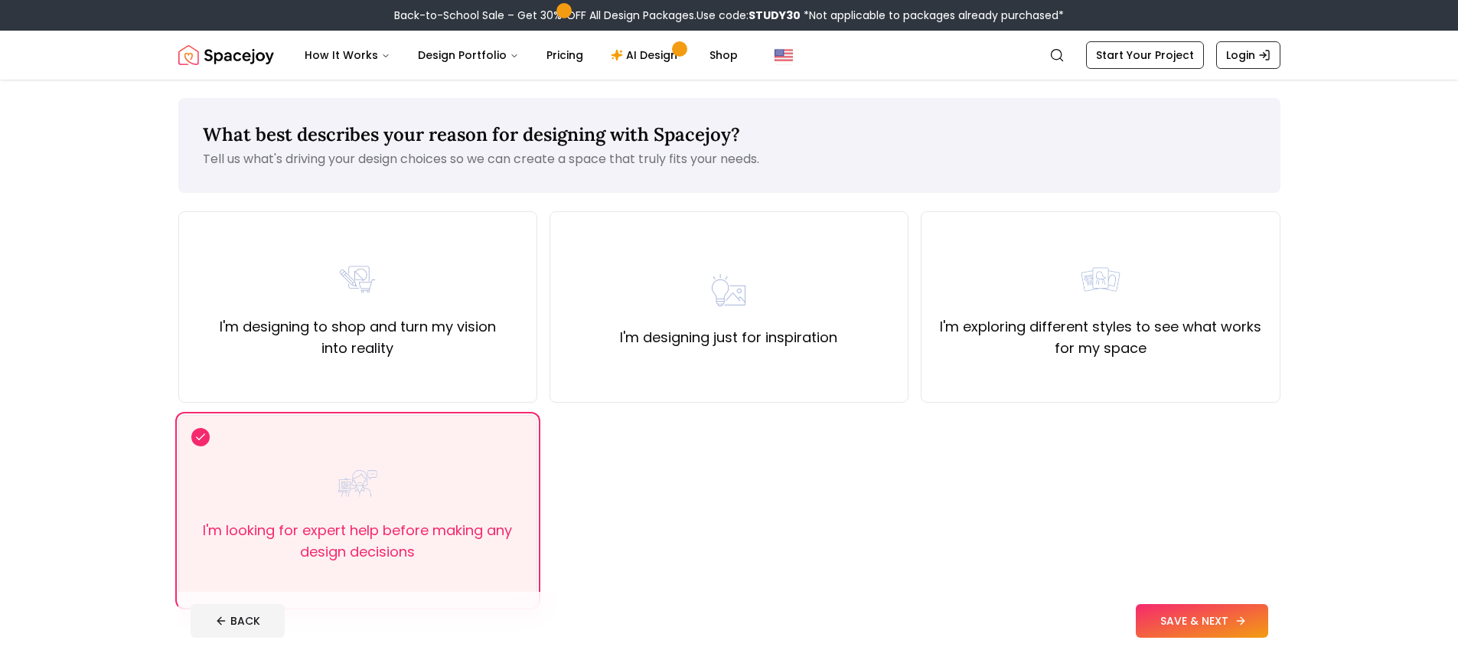
click at [1226, 618] on button "SAVE & NEXT" at bounding box center [1202, 621] width 132 height 34
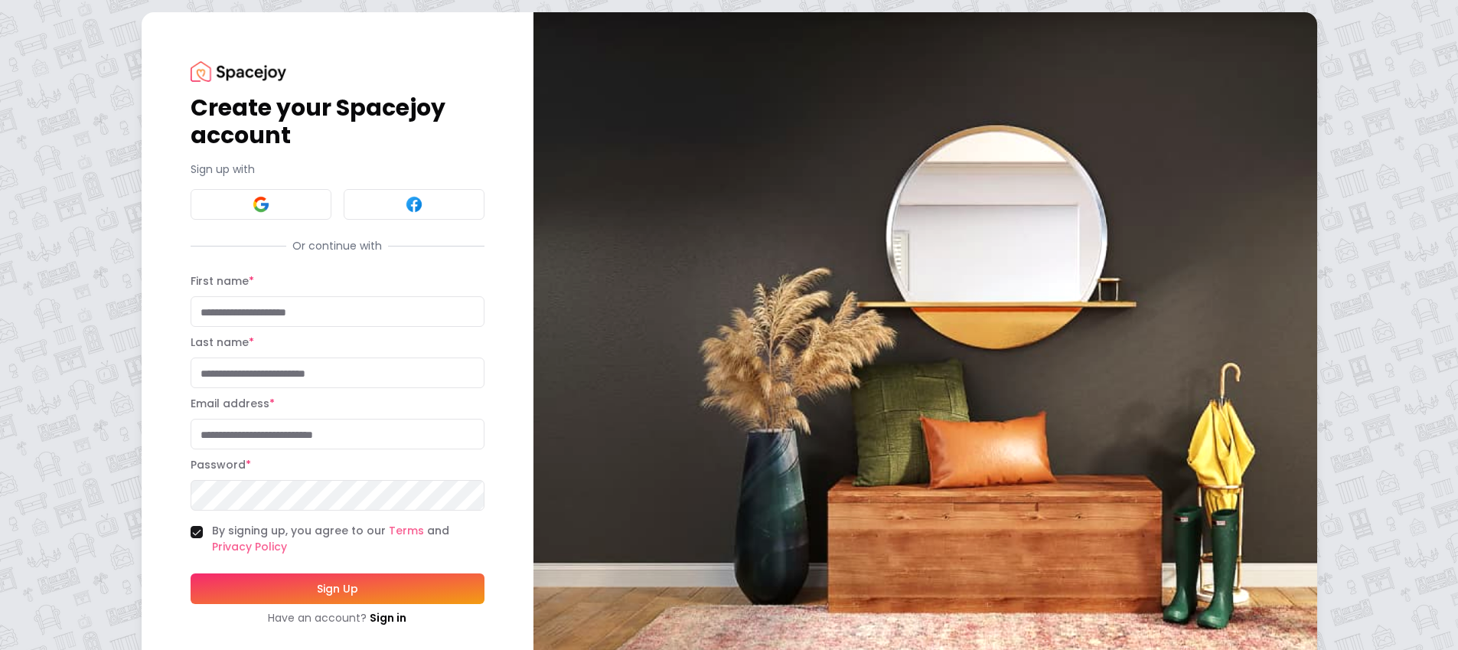
click at [257, 316] on input "First name *" at bounding box center [338, 311] width 294 height 31
type input "******"
type input "**********"
click at [315, 582] on button "Sign Up" at bounding box center [338, 588] width 294 height 31
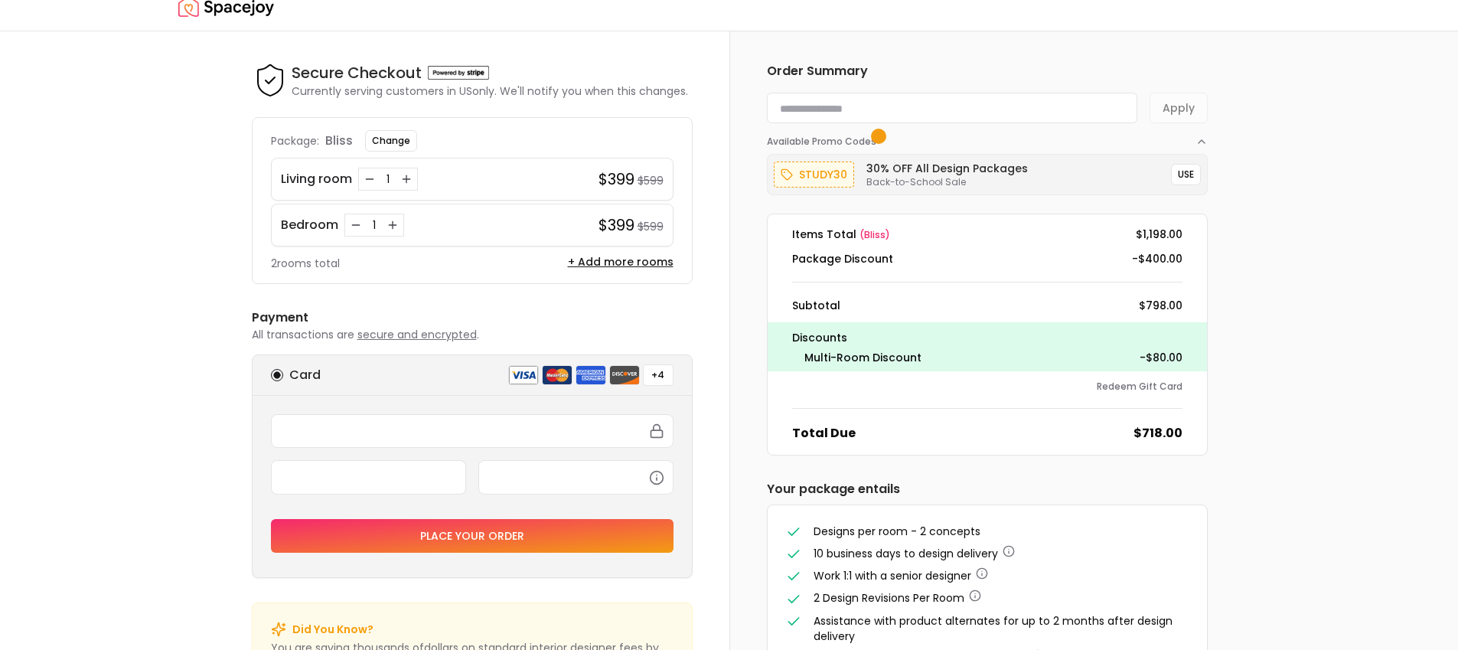
scroll to position [14, 0]
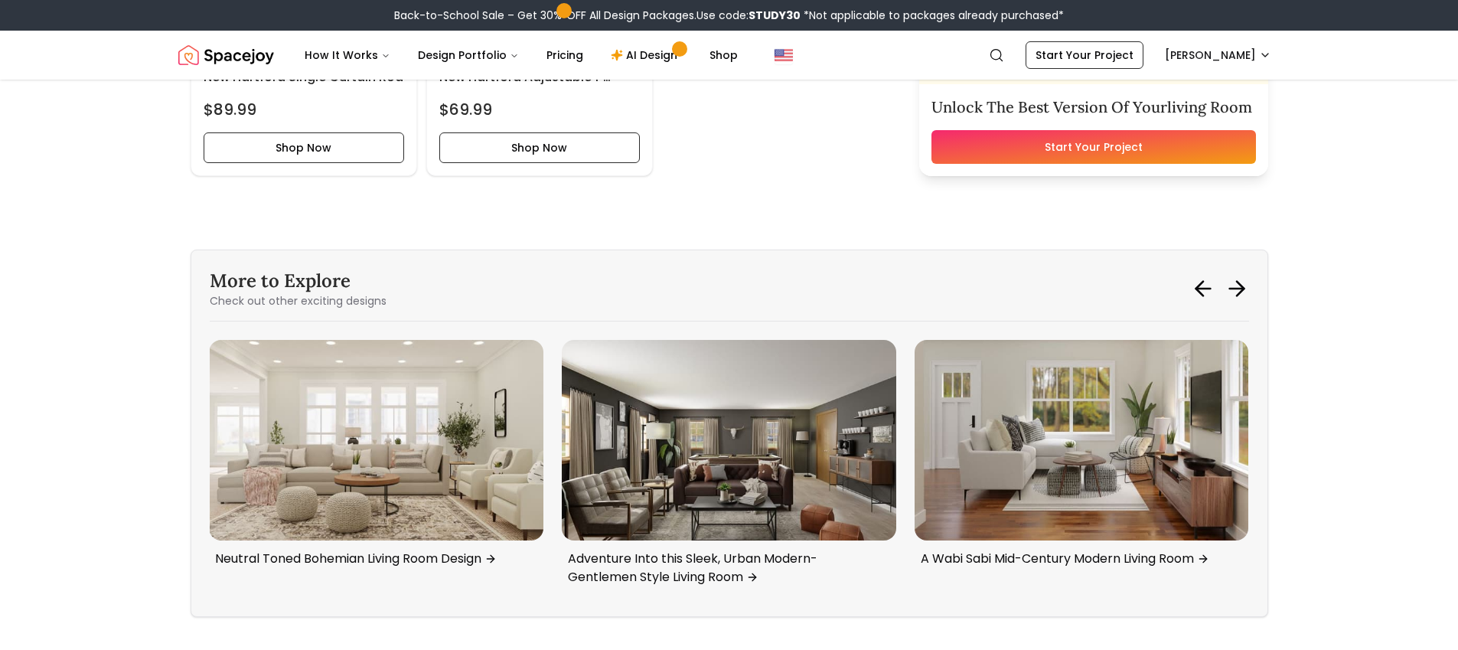
scroll to position [8037, 0]
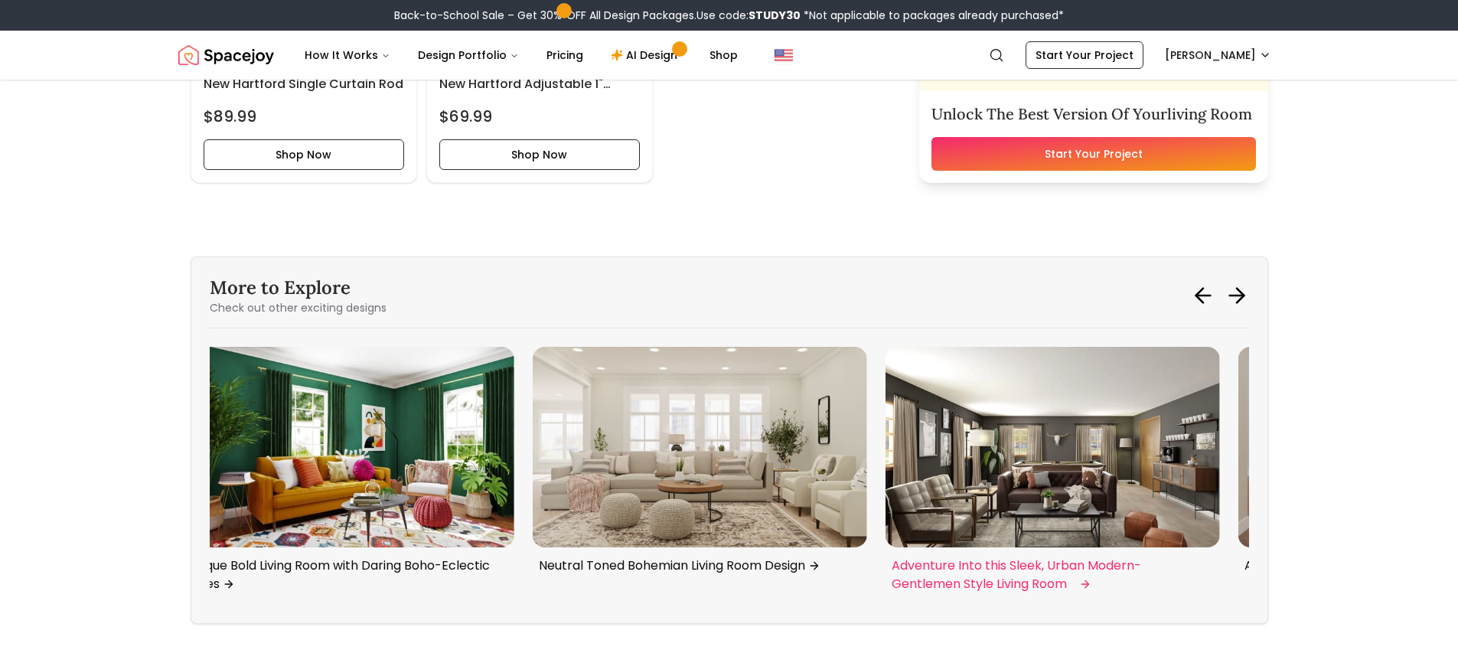
click at [1108, 450] on img "2 / 6" at bounding box center [1053, 447] width 335 height 201
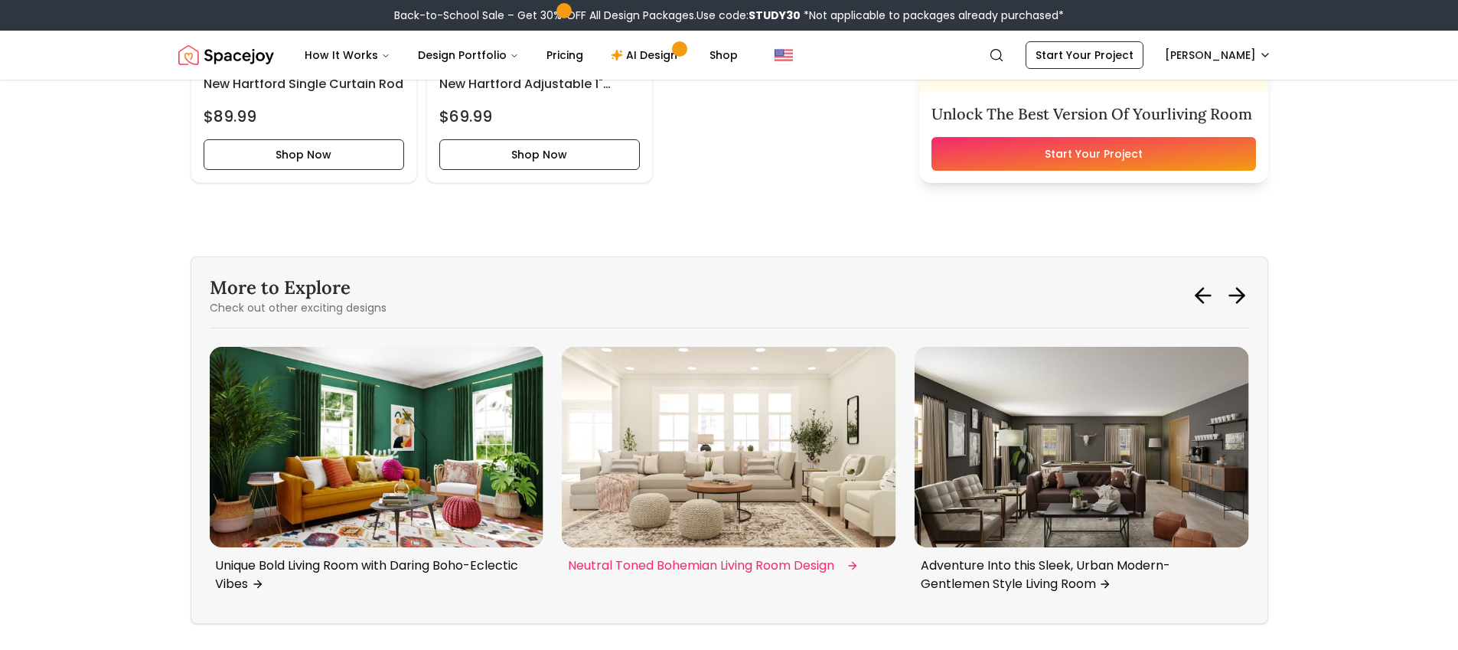
click at [765, 446] on img "1 / 6" at bounding box center [729, 447] width 335 height 201
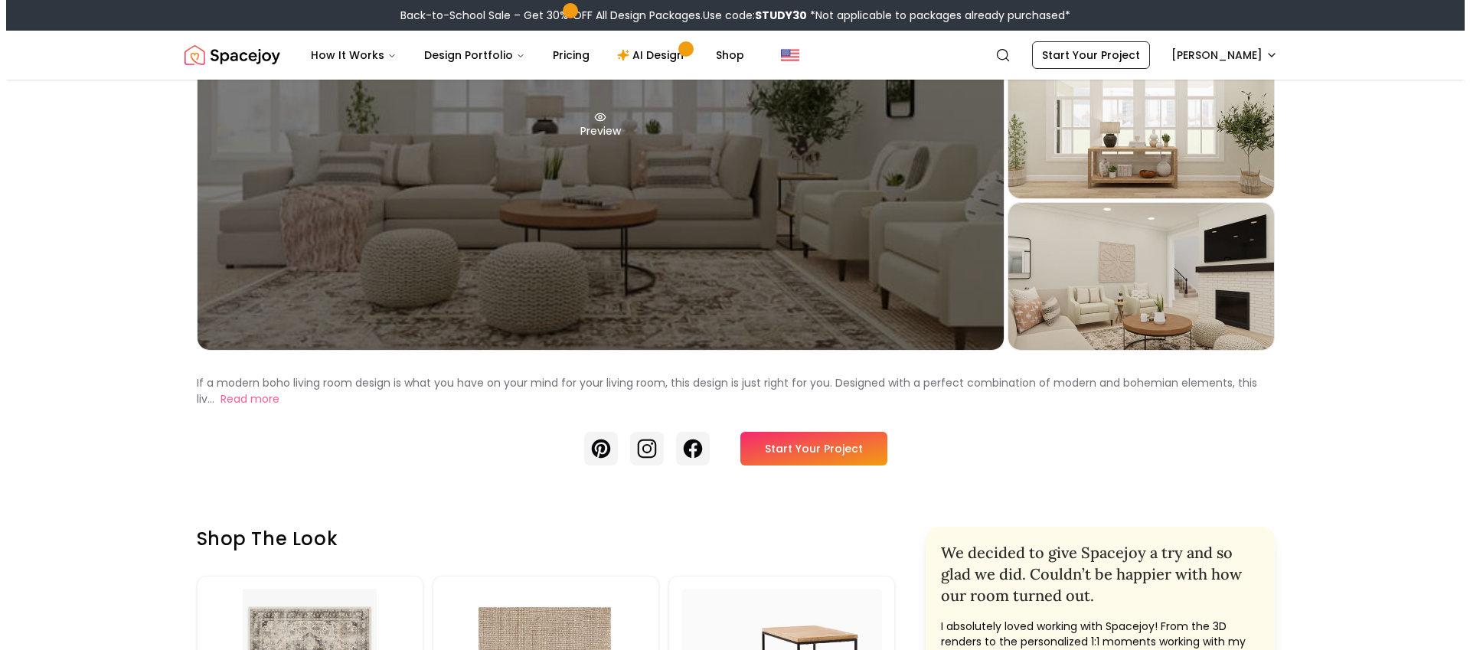
scroll to position [227, 0]
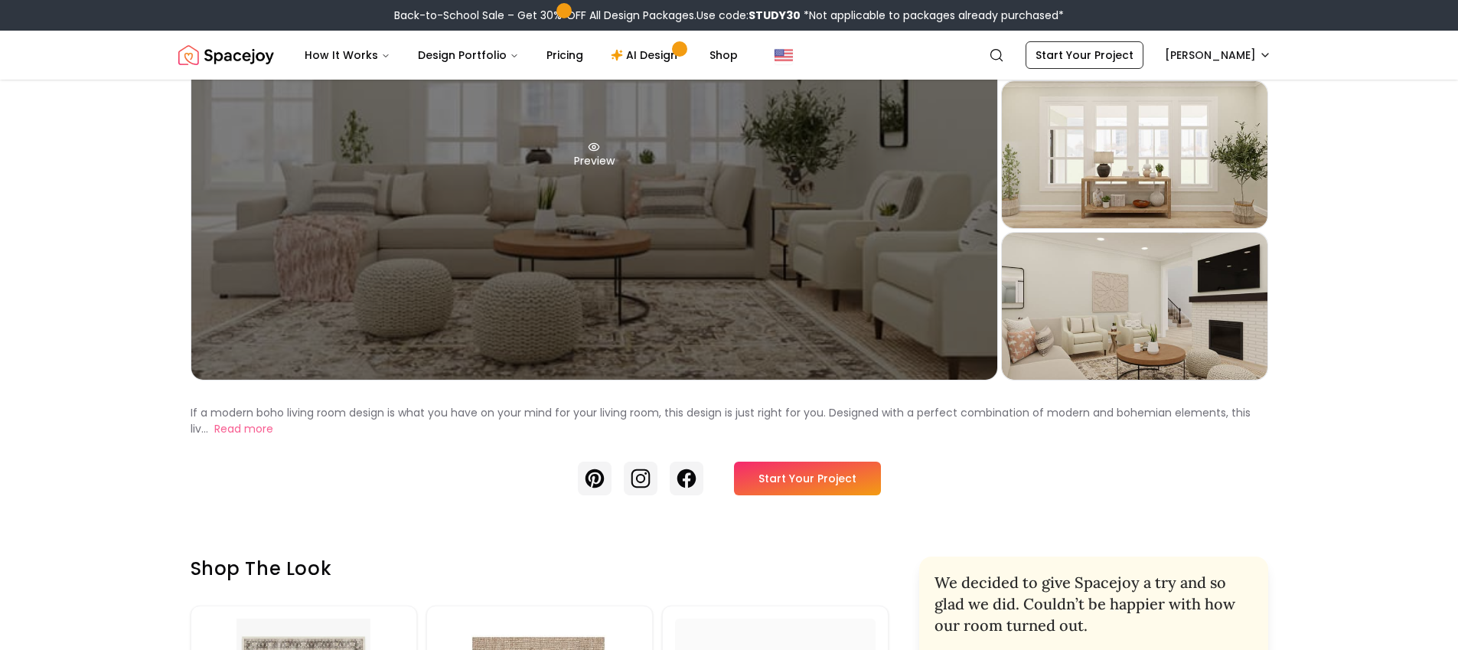
click at [752, 272] on div "Preview" at bounding box center [594, 155] width 806 height 450
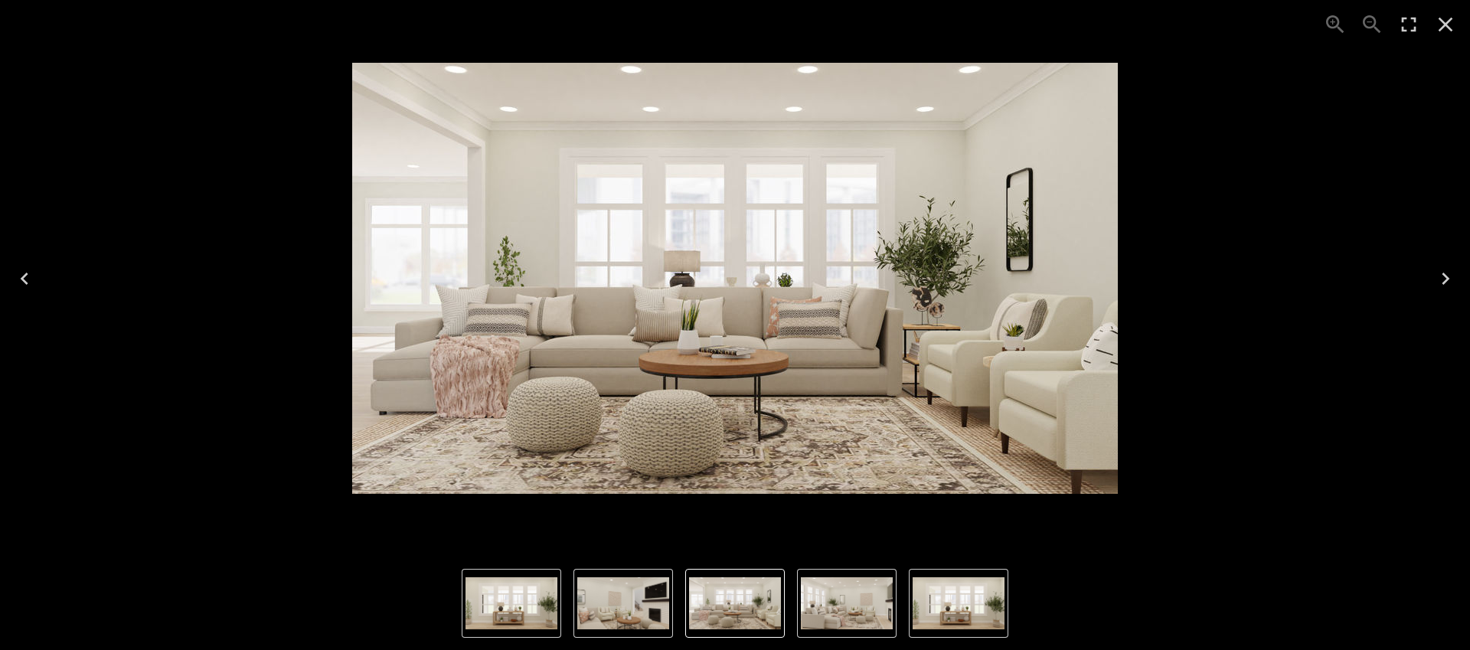
click at [1444, 274] on icon "Next" at bounding box center [1445, 279] width 8 height 12
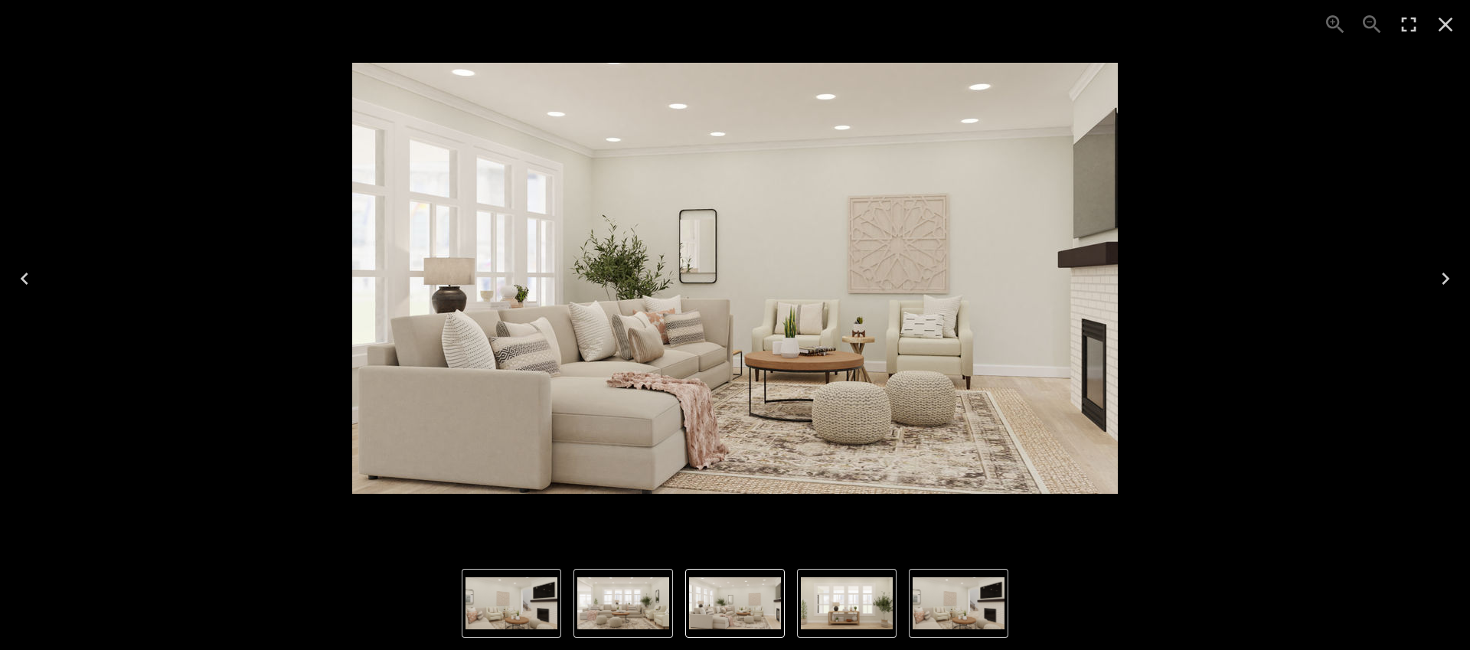
click at [1444, 274] on icon "Next" at bounding box center [1445, 279] width 8 height 12
